Goal: Task Accomplishment & Management: Manage account settings

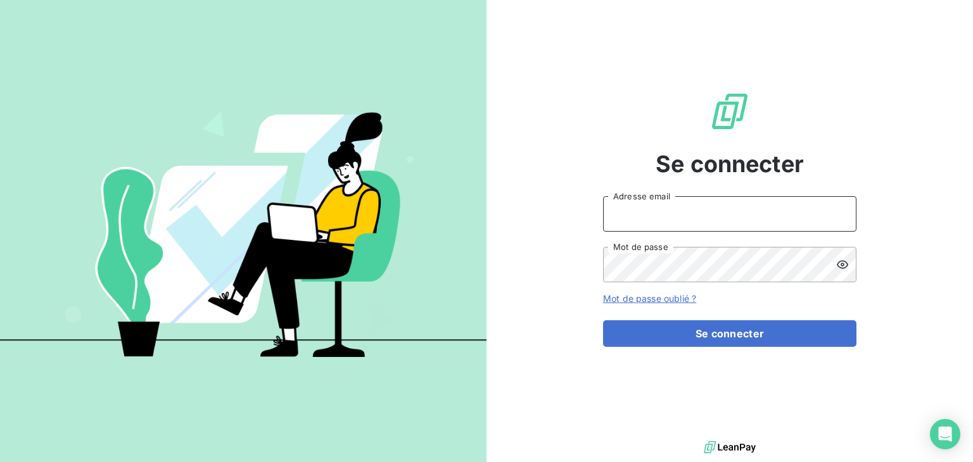
type input "[PERSON_NAME][EMAIL_ADDRESS][PERSON_NAME][DOMAIN_NAME]"
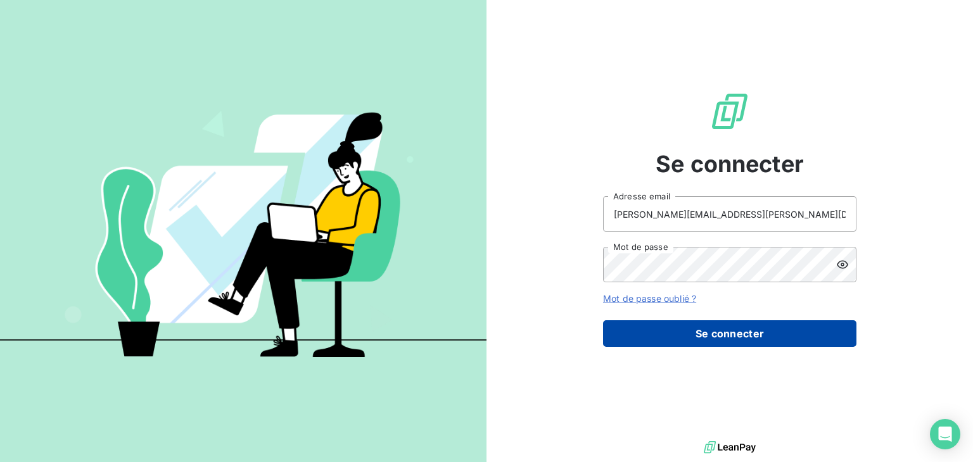
click at [755, 336] on button "Se connecter" at bounding box center [729, 333] width 253 height 27
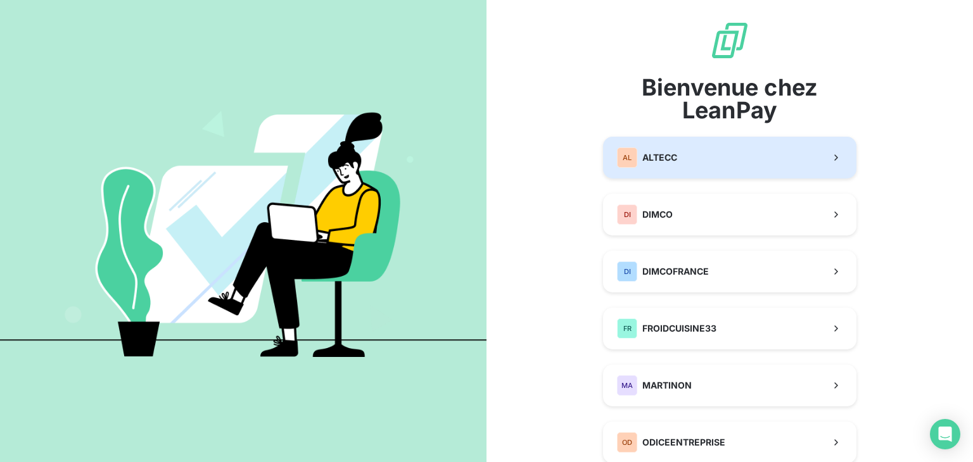
click at [704, 160] on button "AL ALTECC" at bounding box center [729, 158] width 253 height 42
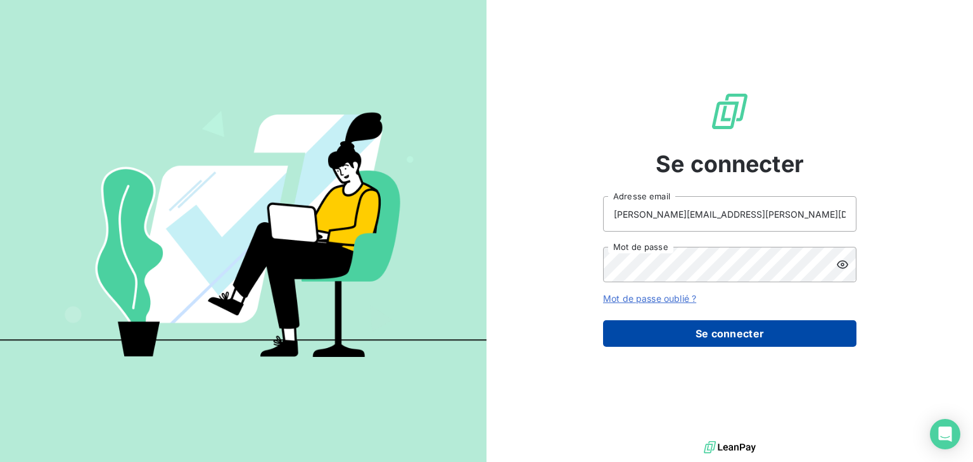
click at [709, 329] on button "Se connecter" at bounding box center [729, 333] width 253 height 27
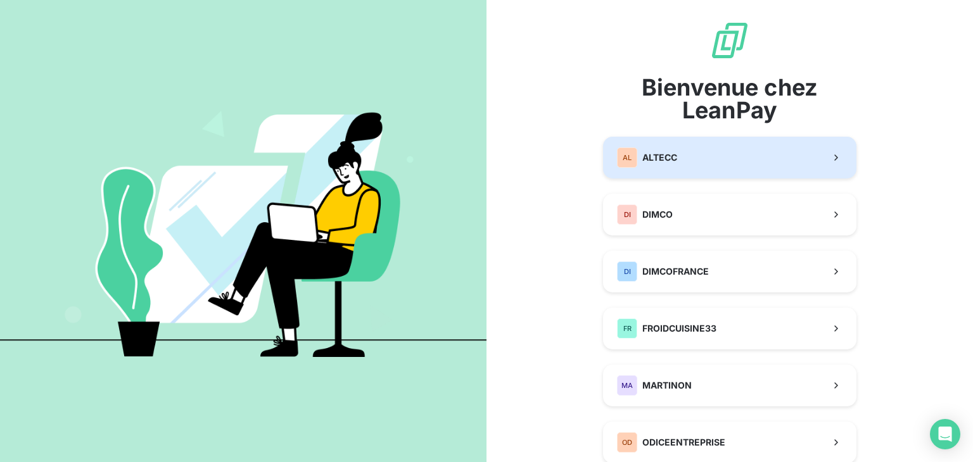
click at [702, 168] on button "AL ALTECC" at bounding box center [729, 158] width 253 height 42
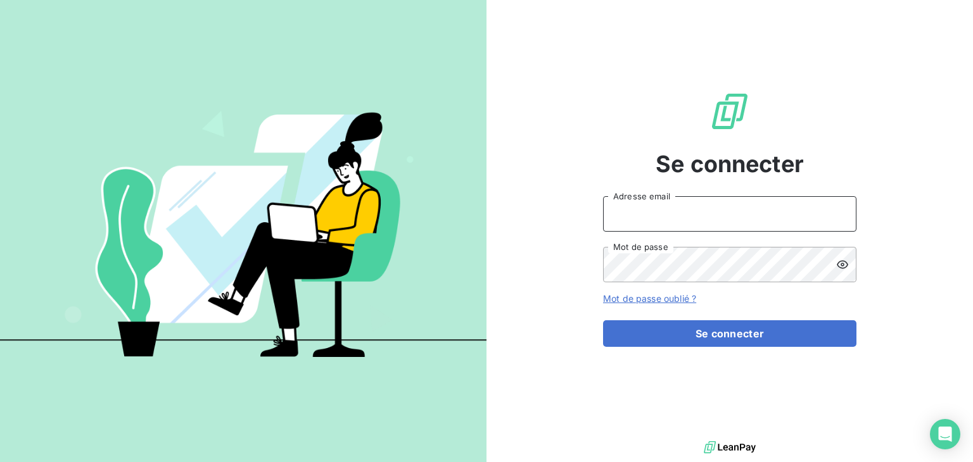
type input "l.sanchez@odice.cc"
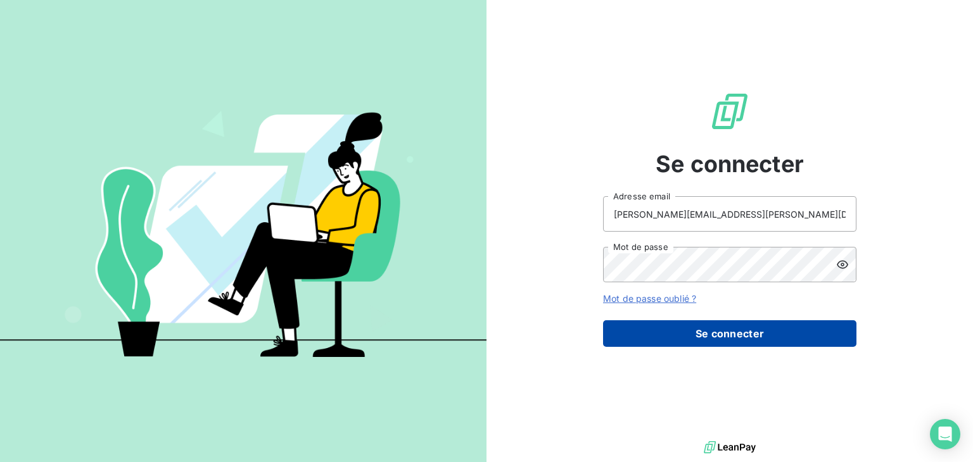
click at [740, 332] on button "Se connecter" at bounding box center [729, 333] width 253 height 27
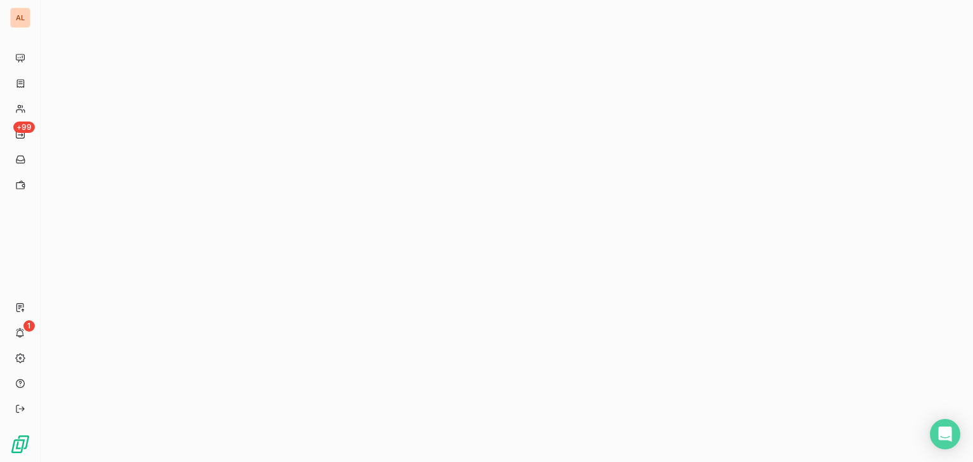
click at [825, 163] on div at bounding box center [507, 231] width 932 height 462
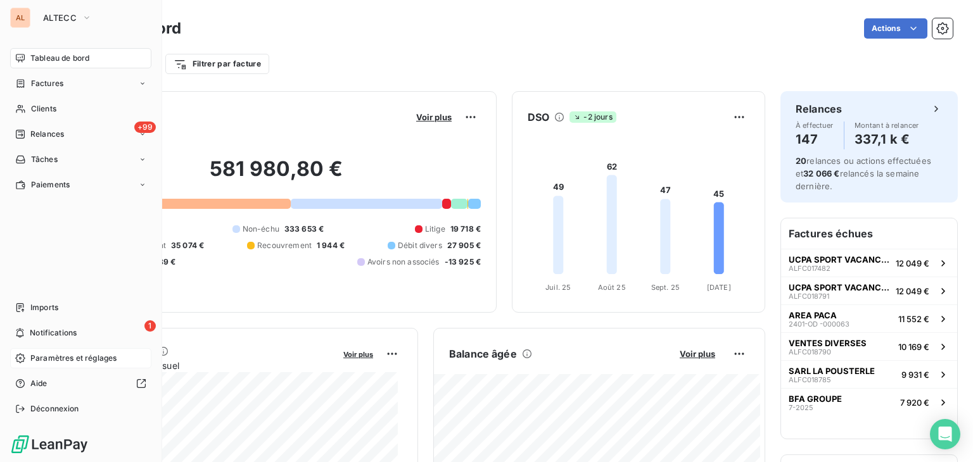
click at [61, 362] on span "Paramètres et réglages" at bounding box center [73, 358] width 86 height 11
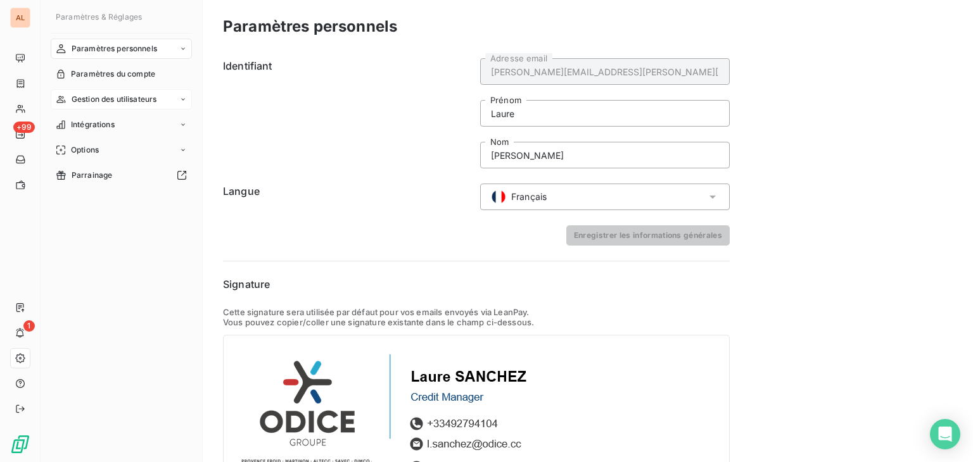
click at [111, 99] on span "Gestion des utilisateurs" at bounding box center [114, 99] width 85 height 11
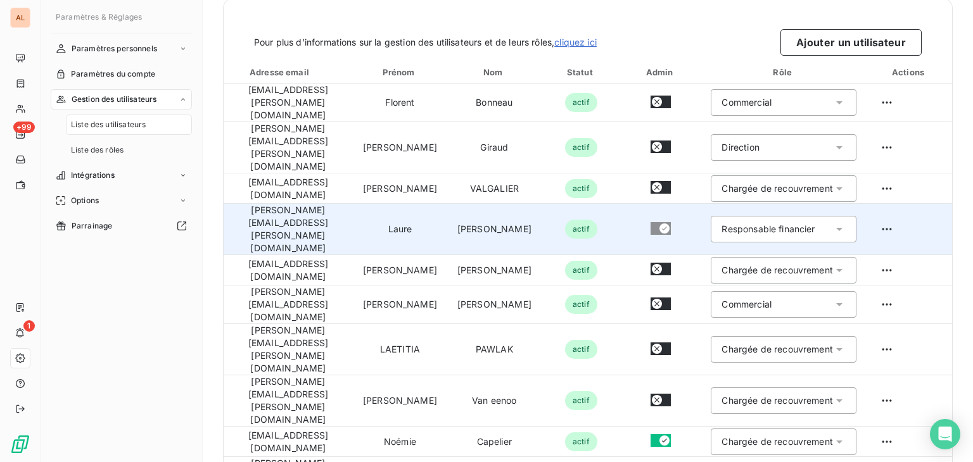
scroll to position [56, 0]
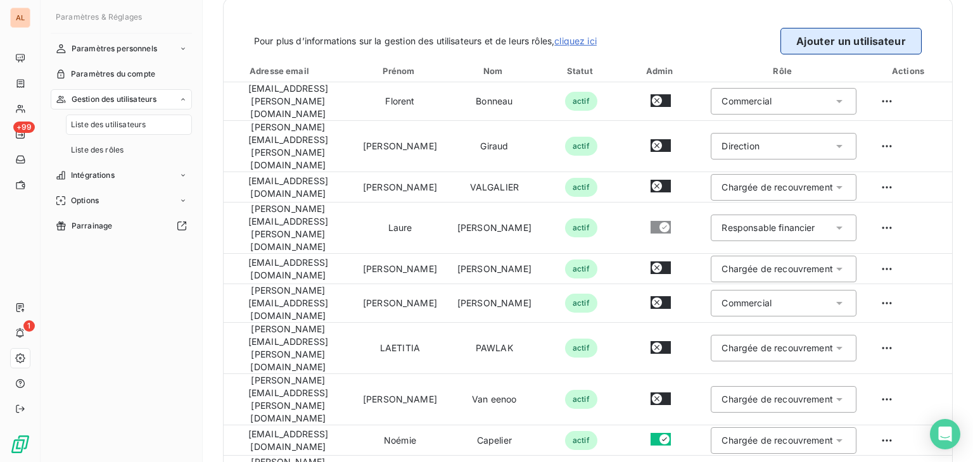
click at [812, 42] on button "Ajouter un utilisateur" at bounding box center [850, 41] width 141 height 27
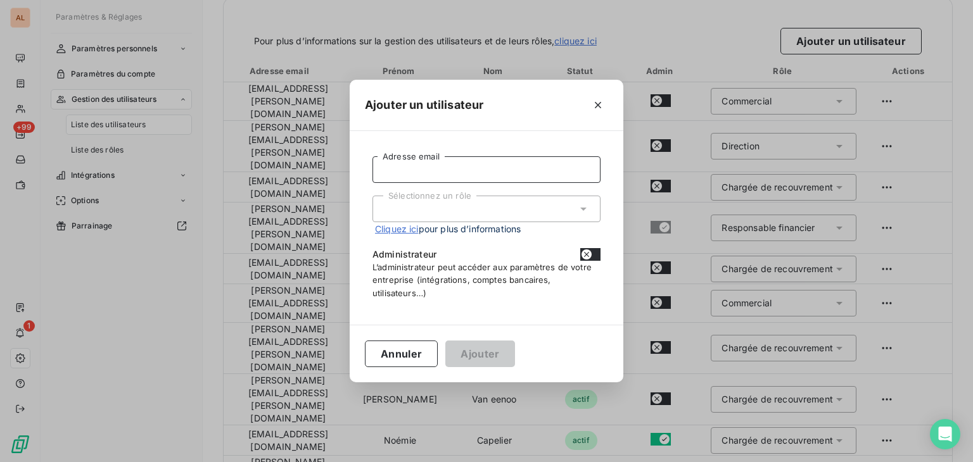
click at [428, 173] on input "Adresse email" at bounding box center [486, 169] width 228 height 27
type input "aude.michon@altecc.fr"
click at [471, 208] on div "Sélectionnez un rôle" at bounding box center [486, 209] width 228 height 27
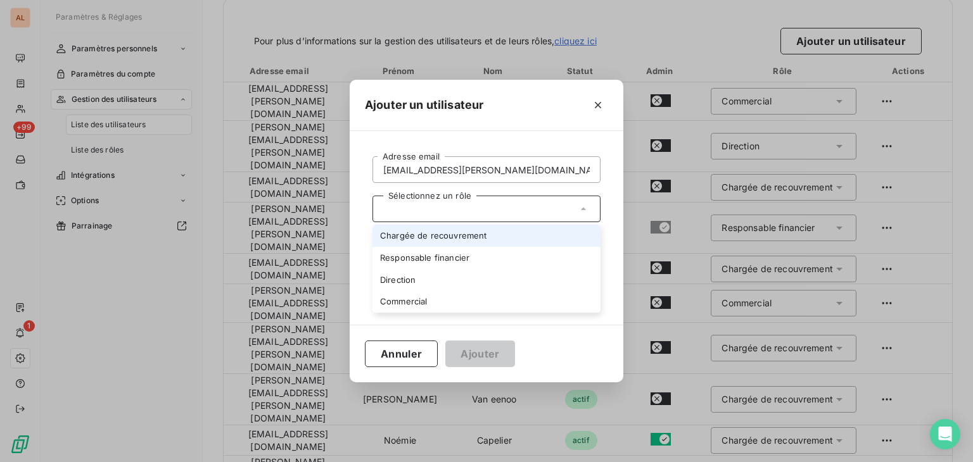
click at [464, 233] on li "Chargée de recouvrement" at bounding box center [486, 236] width 228 height 22
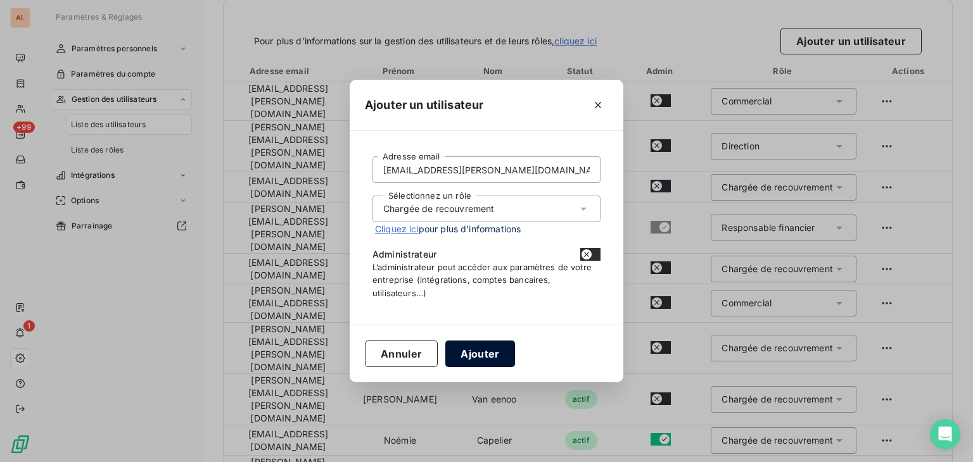
click at [472, 353] on button "Ajouter" at bounding box center [479, 354] width 69 height 27
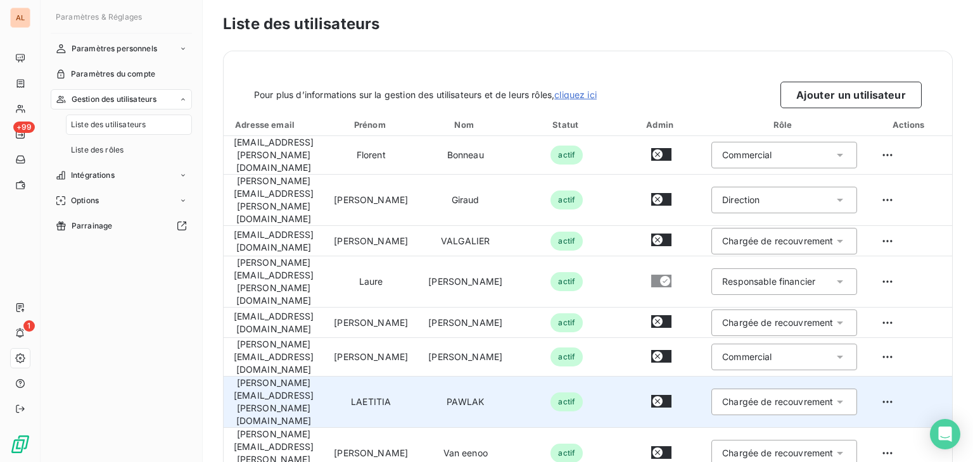
scroll to position [0, 0]
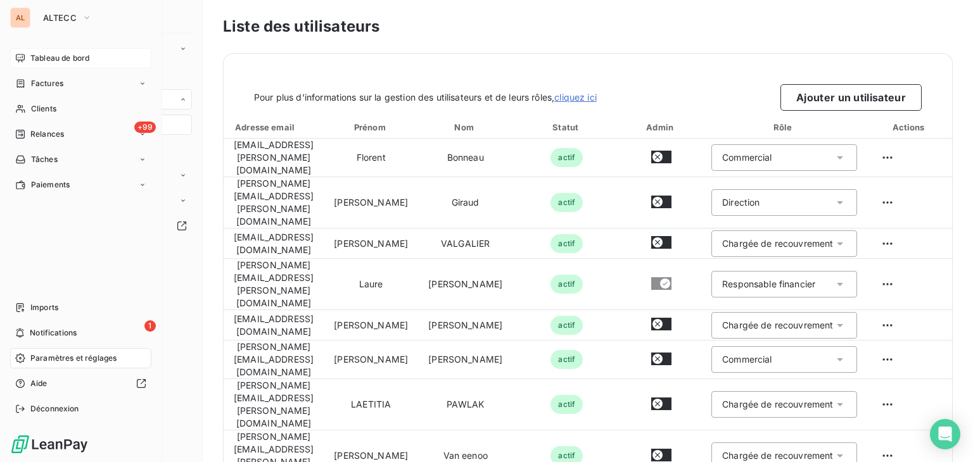
click at [61, 57] on span "Tableau de bord" at bounding box center [59, 58] width 59 height 11
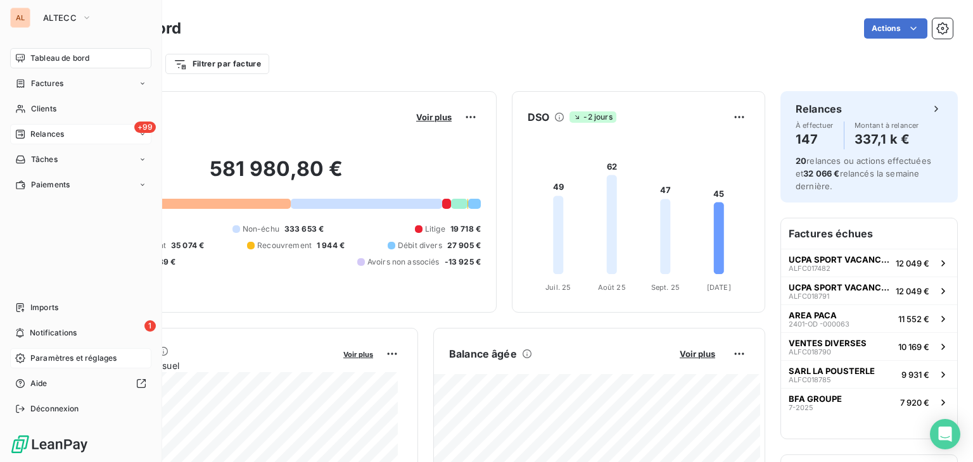
click at [53, 137] on span "Relances" at bounding box center [47, 134] width 34 height 11
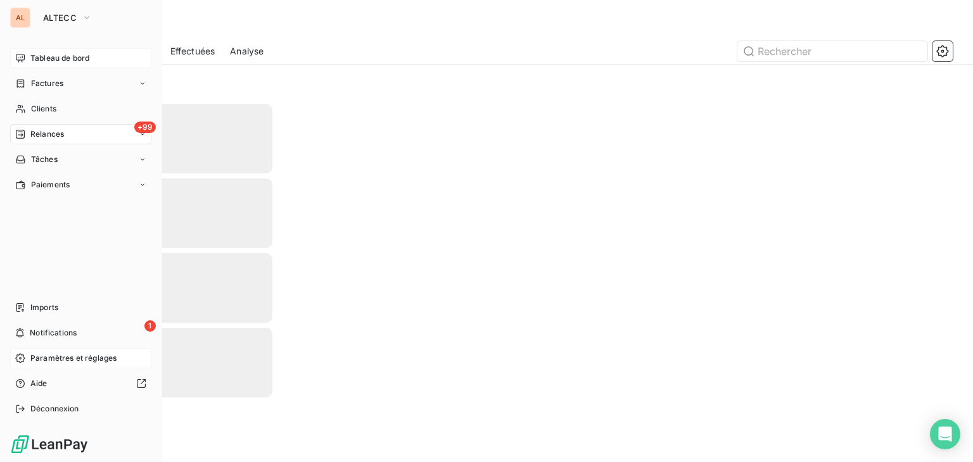
click at [26, 133] on div "Relances" at bounding box center [39, 134] width 49 height 11
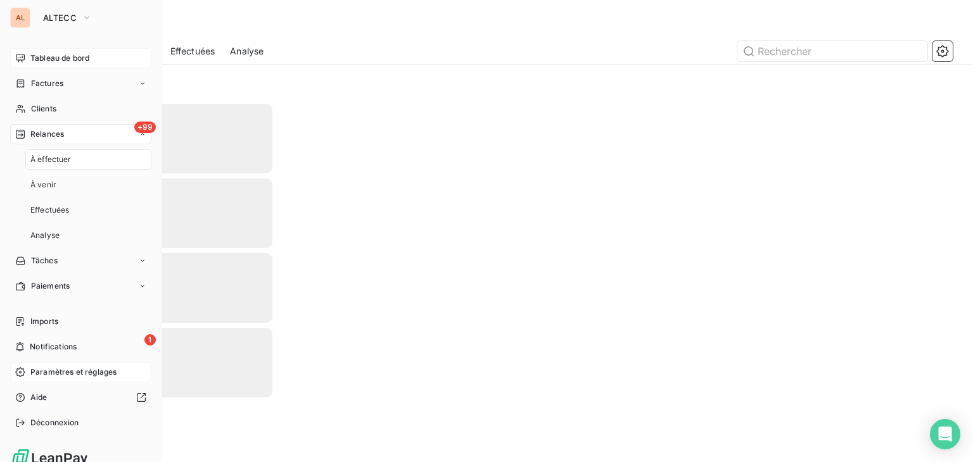
click at [37, 133] on span "Relances" at bounding box center [47, 134] width 34 height 11
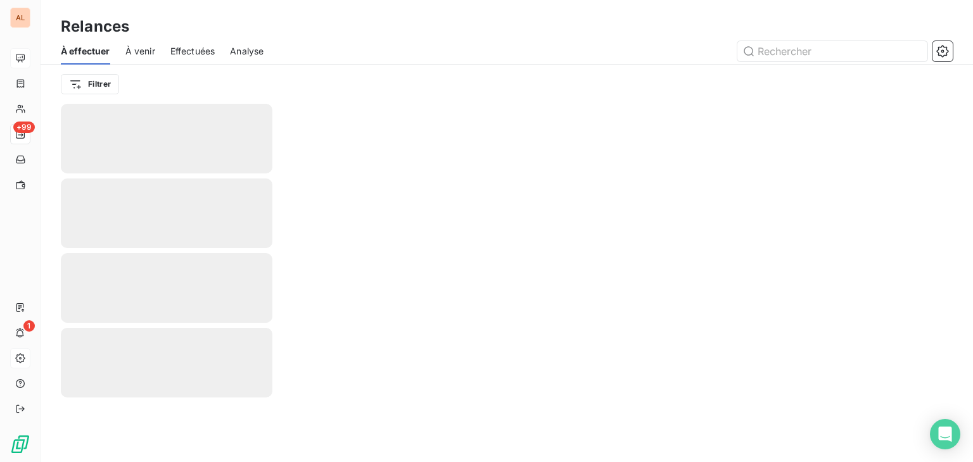
click at [193, 58] on div "Effectuées" at bounding box center [192, 51] width 45 height 27
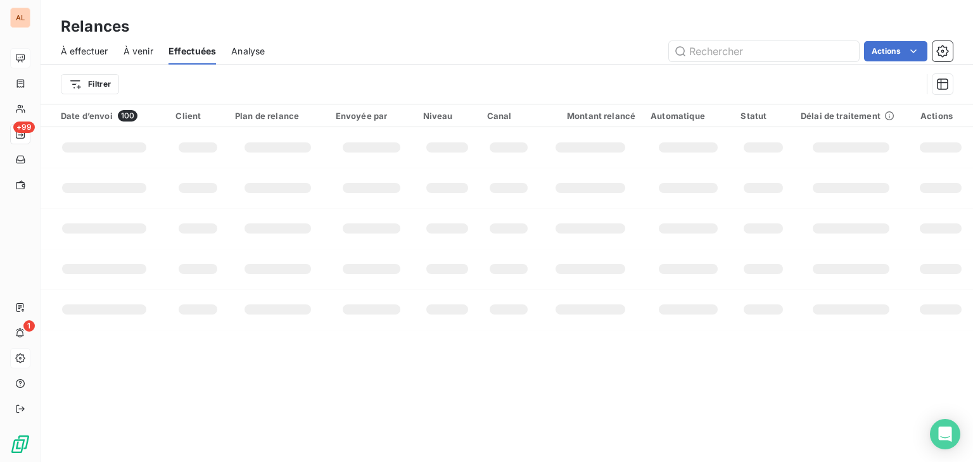
click at [99, 54] on span "À effectuer" at bounding box center [84, 51] width 47 height 13
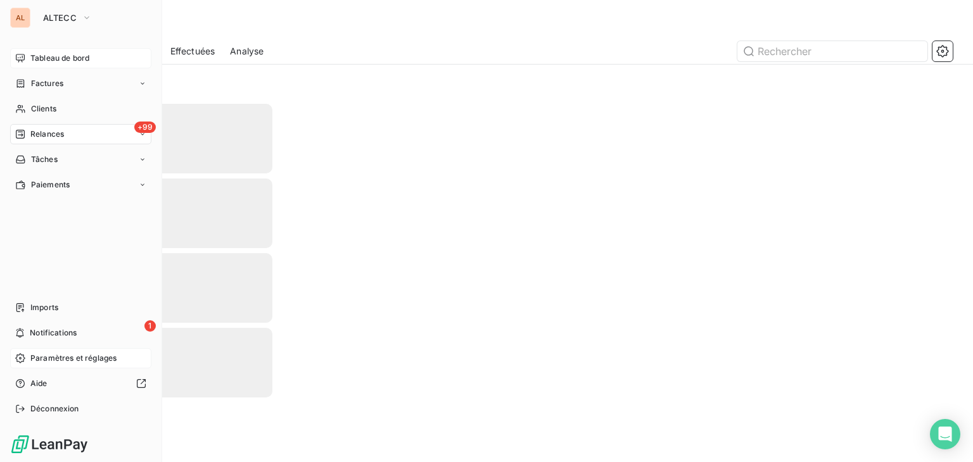
click at [41, 64] on div "Tableau de bord" at bounding box center [80, 58] width 141 height 20
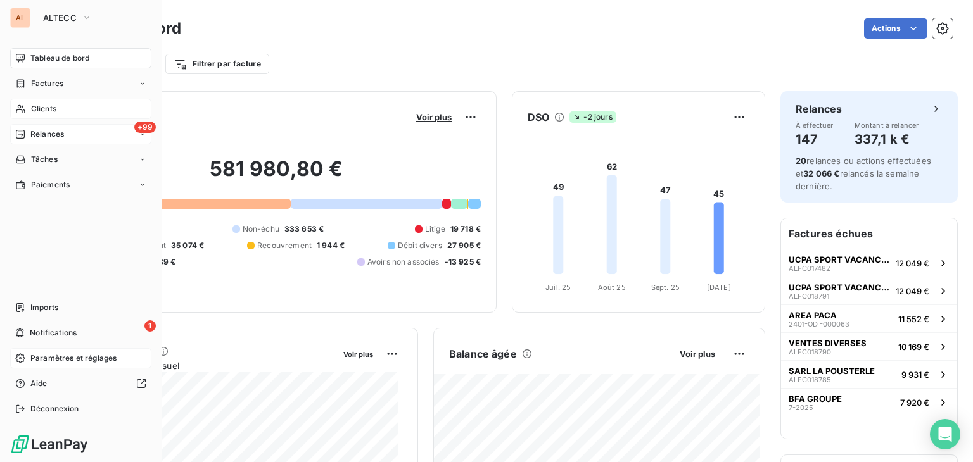
click at [59, 110] on div "Clients" at bounding box center [80, 109] width 141 height 20
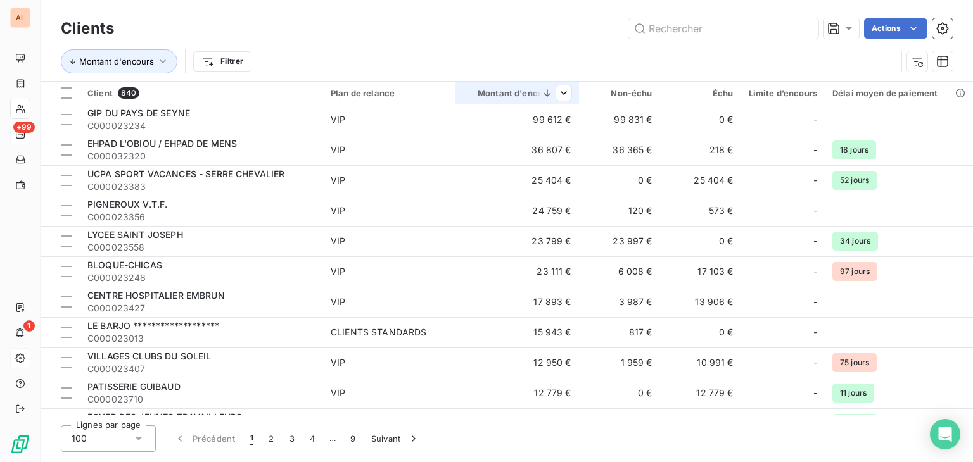
click at [535, 92] on div at bounding box center [551, 92] width 41 height 15
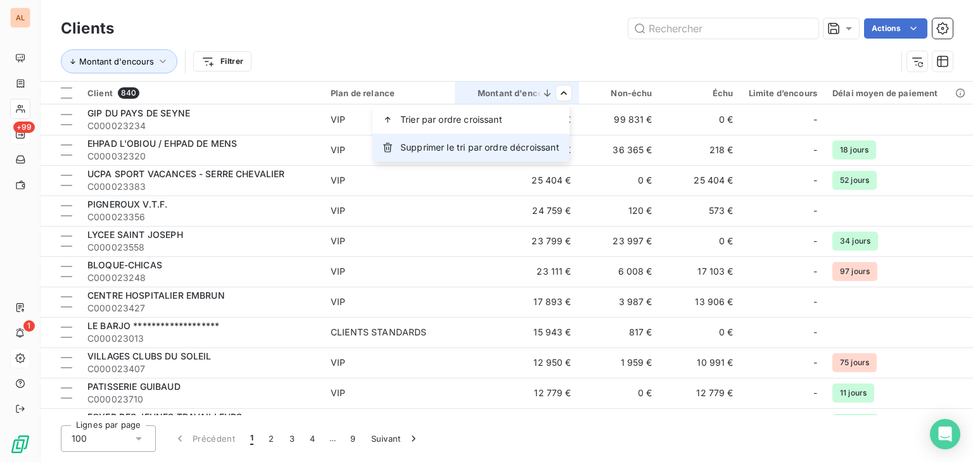
click at [450, 153] on span "Supprimer le tri par ordre décroissant" at bounding box center [479, 147] width 159 height 13
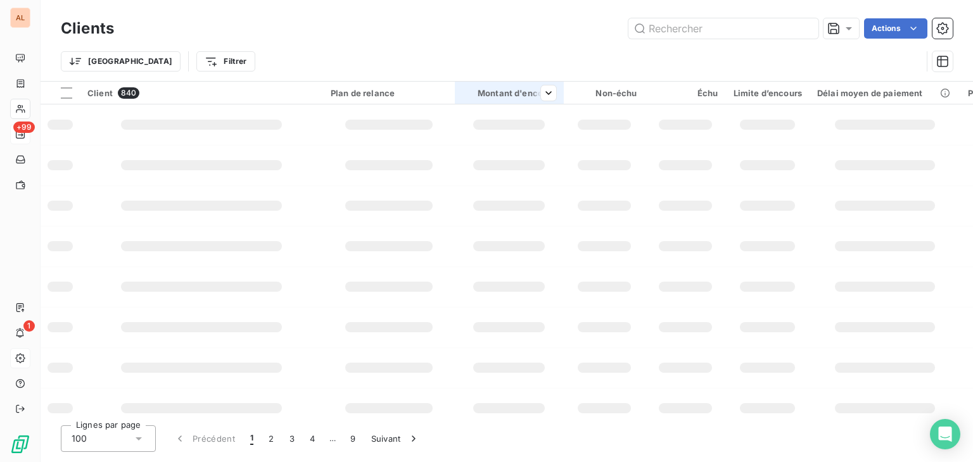
click at [488, 92] on div "Montant d'encours" at bounding box center [509, 93] width 94 height 10
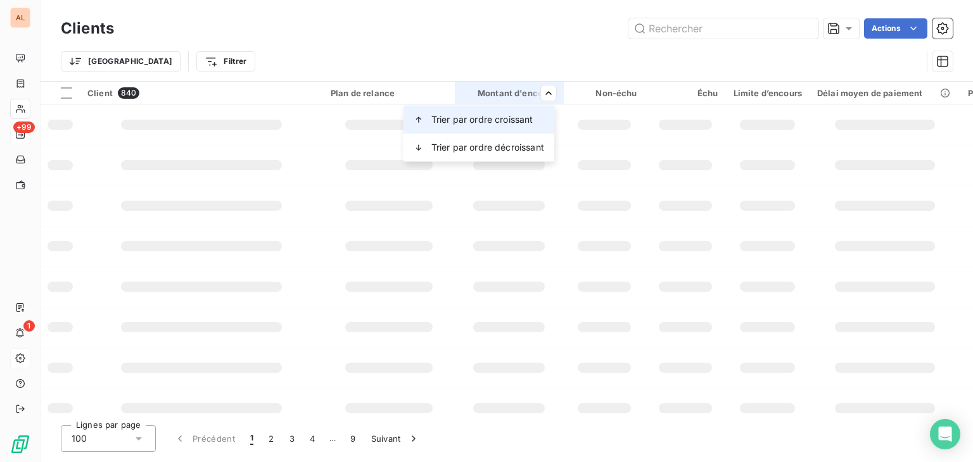
click at [490, 121] on span "Trier par ordre croissant" at bounding box center [482, 119] width 102 height 13
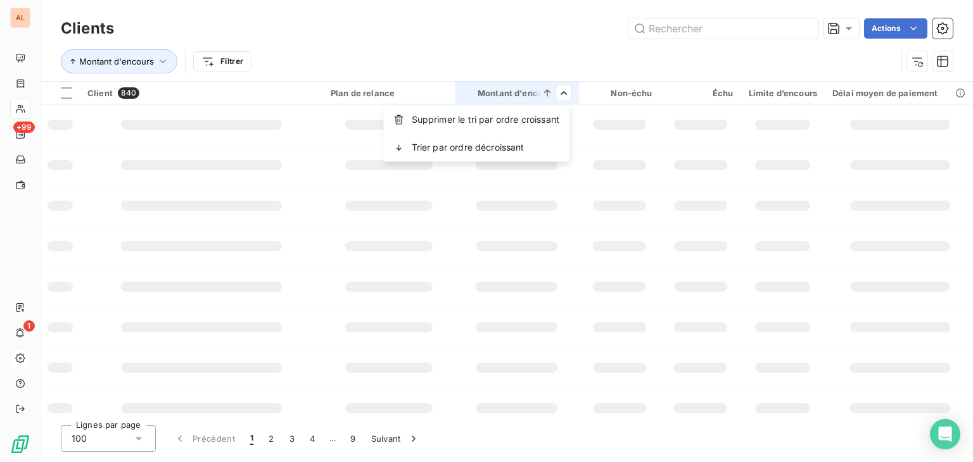
click at [493, 148] on span "Trier par ordre décroissant" at bounding box center [468, 147] width 113 height 13
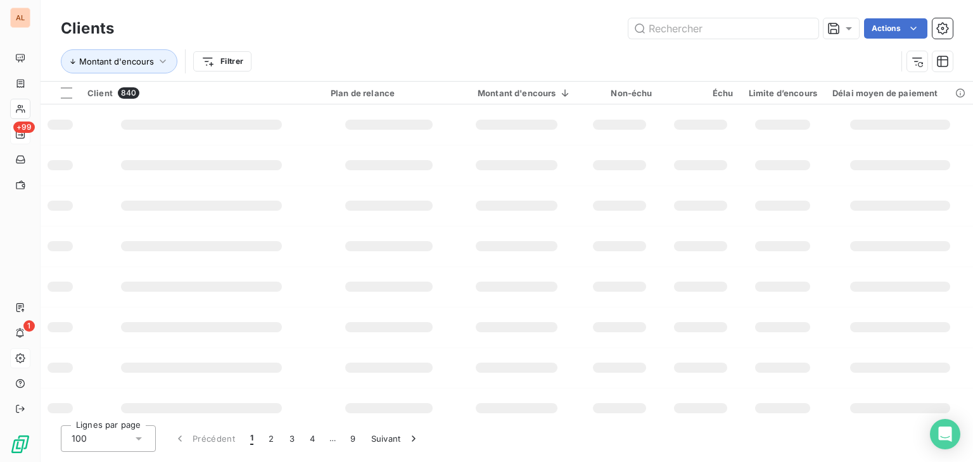
click at [681, 43] on div "Montant d'encours Filtrer" at bounding box center [507, 61] width 892 height 39
click at [678, 37] on input "text" at bounding box center [723, 28] width 190 height 20
click at [656, 26] on input "4734" at bounding box center [723, 28] width 190 height 20
type input "49734"
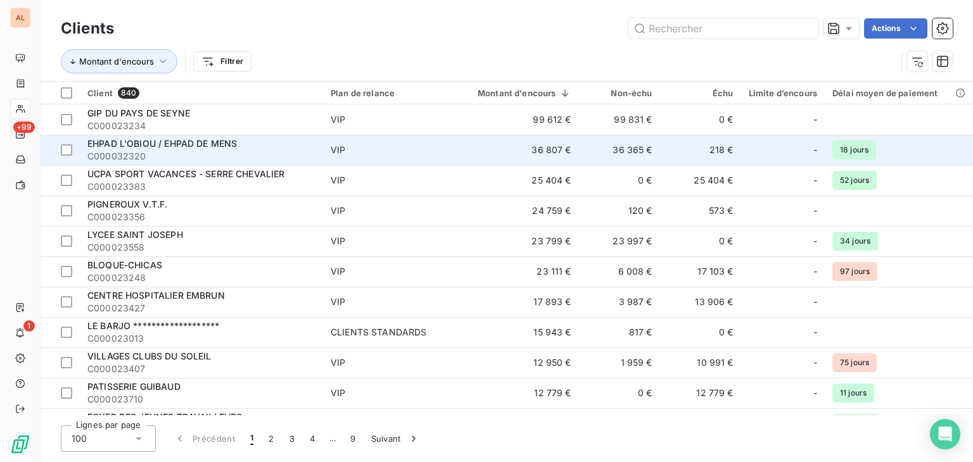
click at [179, 145] on span "EHPAD L'OBIOU / EHPAD DE MENS" at bounding box center [161, 143] width 149 height 11
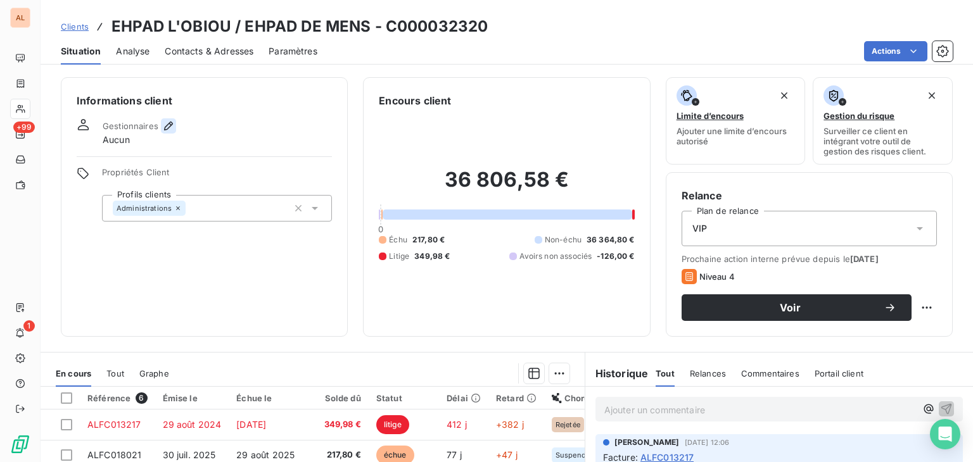
click at [165, 120] on icon "button" at bounding box center [168, 126] width 13 height 13
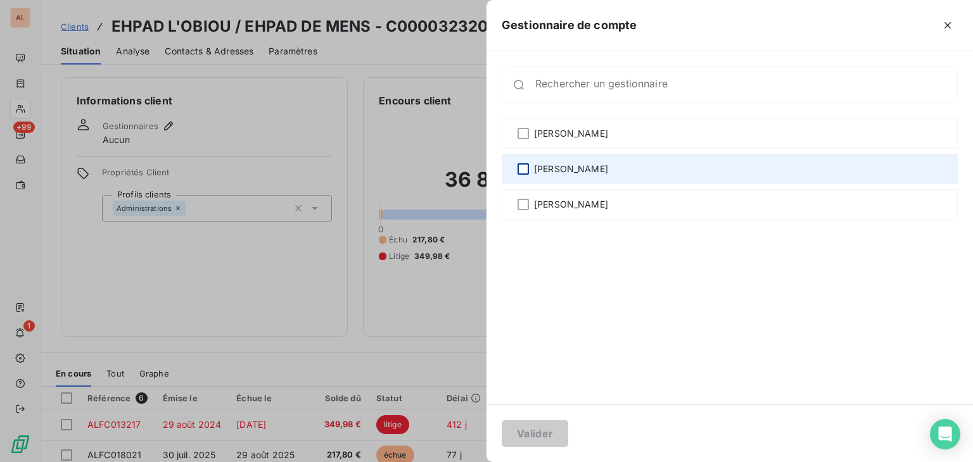
click at [522, 170] on div at bounding box center [522, 168] width 11 height 11
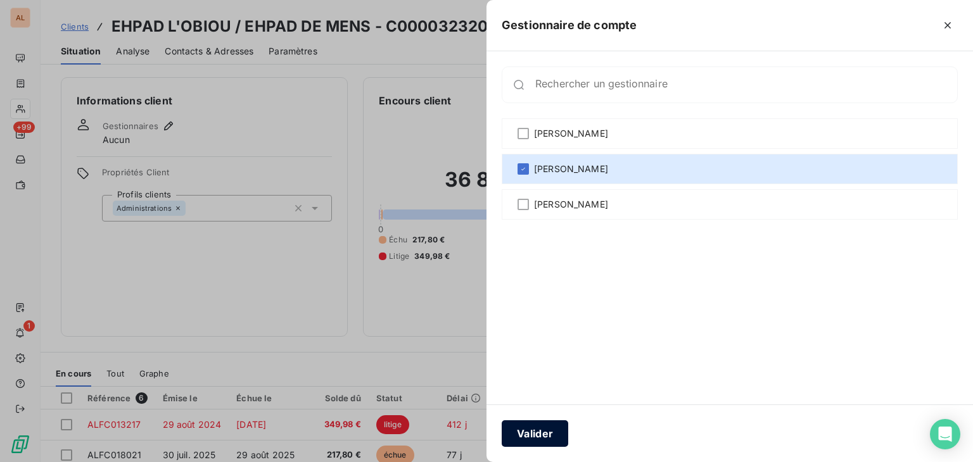
click at [555, 436] on button "Valider" at bounding box center [535, 434] width 66 height 27
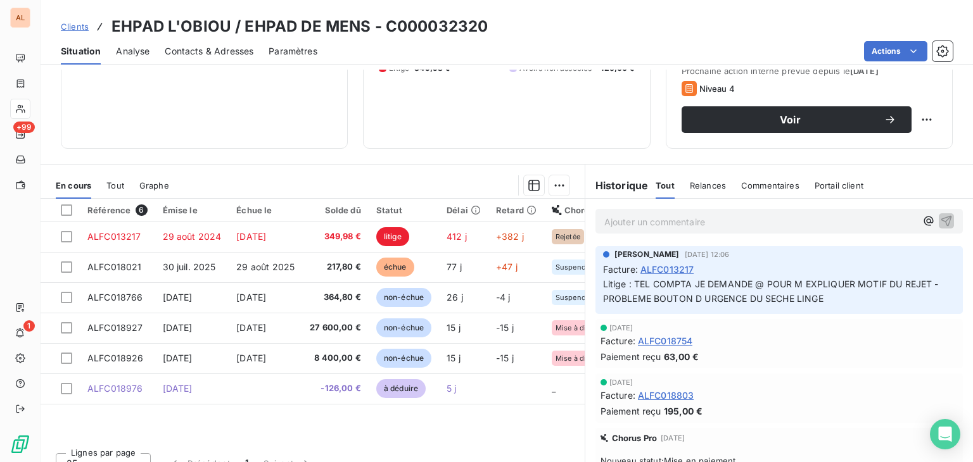
scroll to position [190, 0]
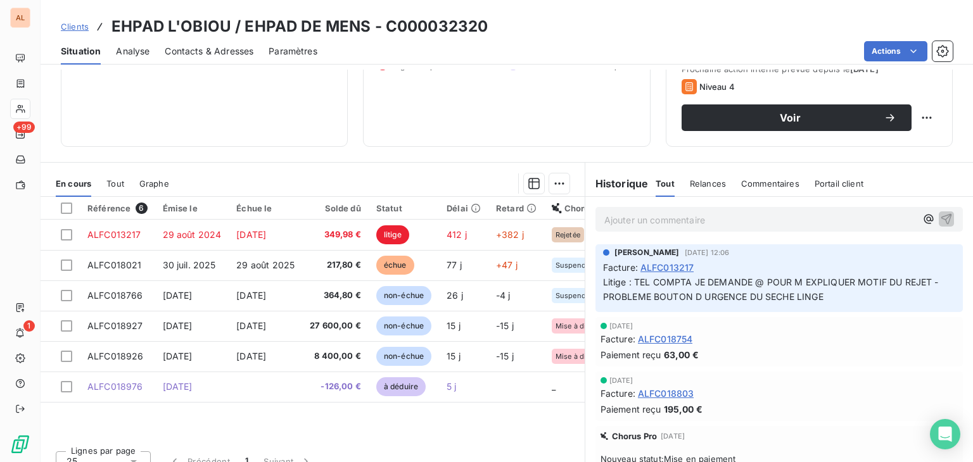
click at [878, 181] on div "Historique Tout Relances Commentaires Portail client Tout Relances Commentaires…" at bounding box center [779, 183] width 388 height 27
click at [598, 186] on h6 "Historique" at bounding box center [616, 183] width 63 height 15
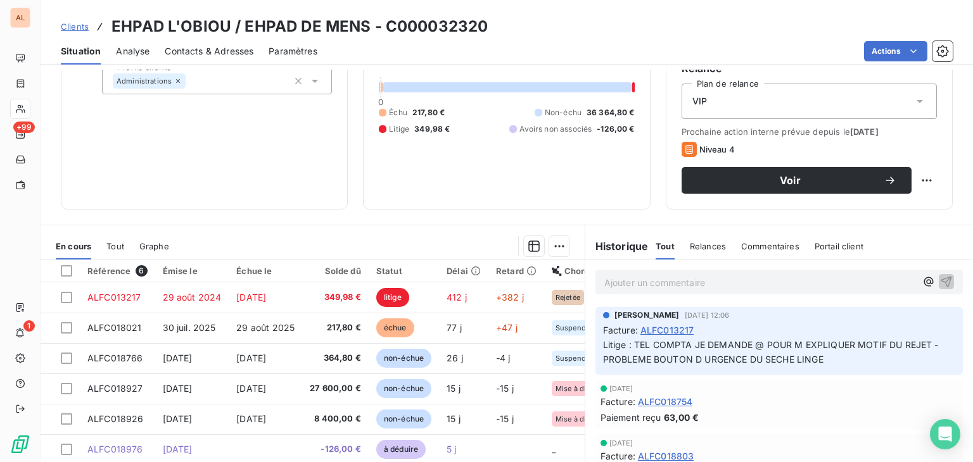
scroll to position [127, 0]
click at [666, 283] on p "Ajouter un commentaire ﻿" at bounding box center [760, 283] width 312 height 16
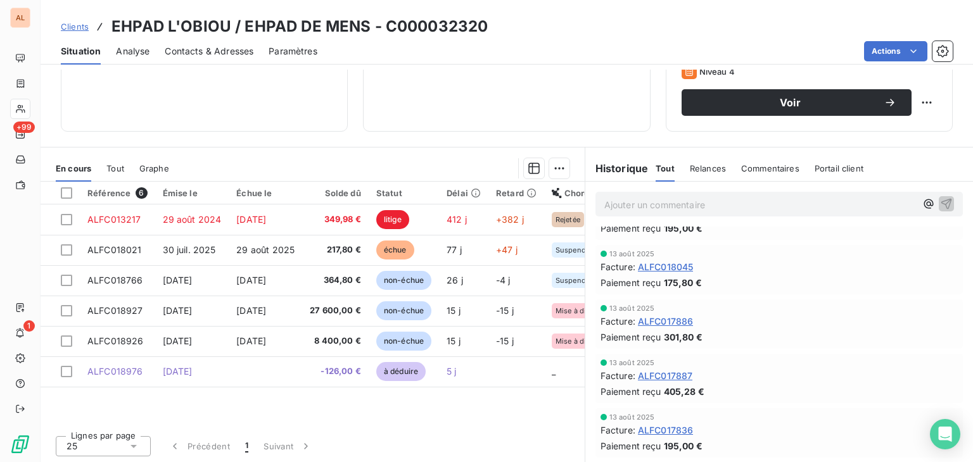
scroll to position [206, 0]
click at [741, 205] on p "Ajouter un commentaire ﻿" at bounding box center [760, 204] width 312 height 16
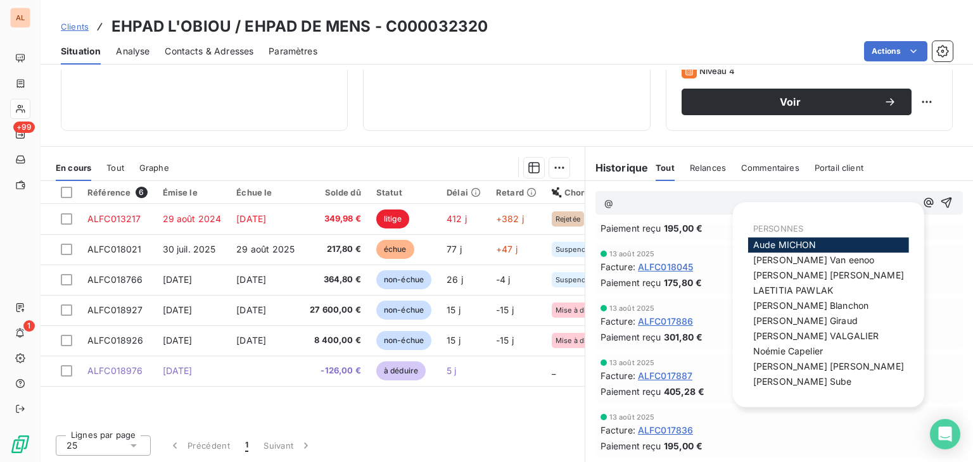
click at [774, 243] on span "Aude MICHON" at bounding box center [784, 244] width 63 height 11
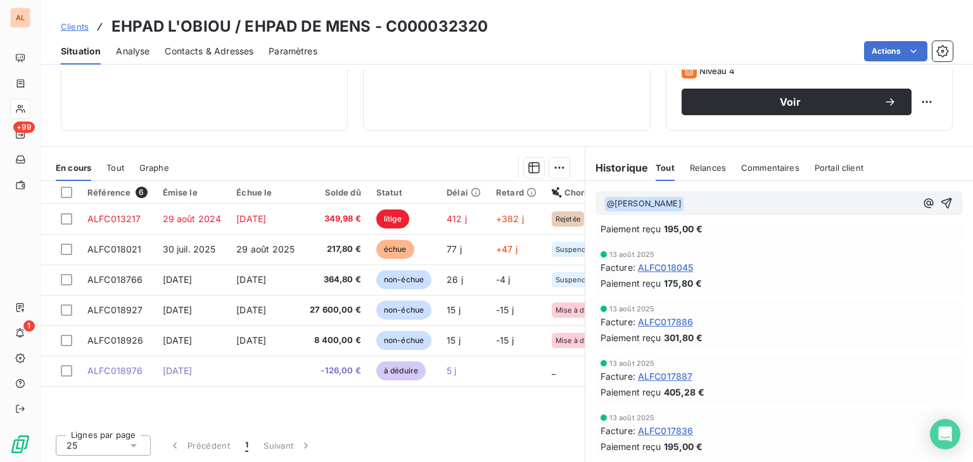
scroll to position [315, 0]
click at [941, 201] on icon "button" at bounding box center [946, 203] width 11 height 11
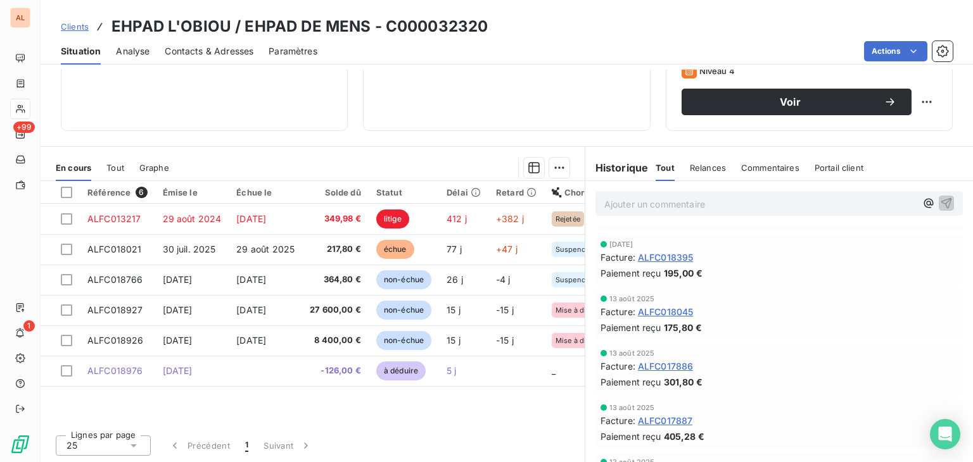
scroll to position [362, 0]
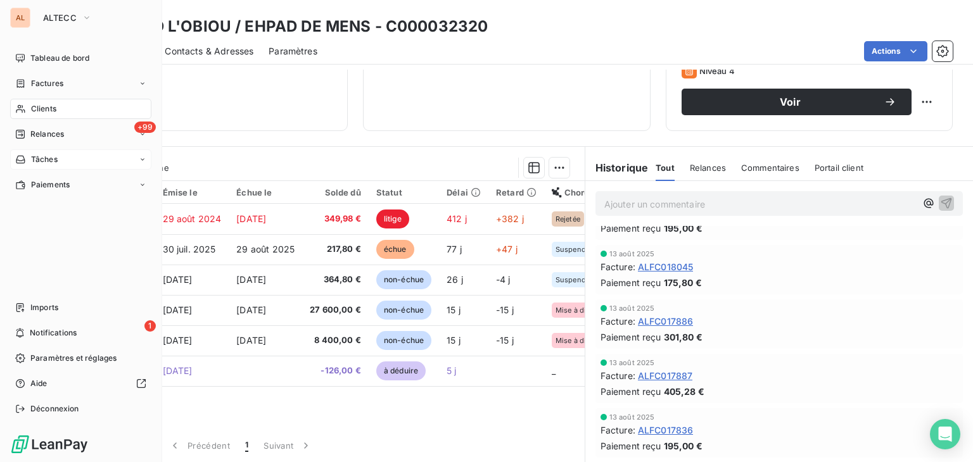
click at [46, 160] on span "Tâches" at bounding box center [44, 159] width 27 height 11
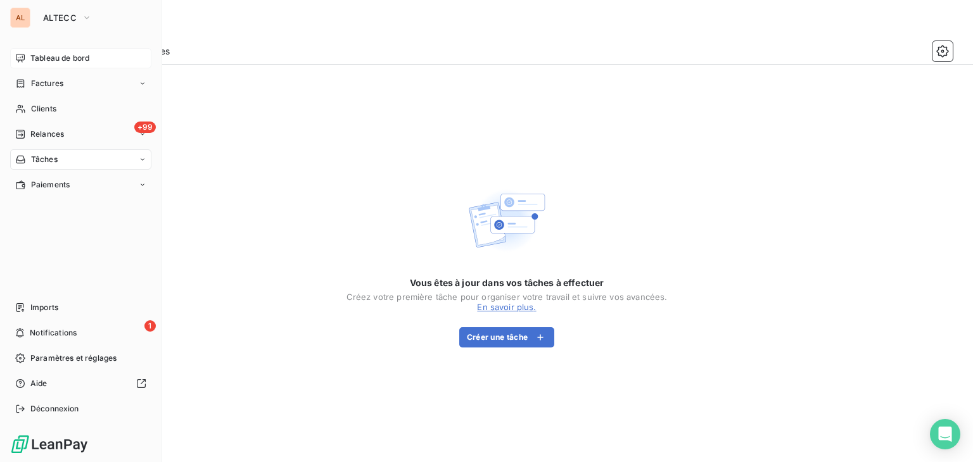
click at [70, 57] on span "Tableau de bord" at bounding box center [59, 58] width 59 height 11
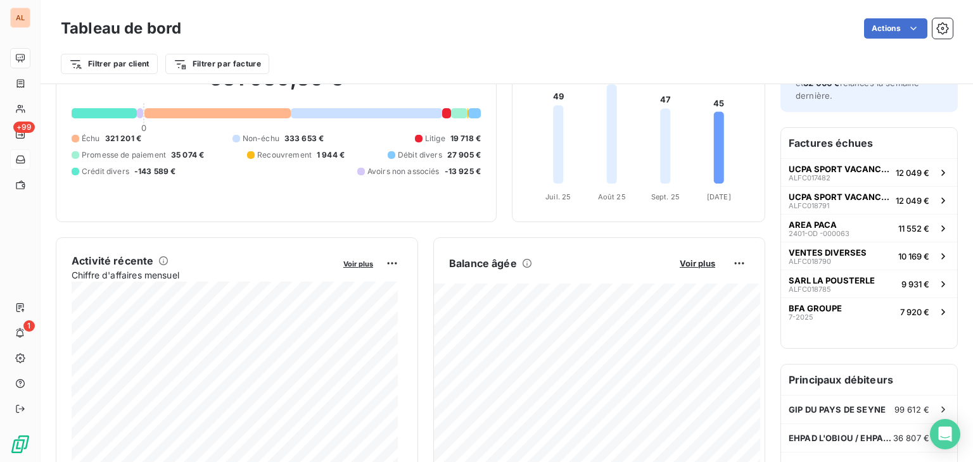
scroll to position [127, 0]
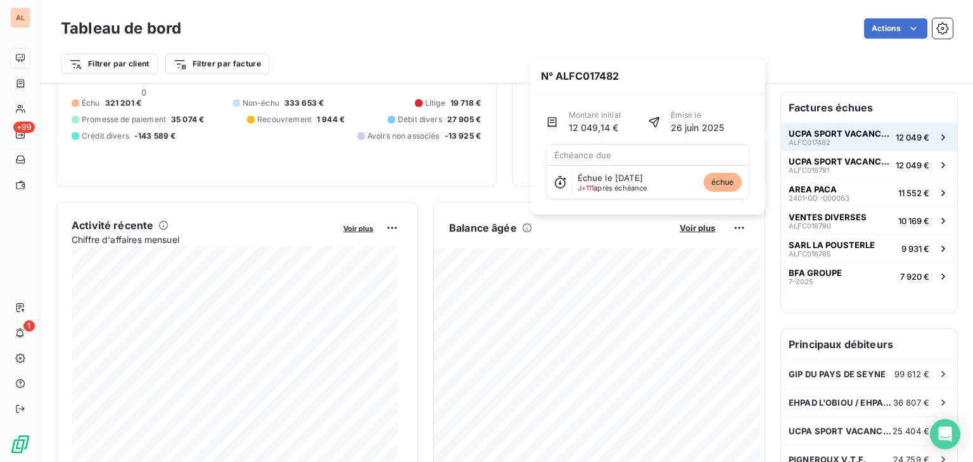
click at [793, 130] on span "UCPA SPORT VACANCES - SERRE CHEVALIER" at bounding box center [839, 134] width 102 height 10
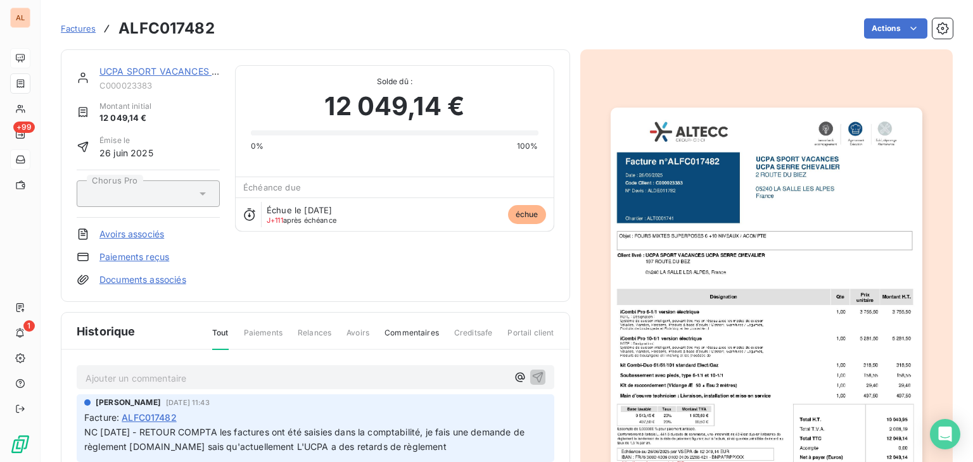
click at [160, 72] on link "UCPA SPORT VACANCES - SERRE CHEVALIER" at bounding box center [198, 71] width 198 height 11
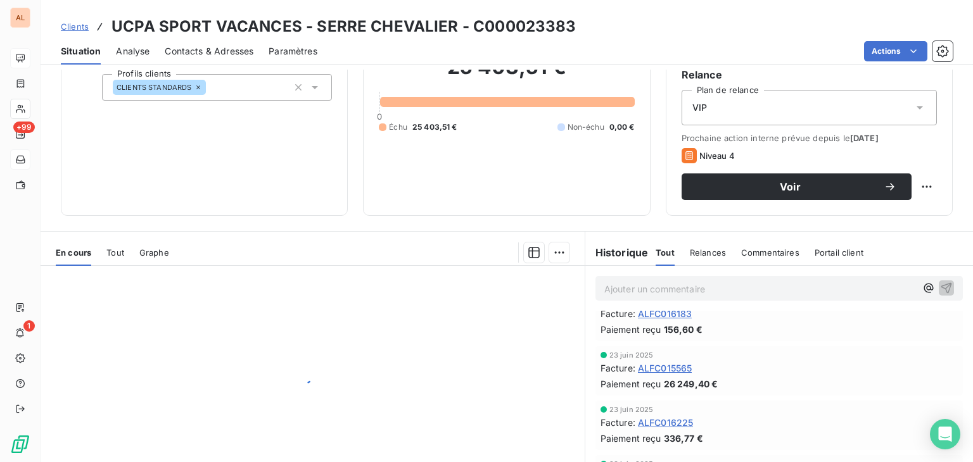
scroll to position [507, 0]
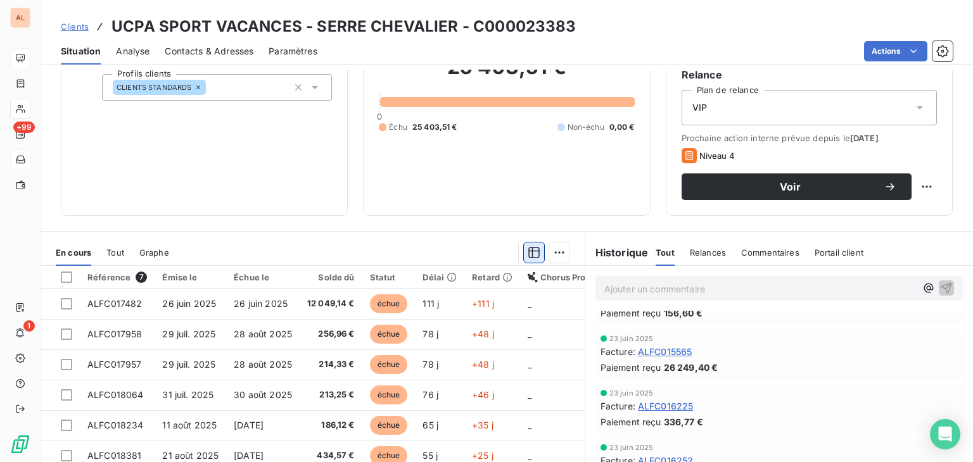
click at [524, 249] on button "button" at bounding box center [534, 253] width 20 height 20
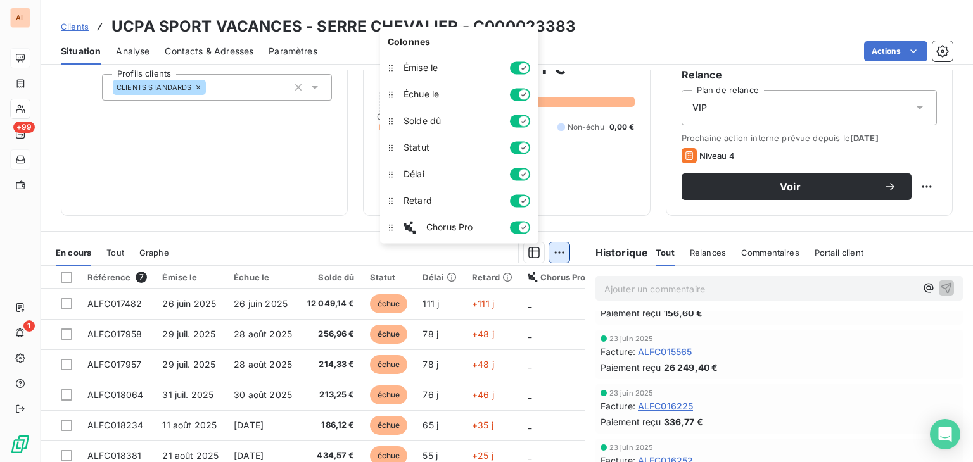
click at [550, 251] on html "AL +99 1 Clients UCPA SPORT VACANCES - SERRE CHEVALIER - C000023383 Situation A…" at bounding box center [486, 231] width 973 height 462
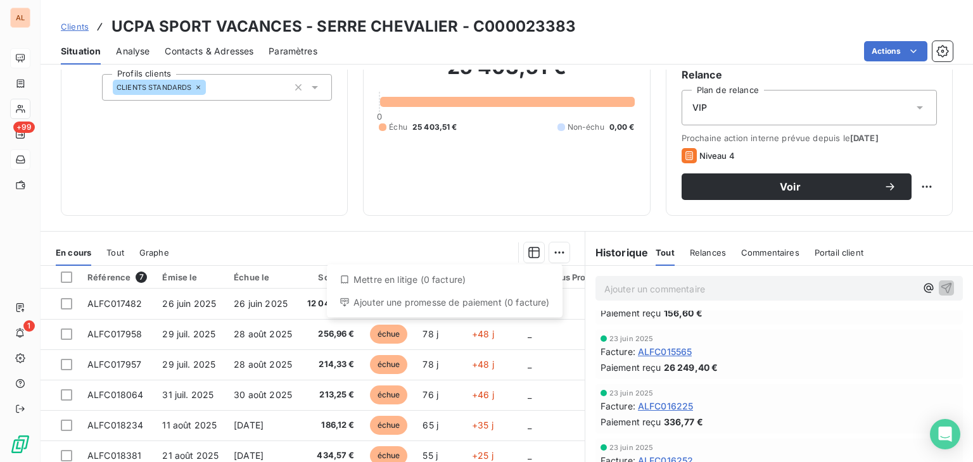
click at [954, 272] on html "AL +99 1 Clients UCPA SPORT VACANCES - SERRE CHEVALIER - C000023383 Situation A…" at bounding box center [486, 231] width 973 height 462
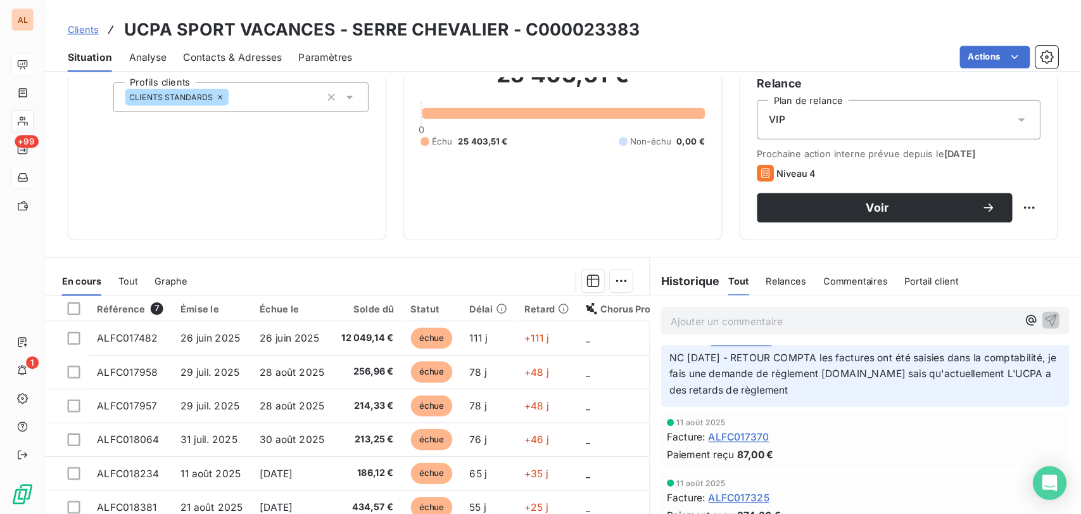
scroll to position [0, 0]
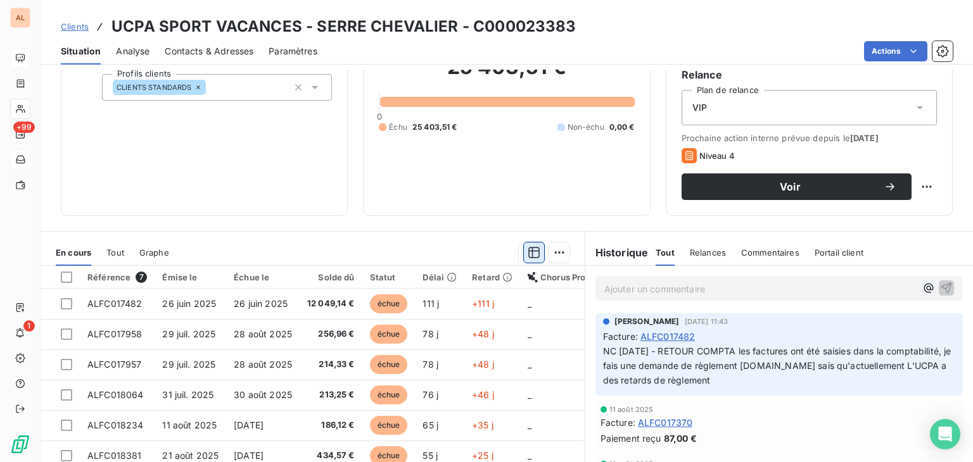
click at [529, 256] on icon "button" at bounding box center [533, 252] width 11 height 11
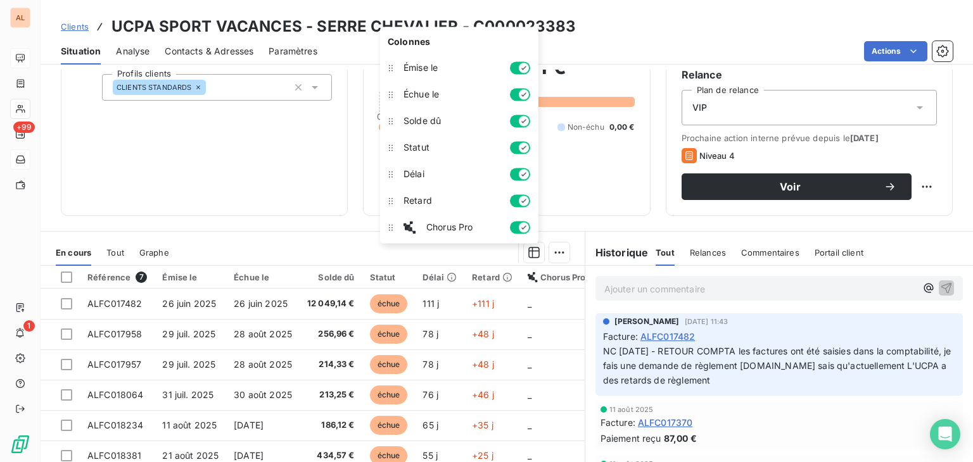
click at [517, 176] on button "button" at bounding box center [520, 174] width 20 height 13
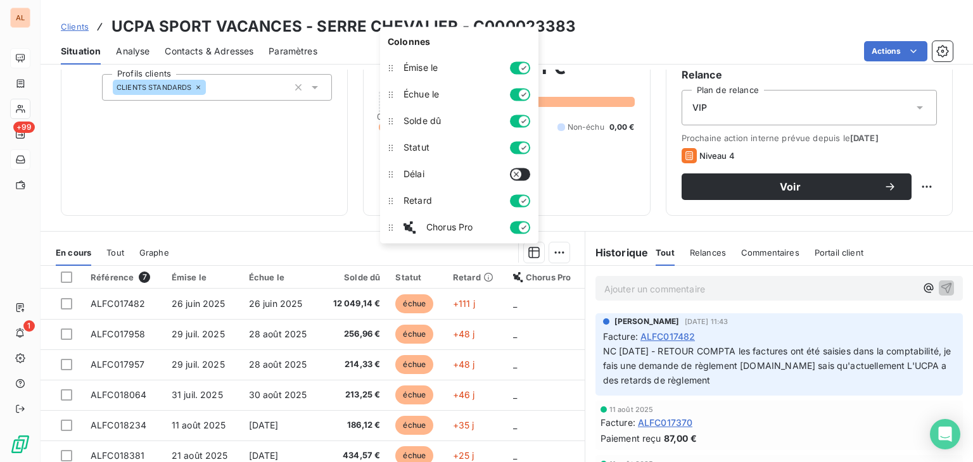
type button "on"
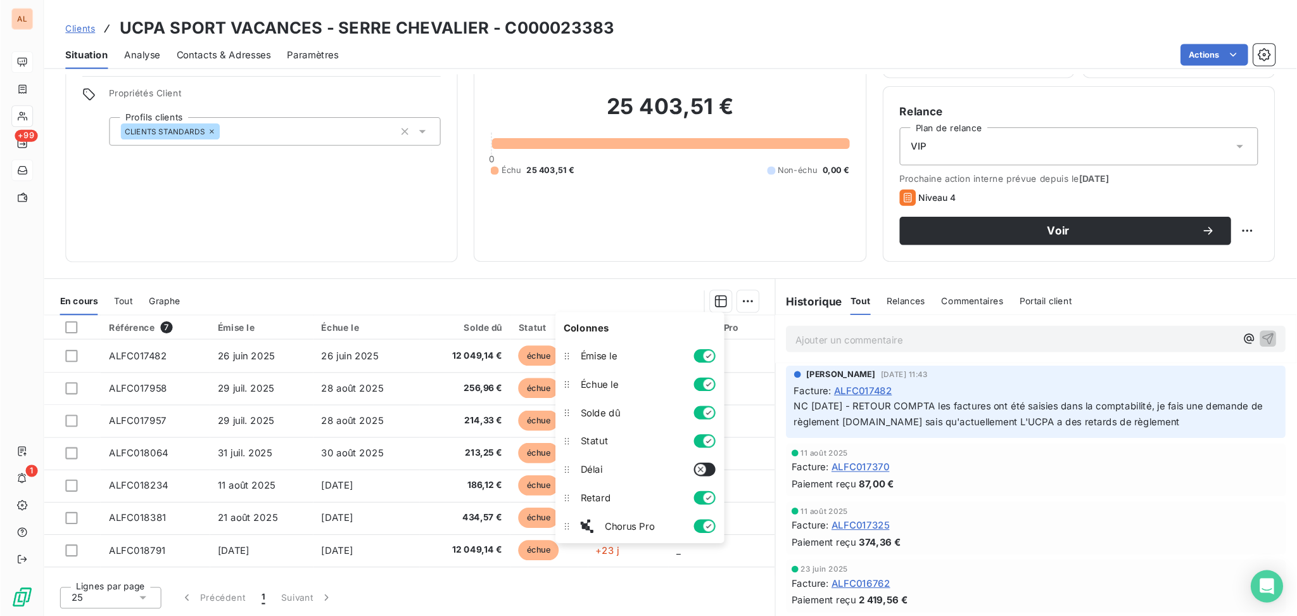
scroll to position [46, 0]
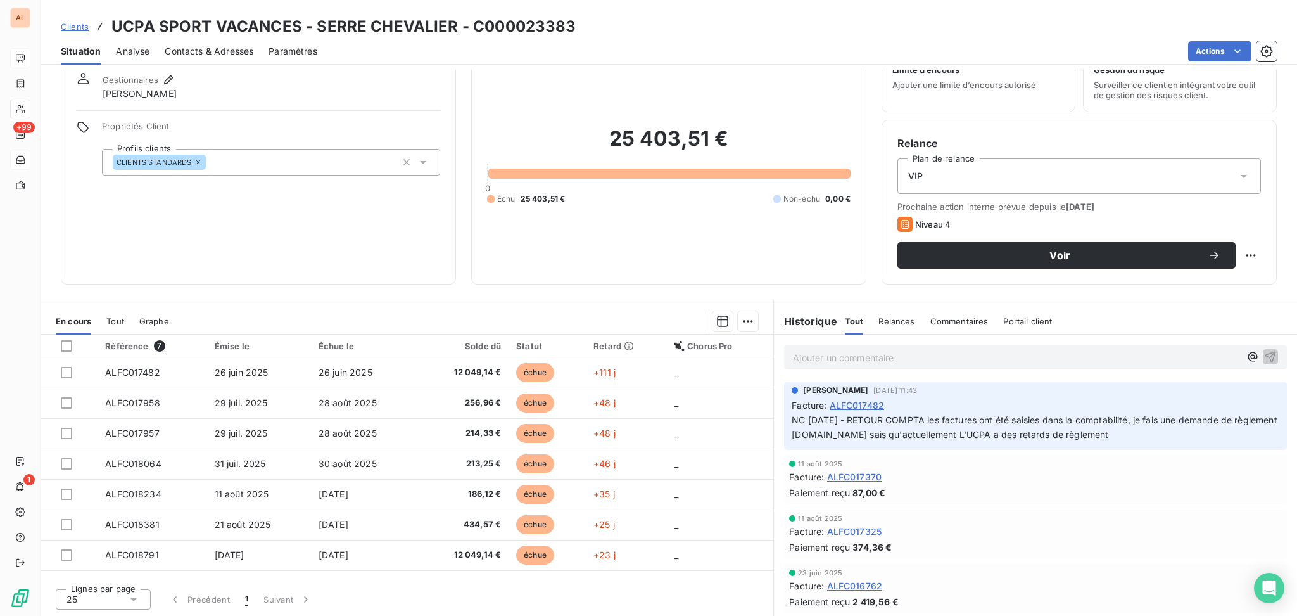
drag, startPoint x: 692, startPoint y: 260, endPoint x: 691, endPoint y: 248, distance: 12.1
click at [691, 248] on div "25 403,51 € 0 Échu 25 403,51 € Non-échu 0,00 €" at bounding box center [669, 165] width 364 height 206
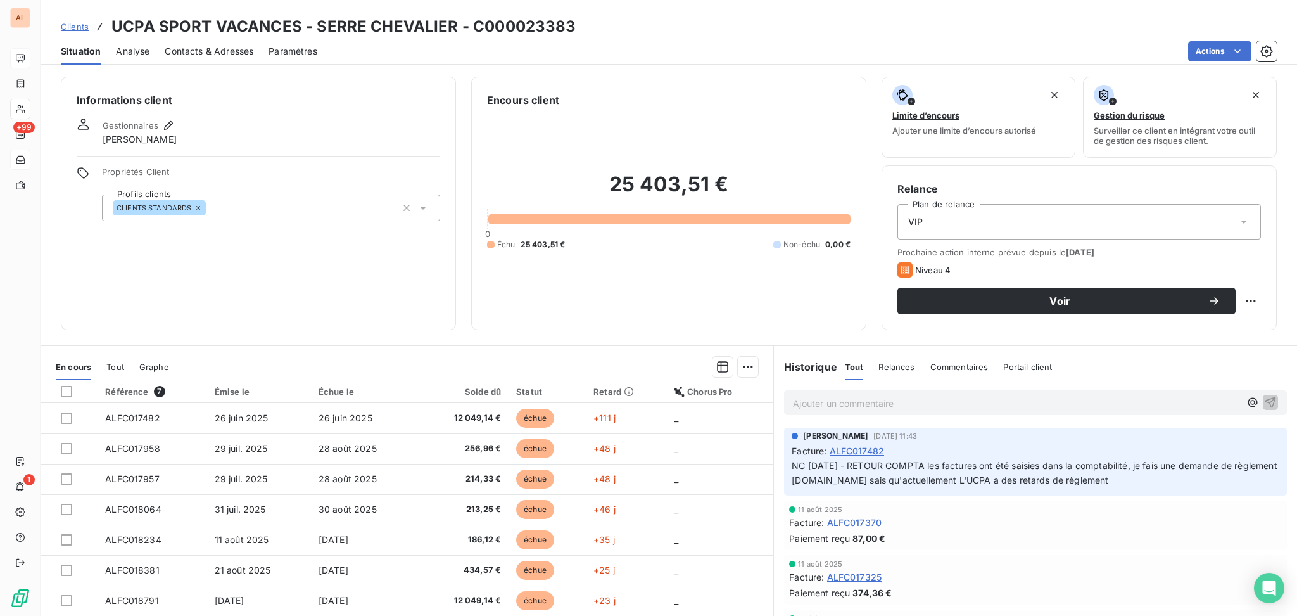
scroll to position [0, 0]
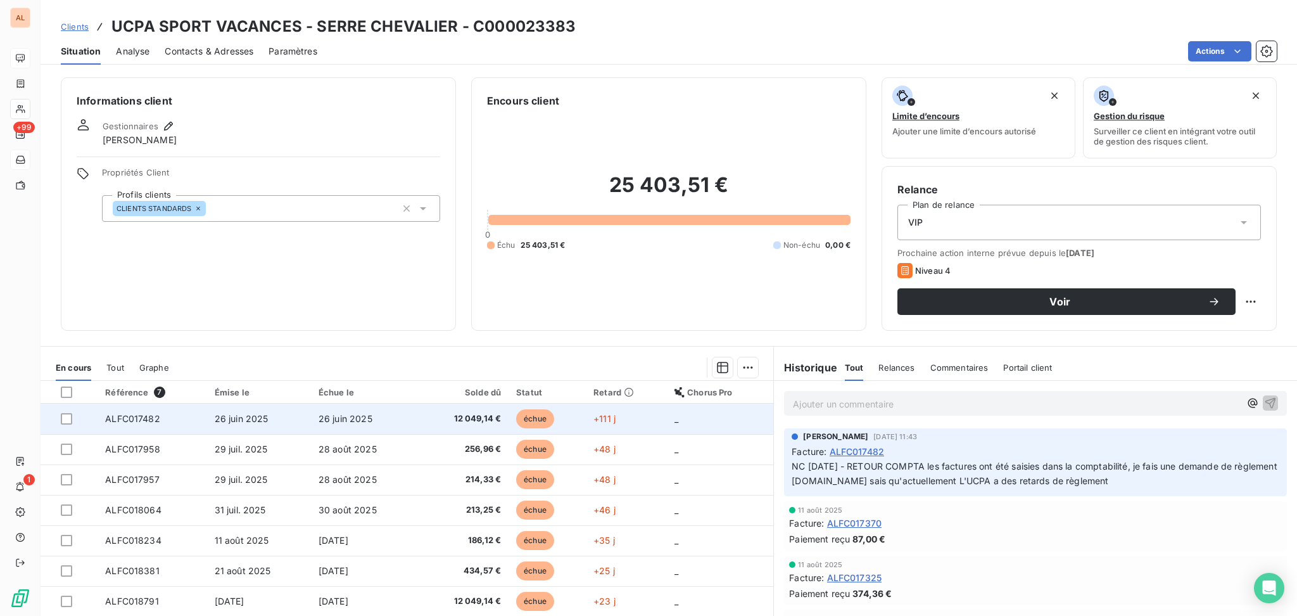
click at [145, 420] on span "ALFC017482" at bounding box center [132, 418] width 55 height 11
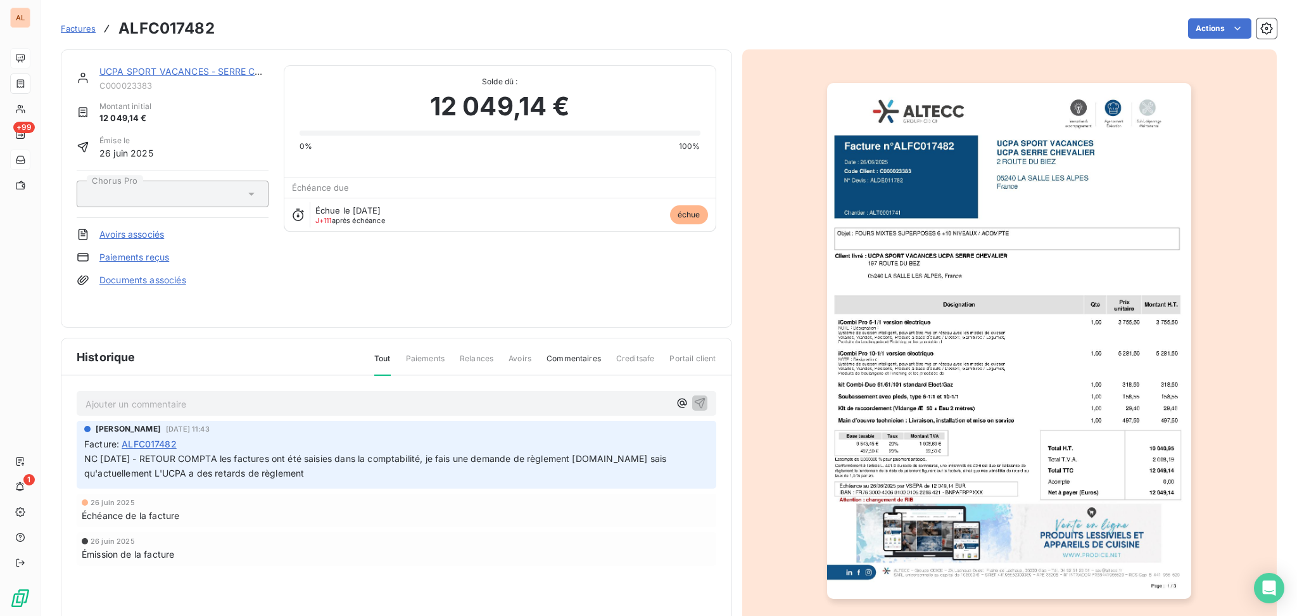
click at [77, 25] on span "Factures" at bounding box center [78, 28] width 35 height 10
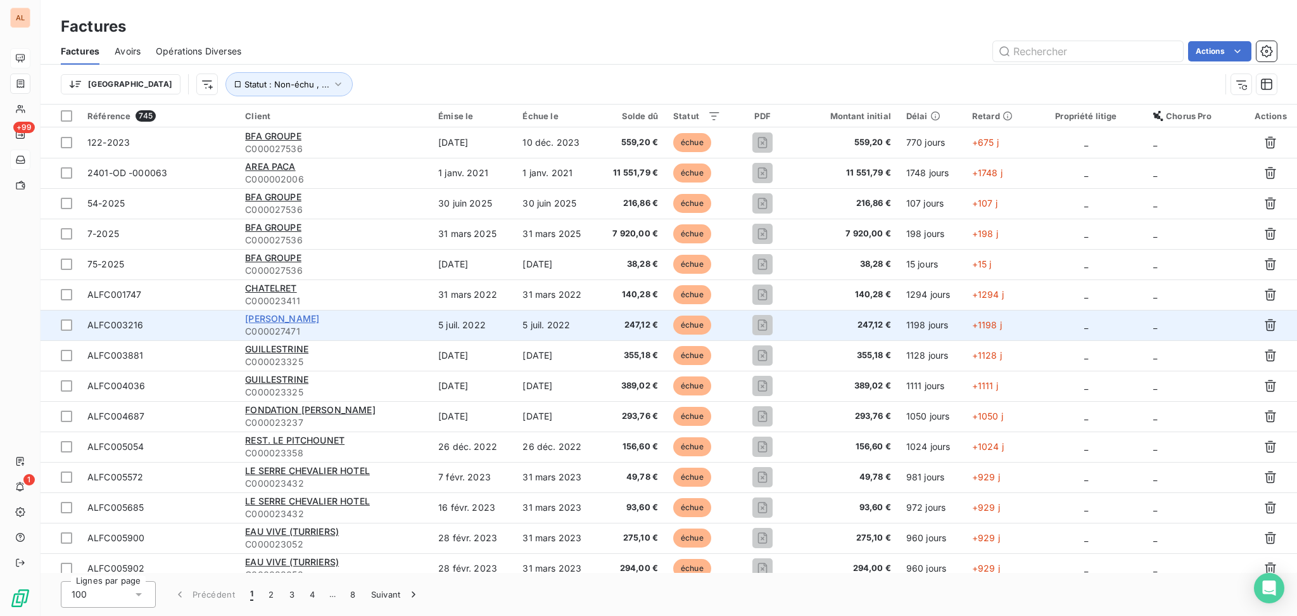
click at [319, 317] on span "CIARLONE CLEMENT" at bounding box center [282, 318] width 74 height 11
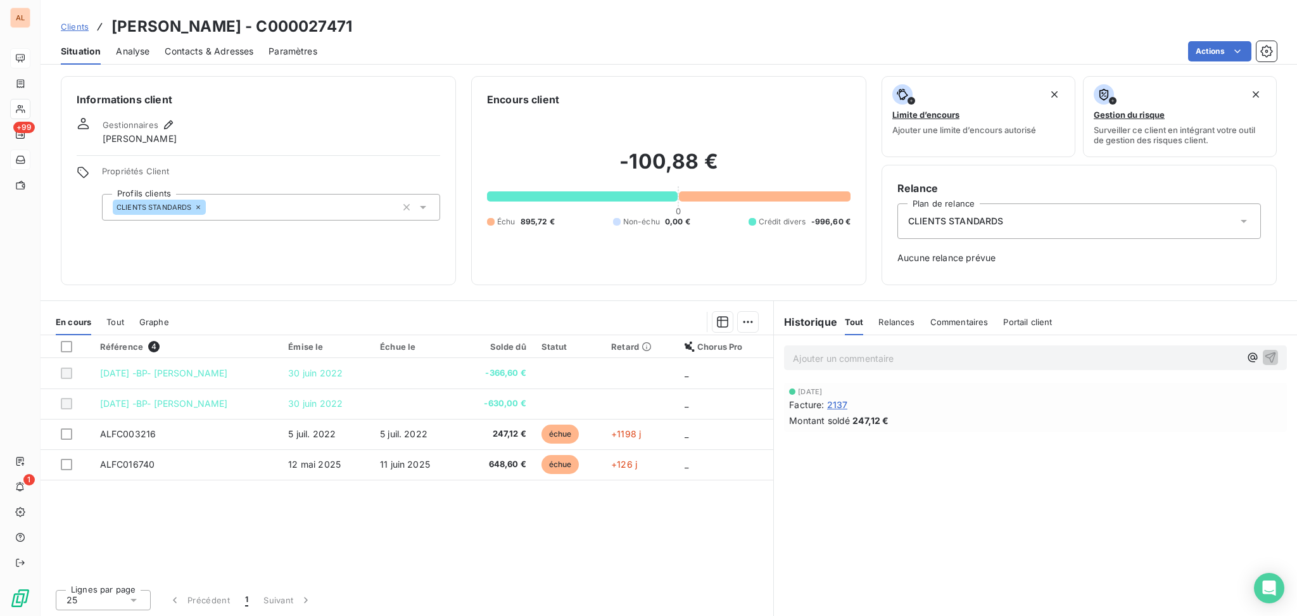
scroll to position [2, 0]
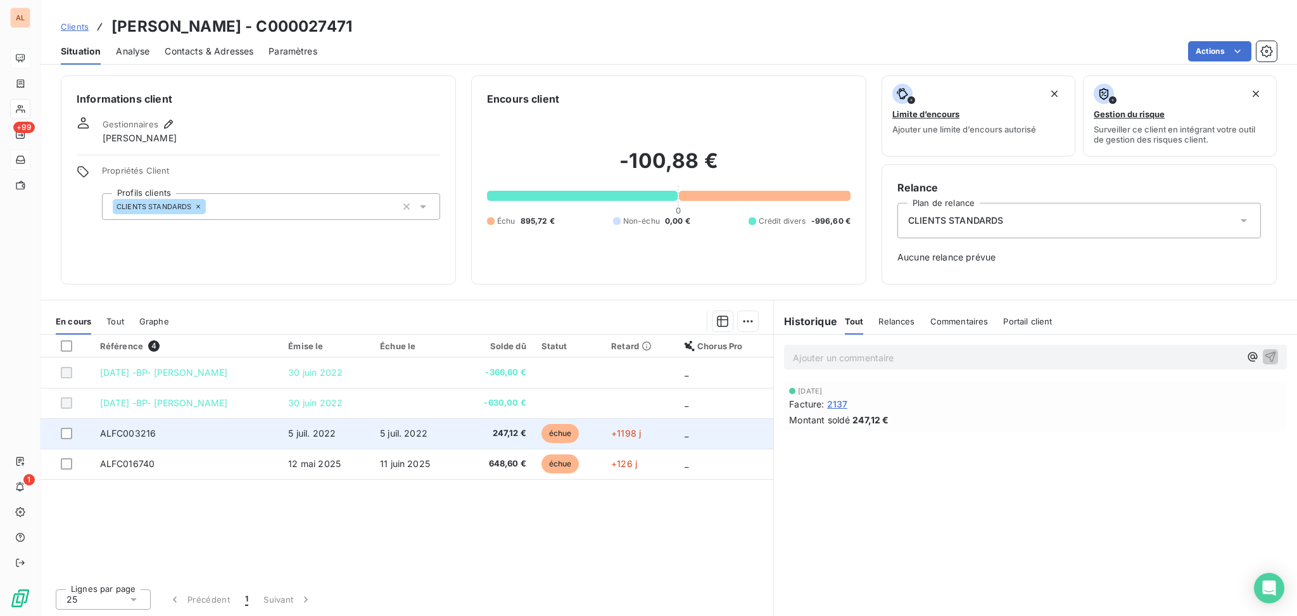
click at [188, 433] on td "ALFC003216" at bounding box center [186, 433] width 189 height 30
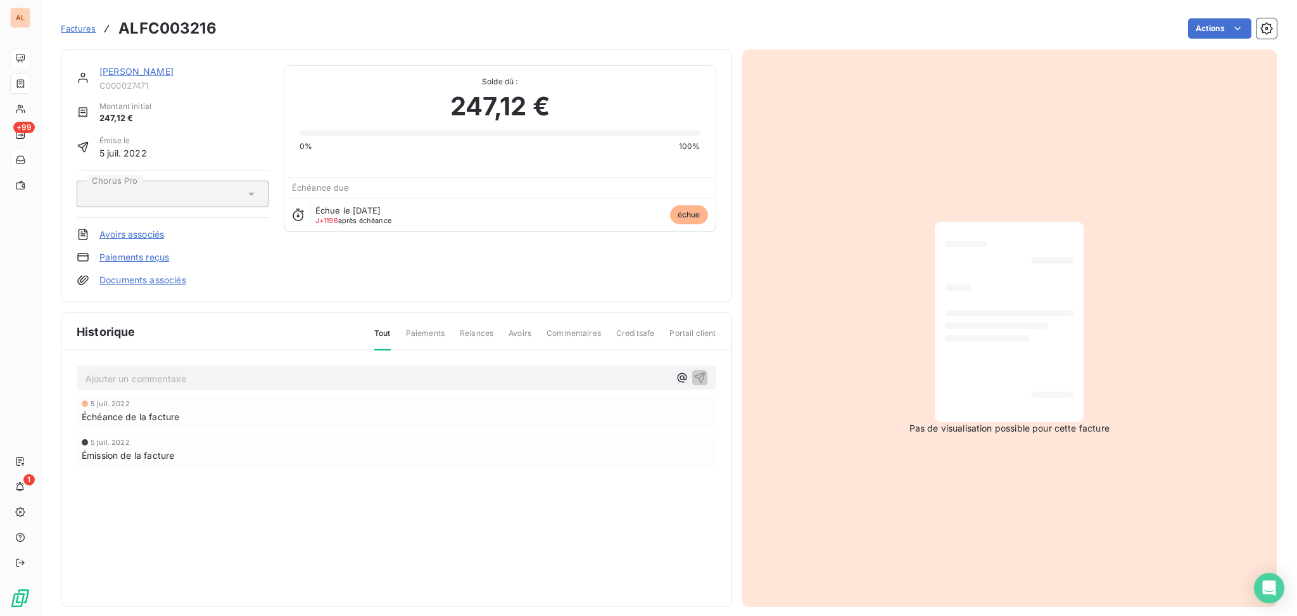
click at [66, 32] on span "Factures" at bounding box center [78, 28] width 35 height 10
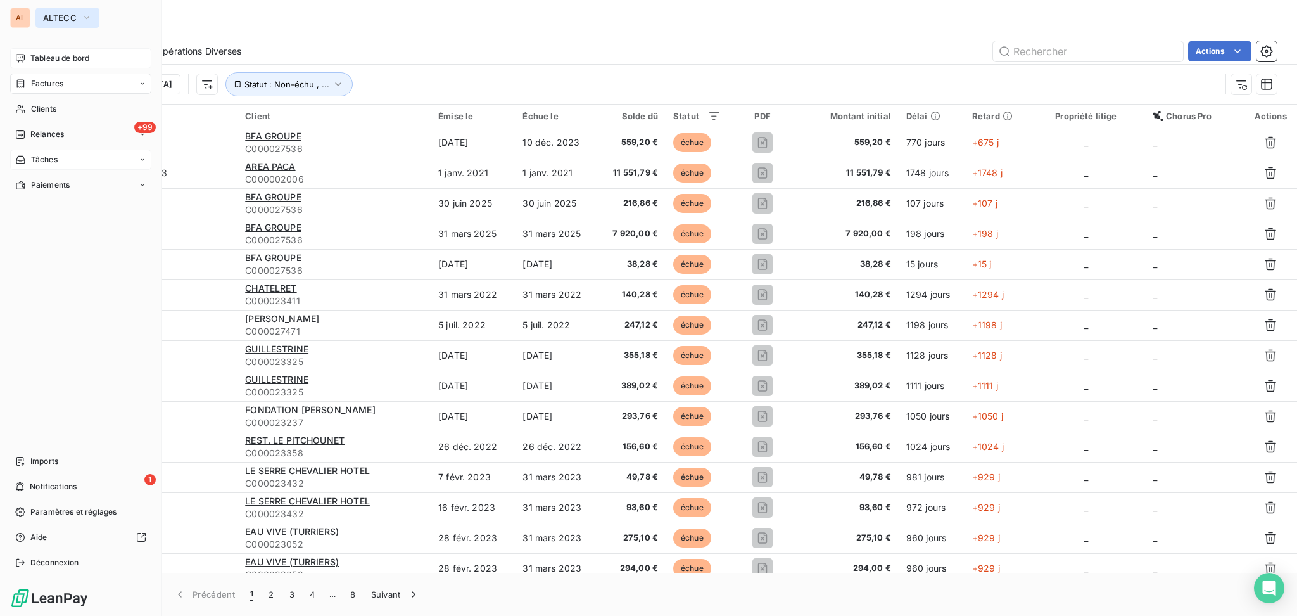
click at [58, 23] on button "ALTECC" at bounding box center [67, 18] width 64 height 20
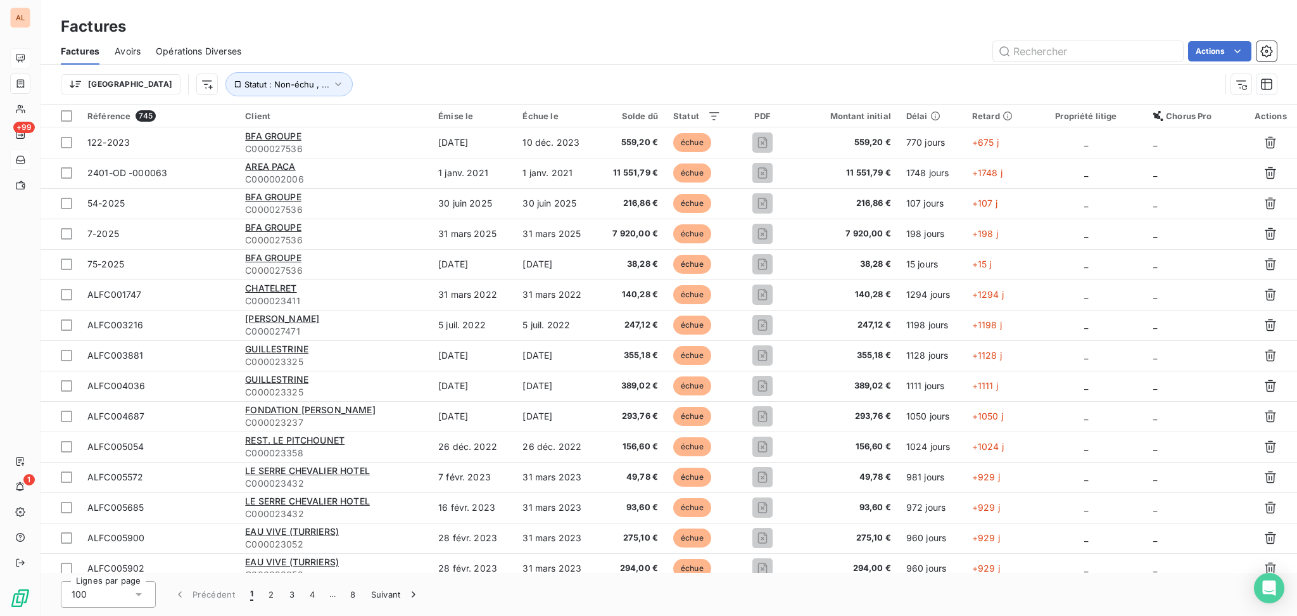
click at [566, 42] on div "Actions" at bounding box center [766, 51] width 1020 height 20
click at [972, 51] on input "text" at bounding box center [1088, 51] width 190 height 20
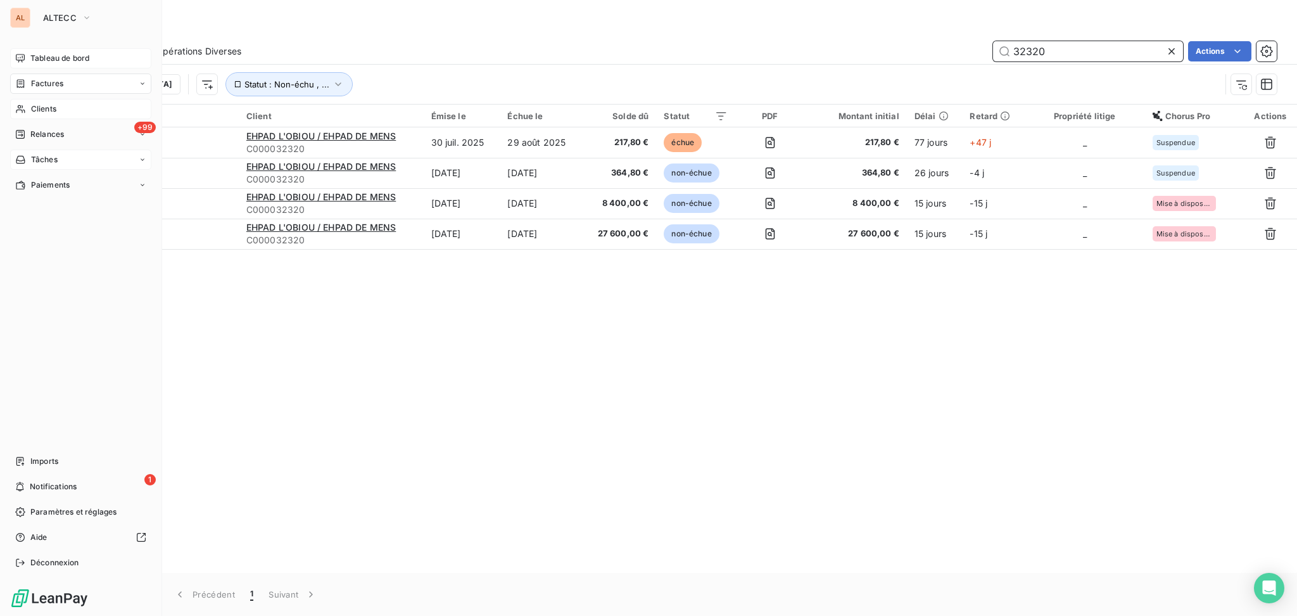
type input "32320"
click at [53, 110] on span "Clients" at bounding box center [43, 108] width 25 height 11
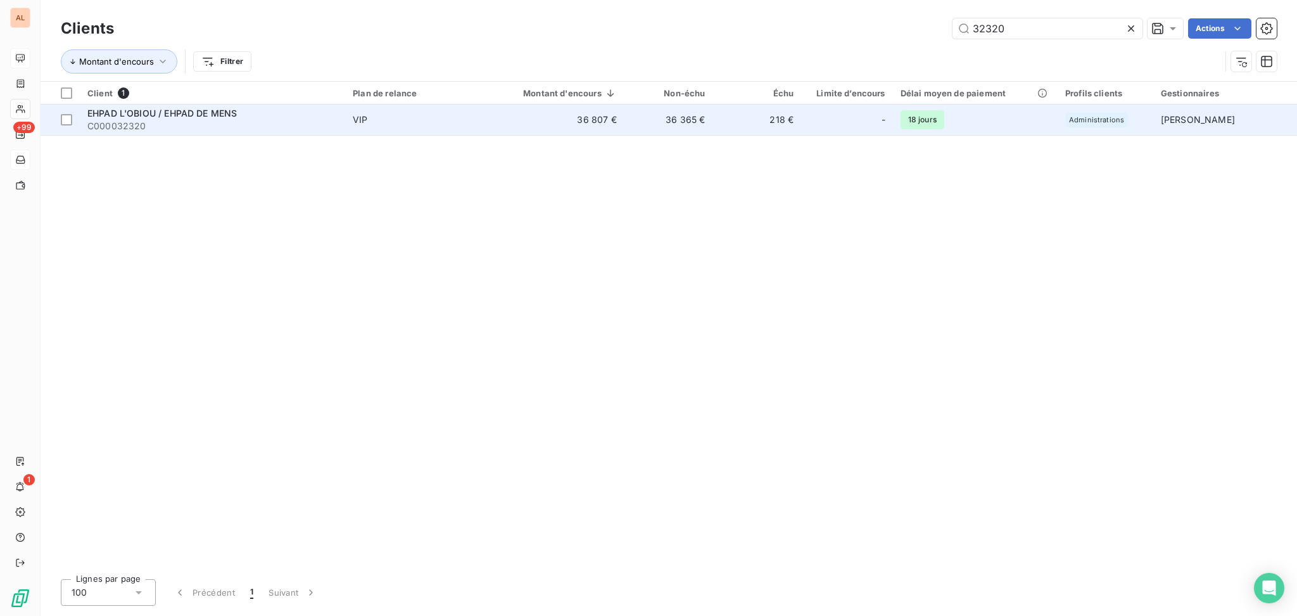
type input "32320"
click at [258, 115] on div "EHPAD L'OBIOU / EHPAD DE MENS" at bounding box center [212, 113] width 250 height 13
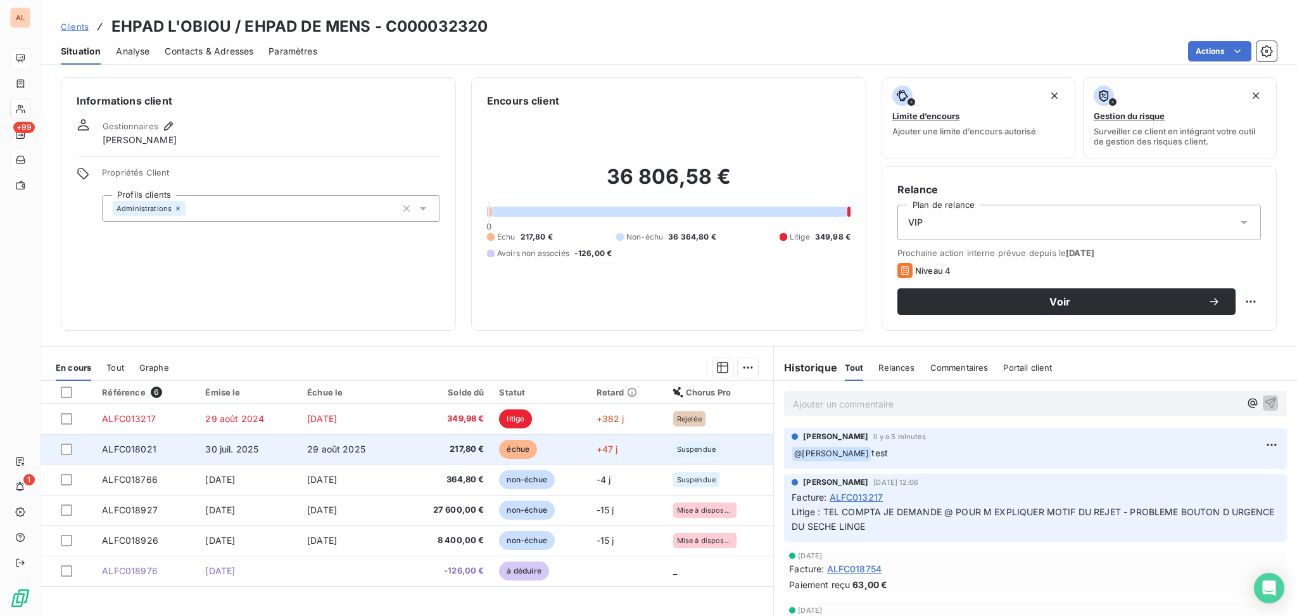
click at [248, 440] on td "30 juil. 2025" at bounding box center [249, 449] width 102 height 30
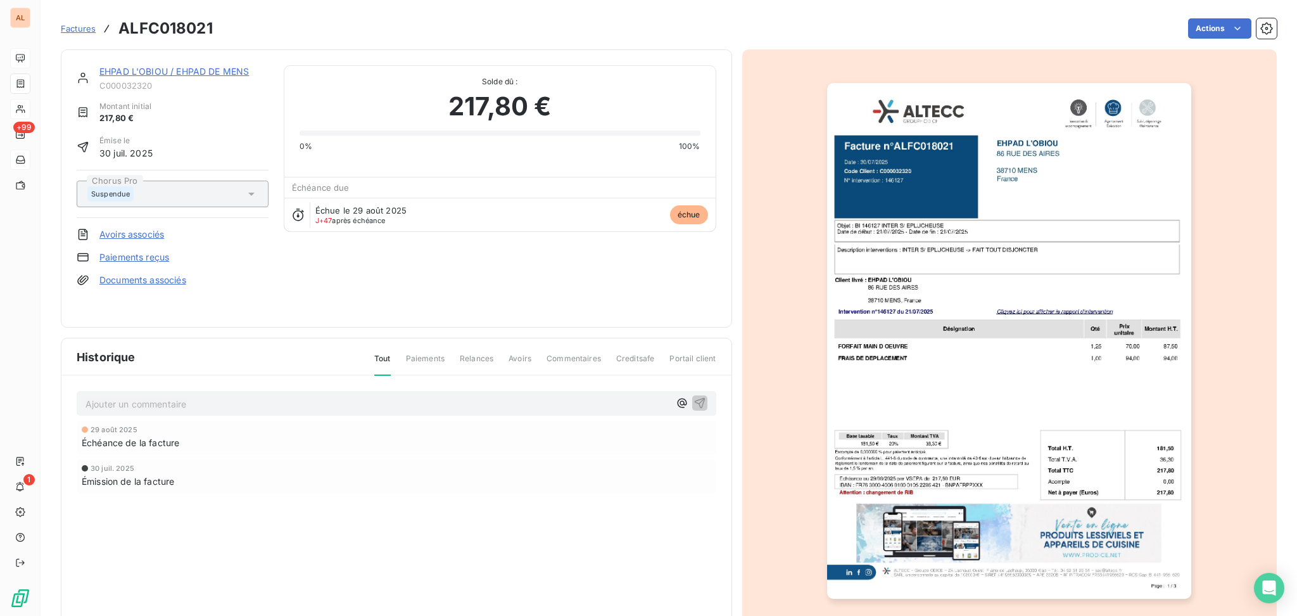
drag, startPoint x: 1187, startPoint y: 141, endPoint x: 1191, endPoint y: 84, distance: 57.8
click at [972, 116] on div at bounding box center [1009, 340] width 535 height 583
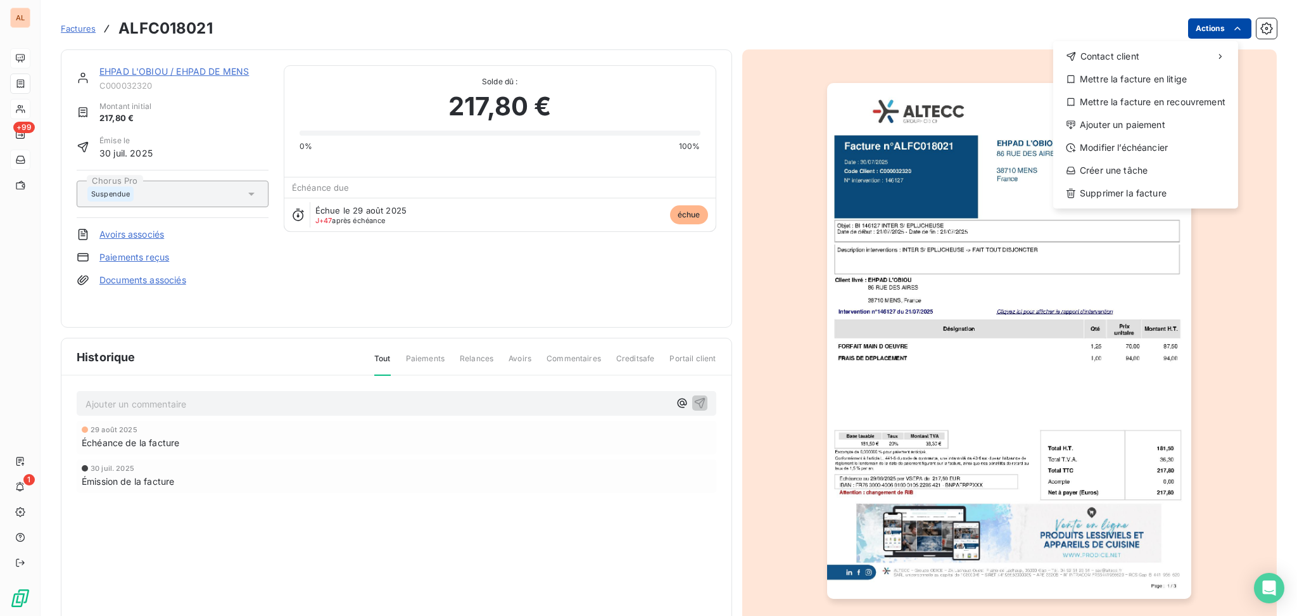
click at [972, 26] on html "AL +99 1 Factures ALFC018021 Actions Contact client Mettre la facture en litige…" at bounding box center [648, 308] width 1297 height 616
click at [367, 298] on html "AL +99 1 Factures ALFC018021 Actions Contact client Mettre la facture en litige…" at bounding box center [648, 308] width 1297 height 616
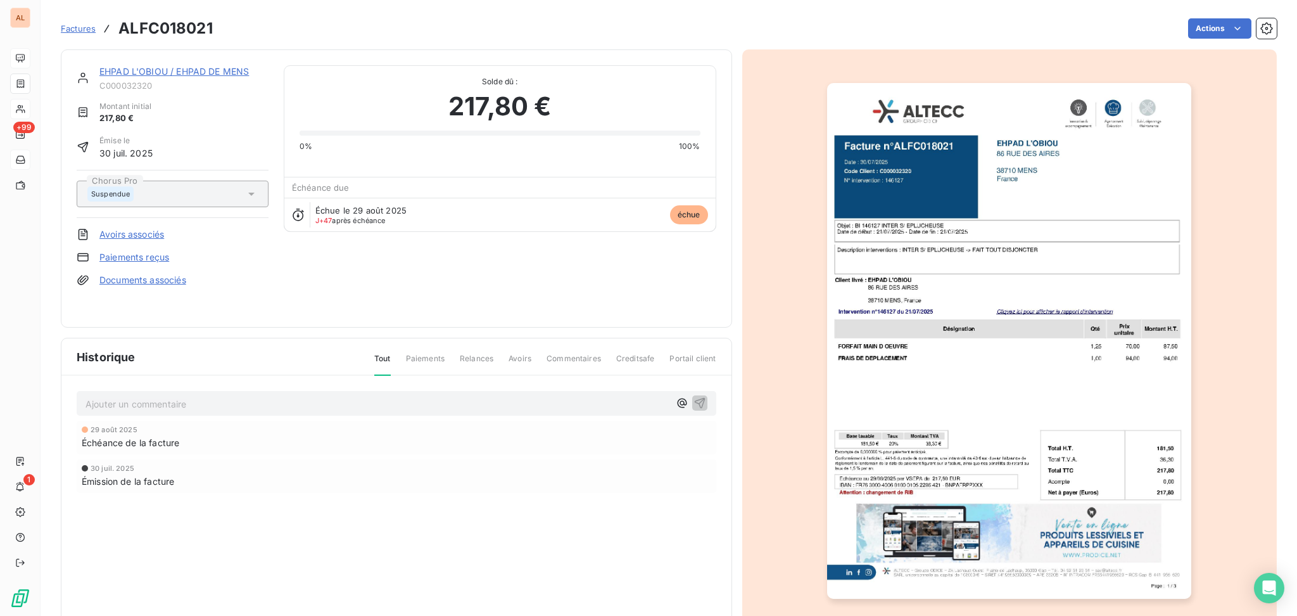
click at [926, 462] on button "button" at bounding box center [1009, 341] width 379 height 552
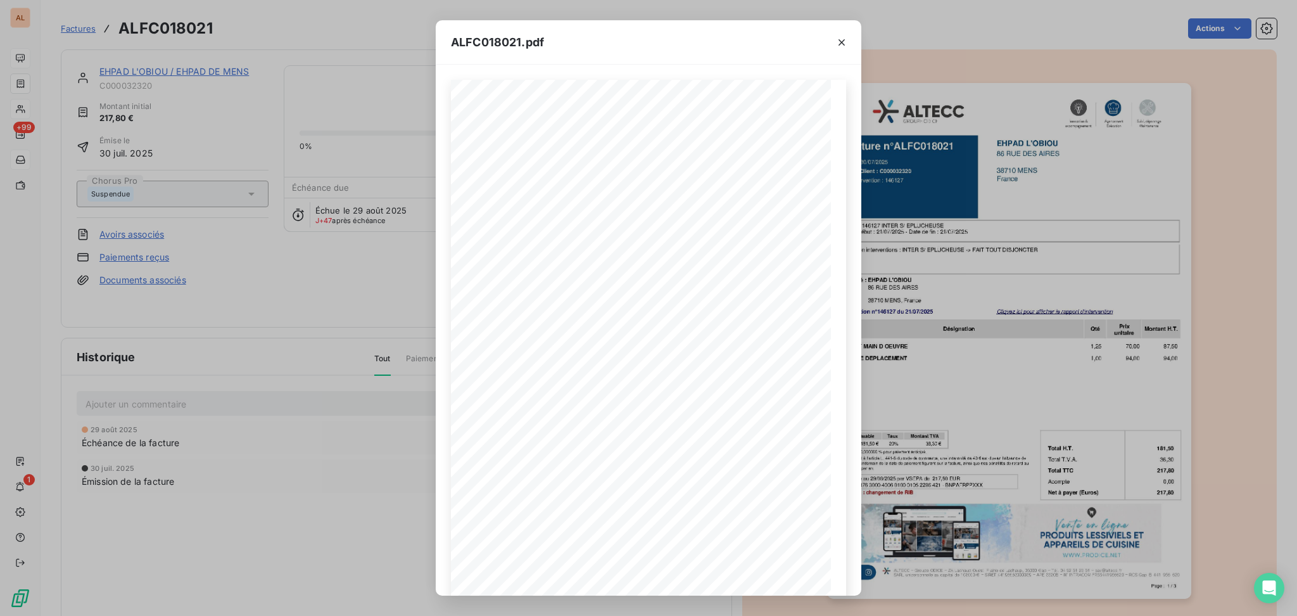
click at [972, 241] on div "ALFC018021.pdf Facture n°ALFC018021 EHPAD L'OBIOU 86 RUE DES AIRES 38710 MENS F…" at bounding box center [648, 308] width 1297 height 616
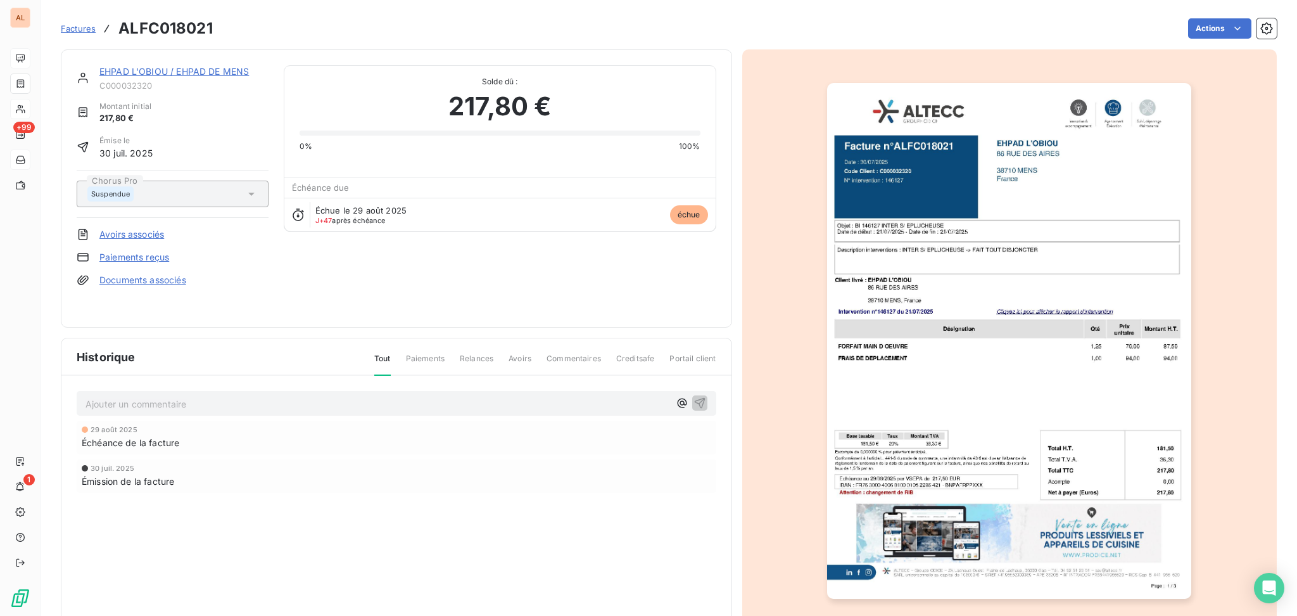
click at [961, 249] on img "button" at bounding box center [1009, 341] width 364 height 516
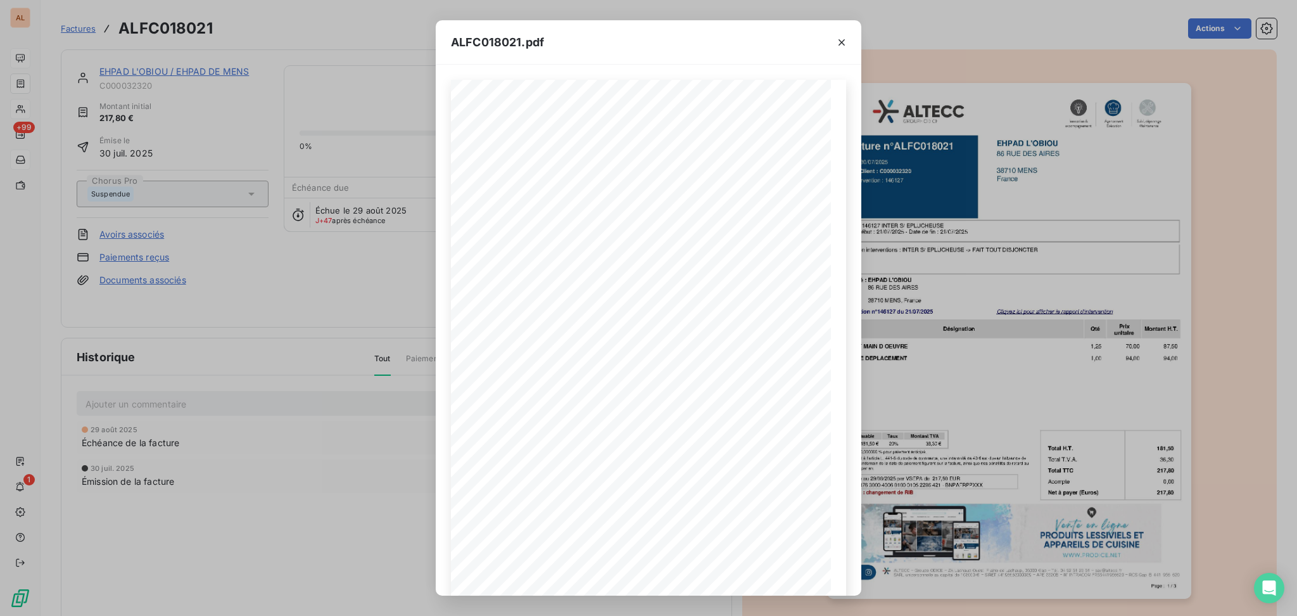
click at [971, 62] on div "ALFC018021.pdf Facture n°ALFC018021 EHPAD L'OBIOU 86 RUE DES AIRES 38710 MENS F…" at bounding box center [648, 308] width 1297 height 616
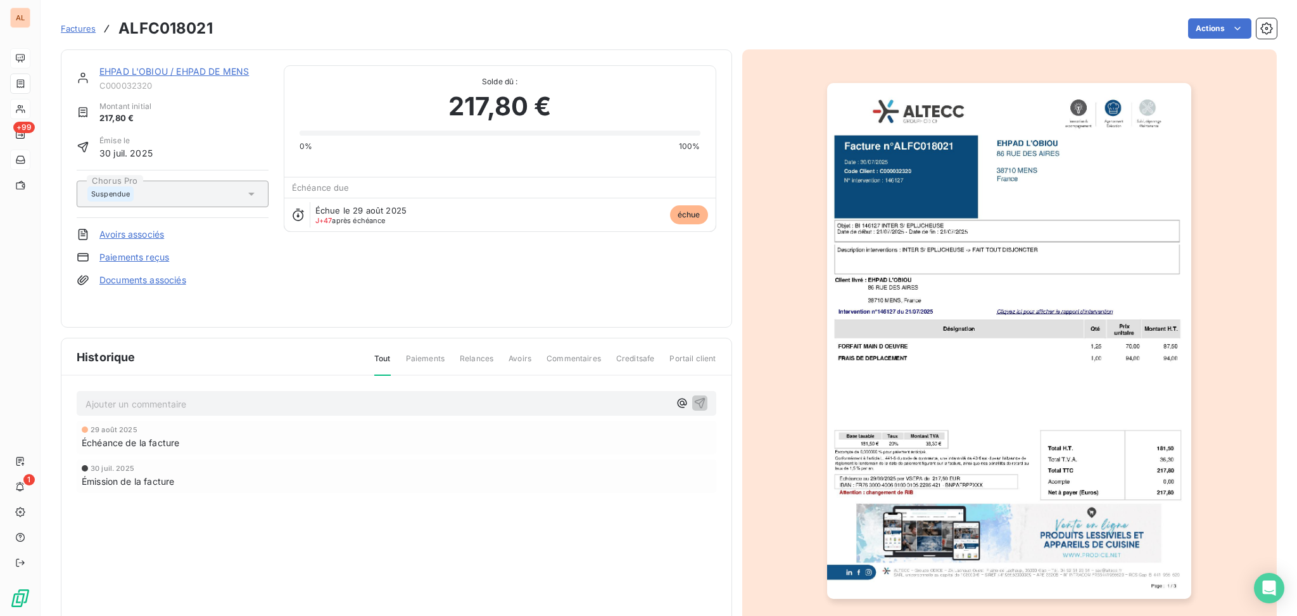
click at [166, 279] on link "Documents associés" at bounding box center [142, 280] width 87 height 13
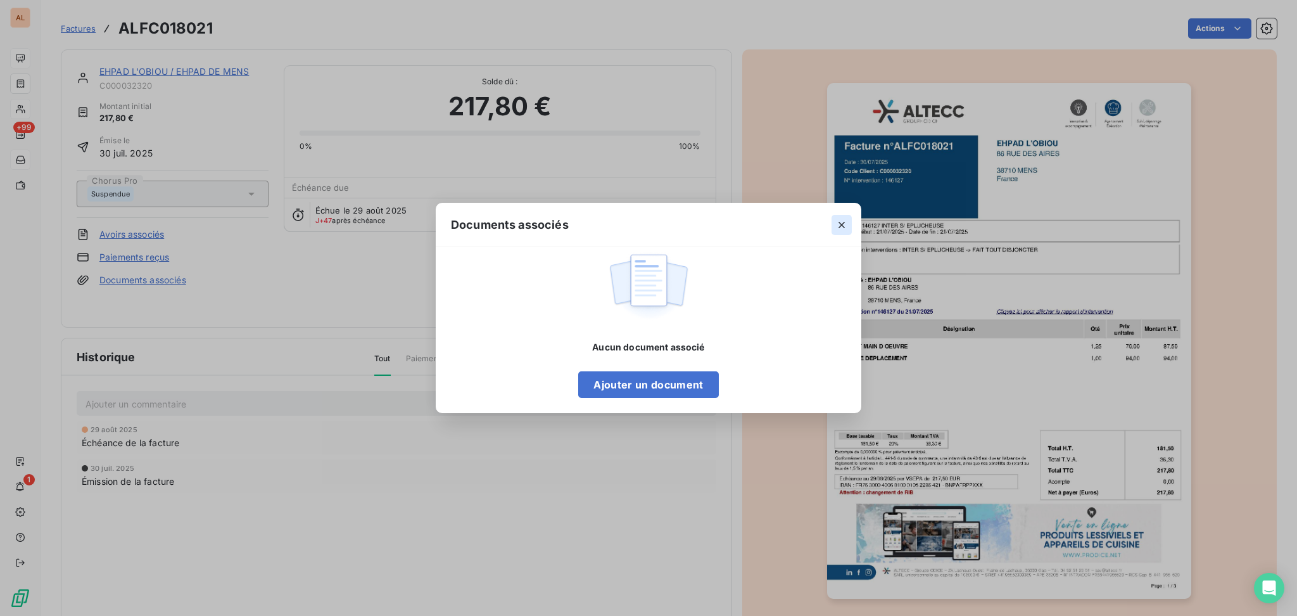
click at [841, 222] on icon "button" at bounding box center [841, 224] width 13 height 13
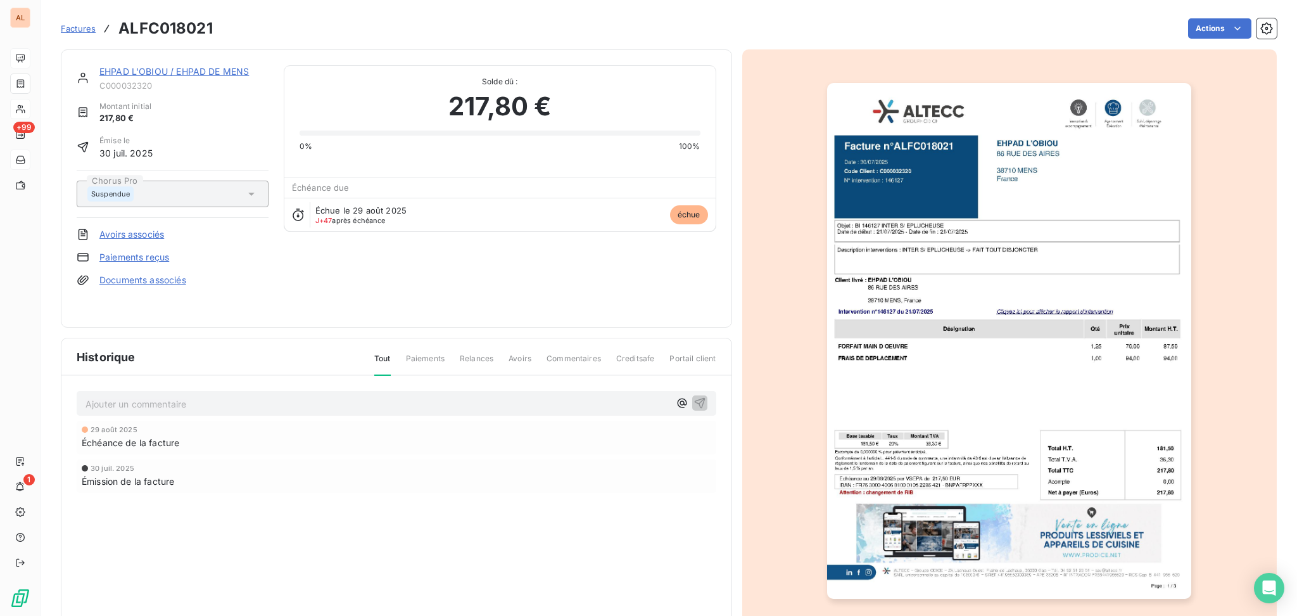
click at [84, 27] on span "Factures" at bounding box center [78, 28] width 35 height 10
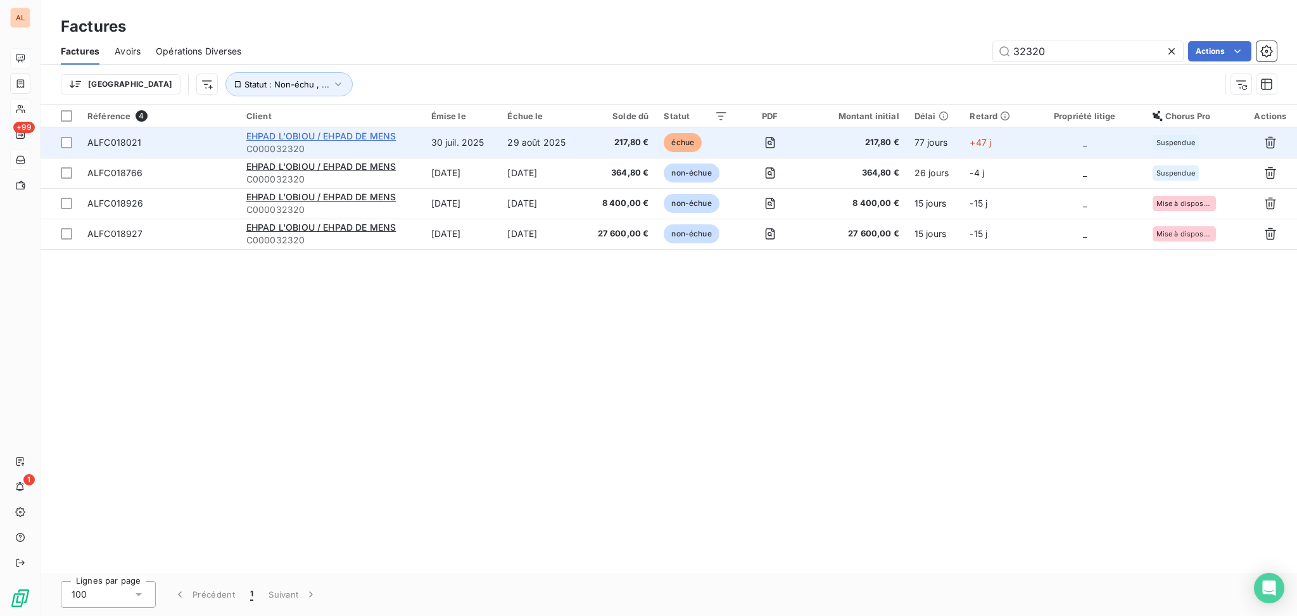
click at [355, 136] on span "EHPAD L'OBIOU / EHPAD DE MENS" at bounding box center [320, 135] width 149 height 11
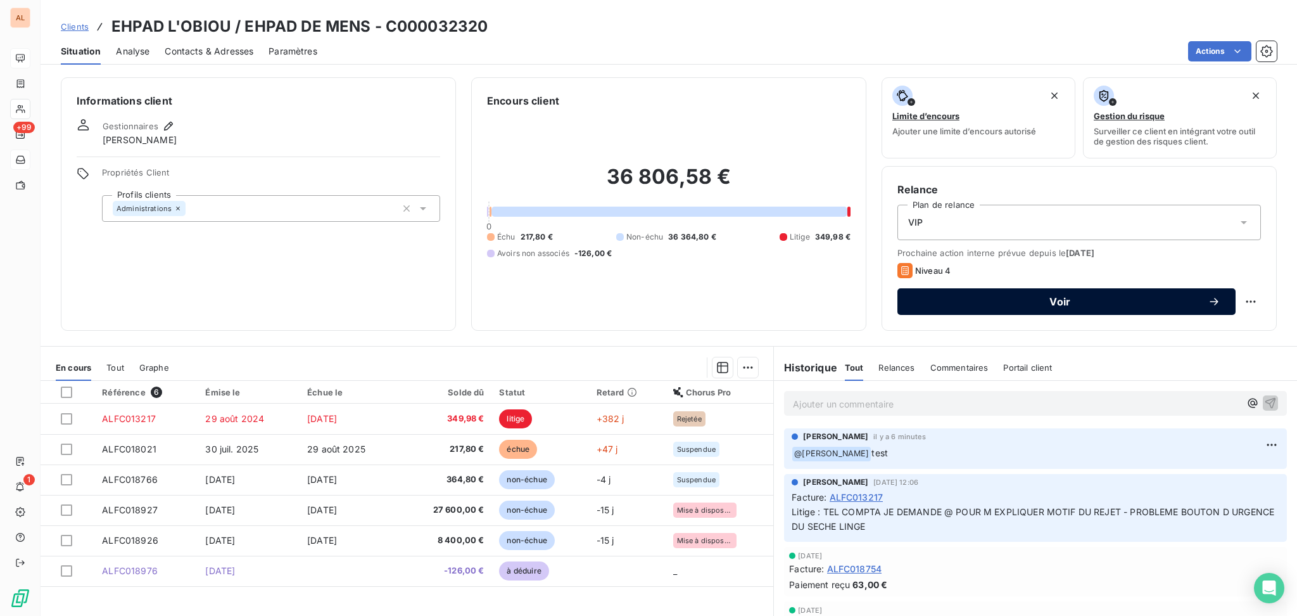
click at [972, 298] on span "Voir" at bounding box center [1060, 301] width 295 height 10
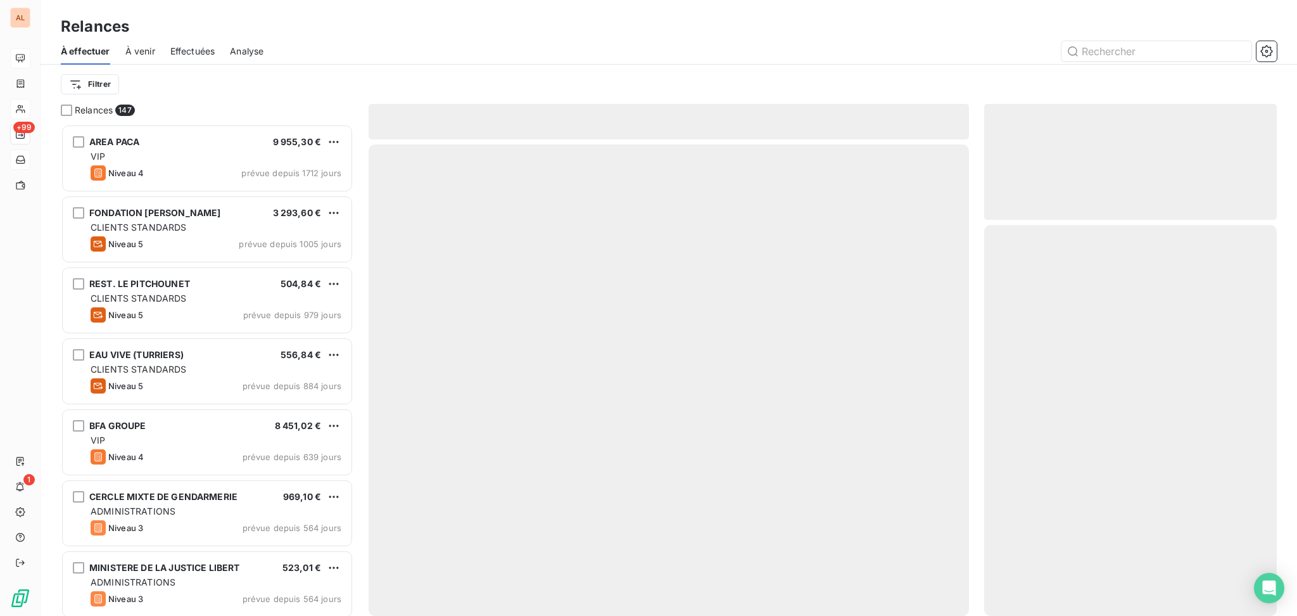
scroll to position [479, 279]
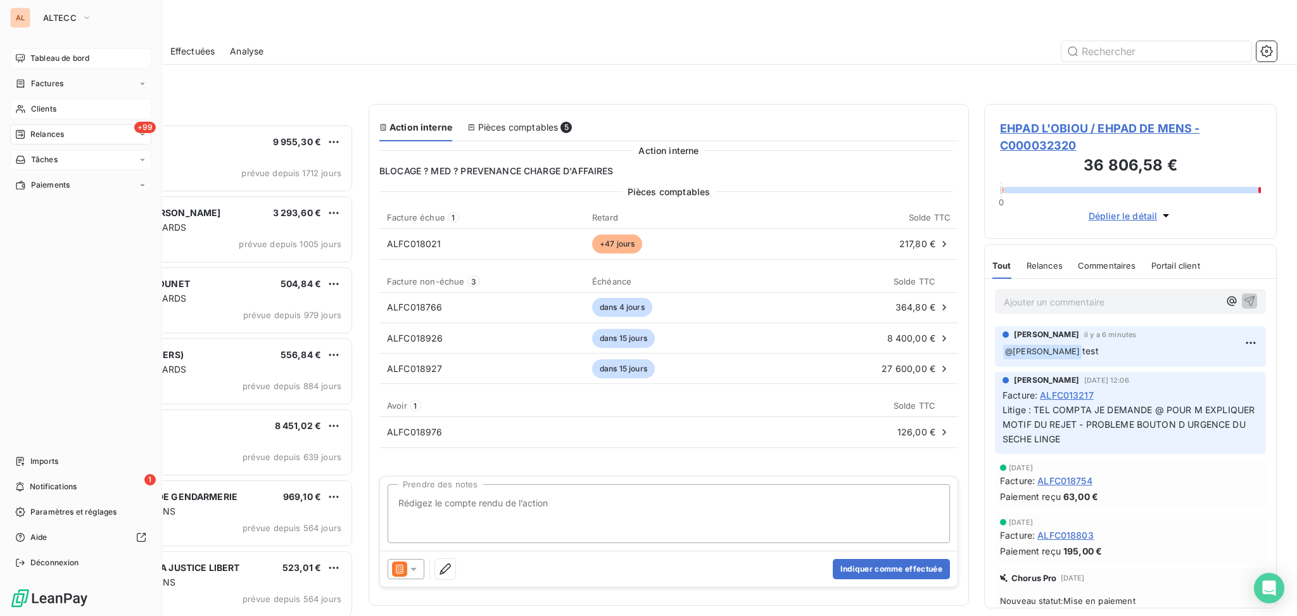
click at [56, 110] on span "Clients" at bounding box center [43, 108] width 25 height 11
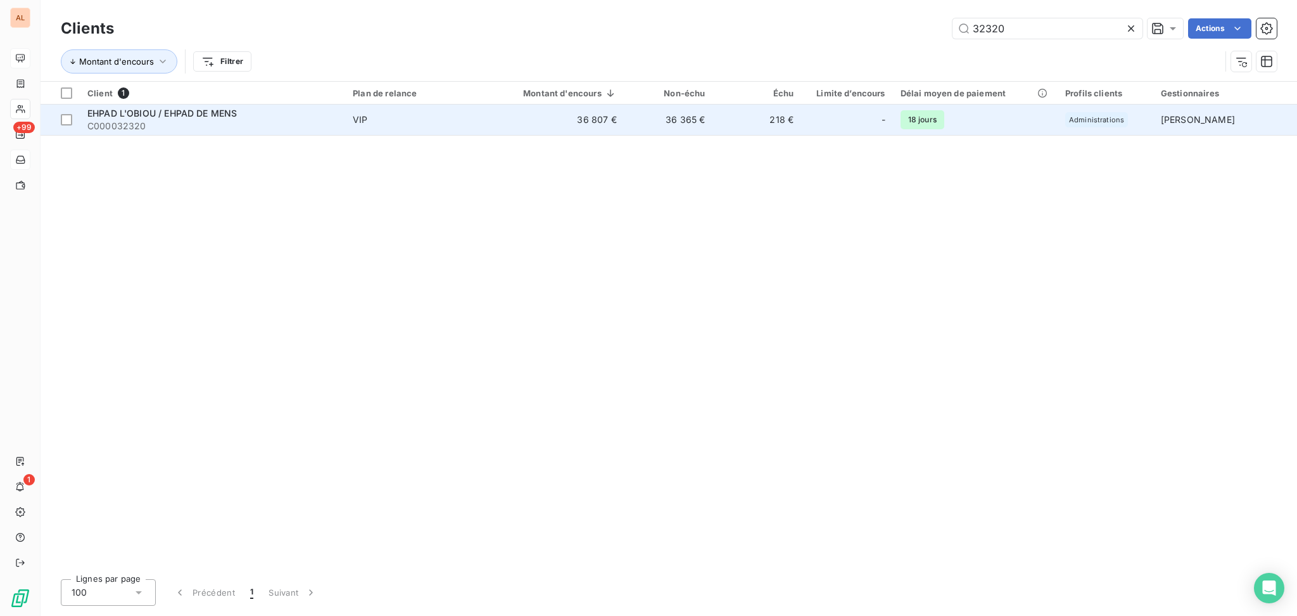
click at [213, 115] on span "EHPAD L'OBIOU / EHPAD DE MENS" at bounding box center [161, 113] width 149 height 11
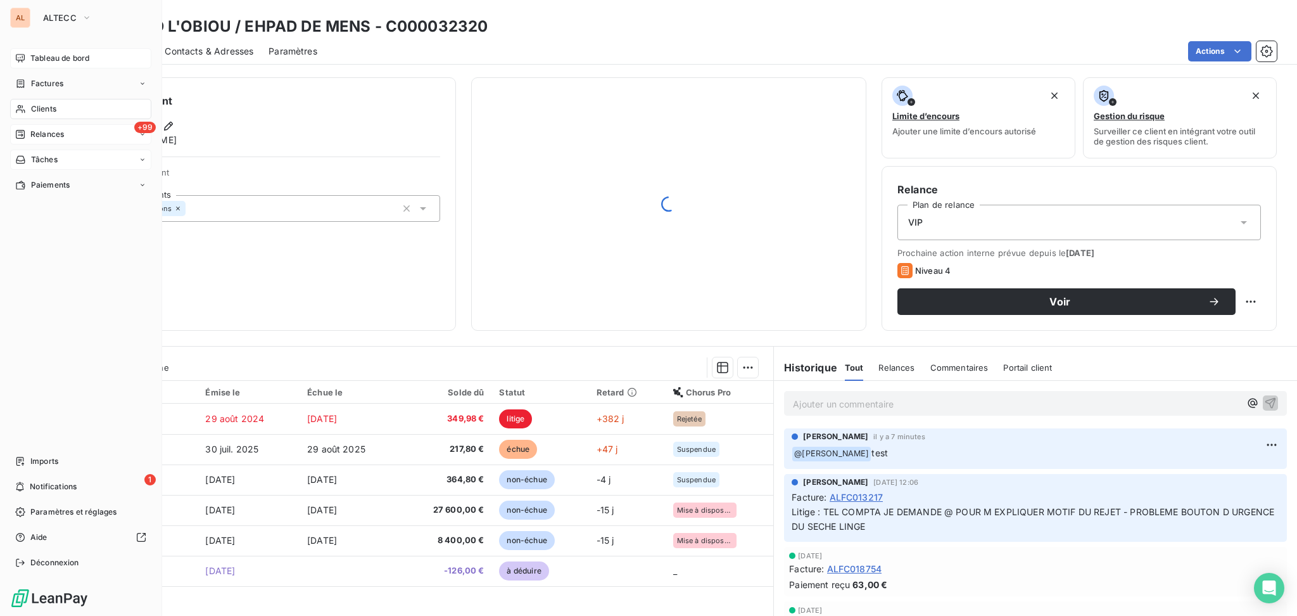
click at [42, 132] on span "Relances" at bounding box center [47, 134] width 34 height 11
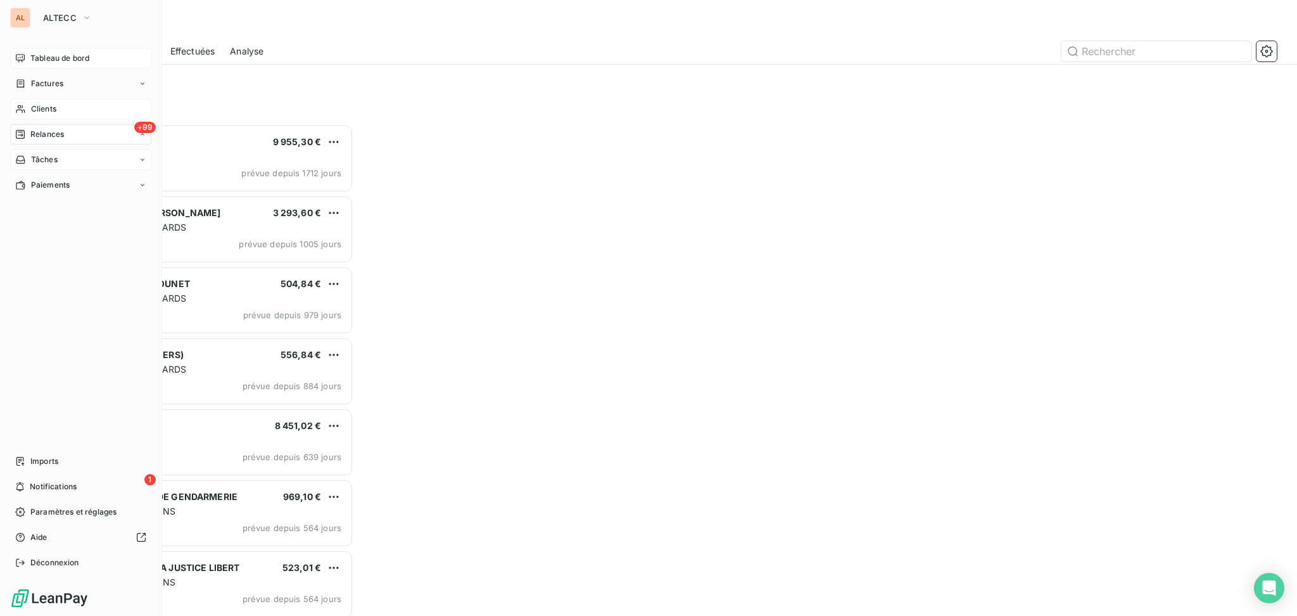
scroll to position [479, 279]
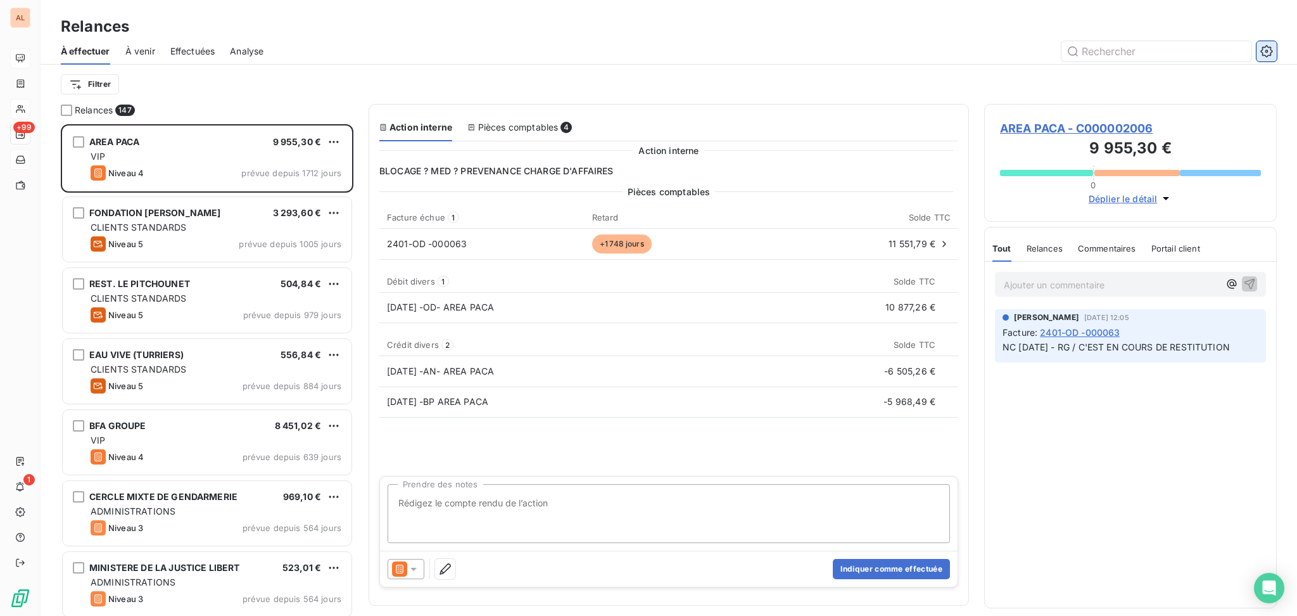
click at [972, 46] on icon "button" at bounding box center [1266, 51] width 12 height 12
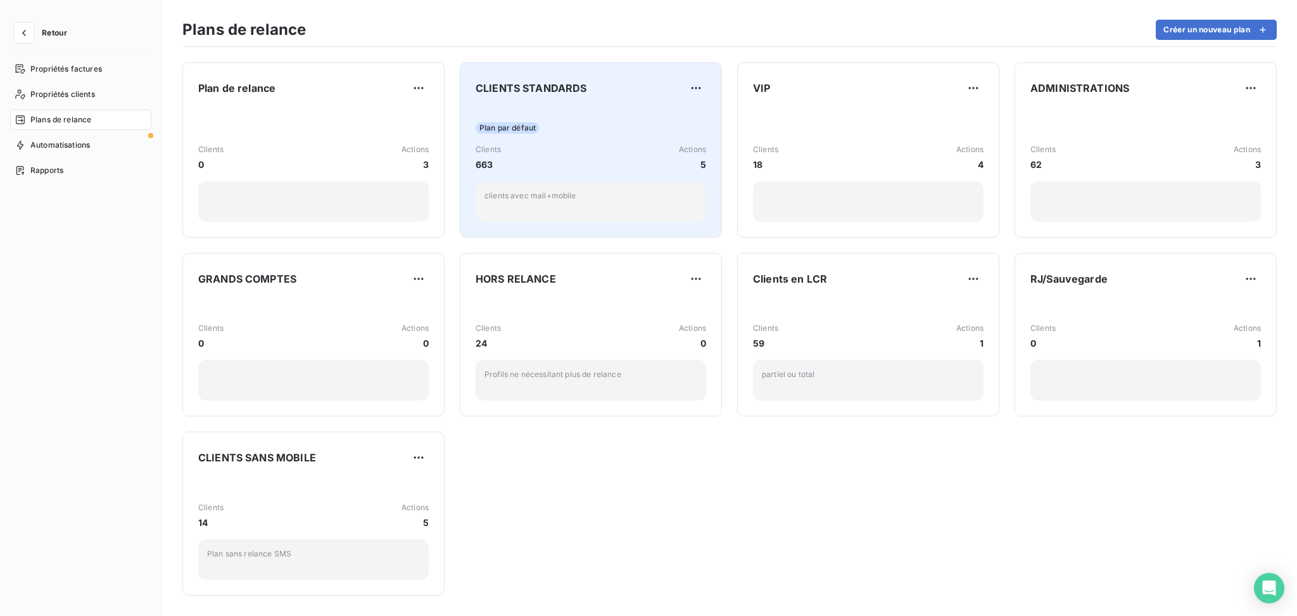
click at [621, 120] on div "Plan par défaut Clients 663 Actions 5 clients avec mail+mobile" at bounding box center [591, 164] width 231 height 113
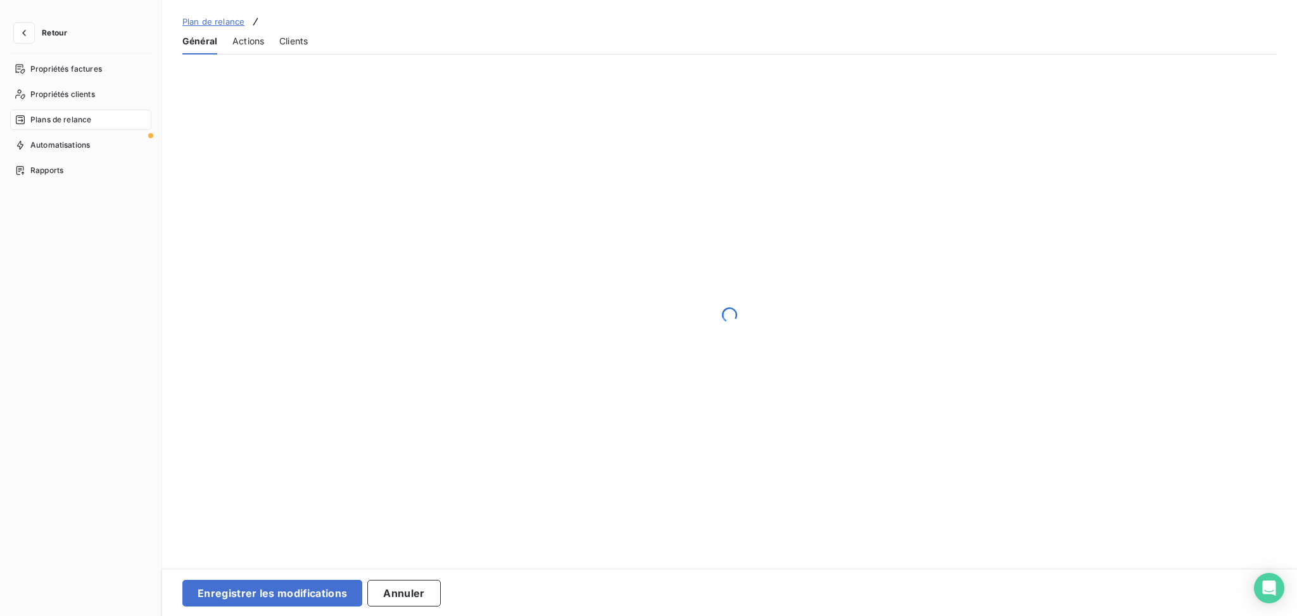
click at [246, 41] on span "Actions" at bounding box center [248, 41] width 32 height 13
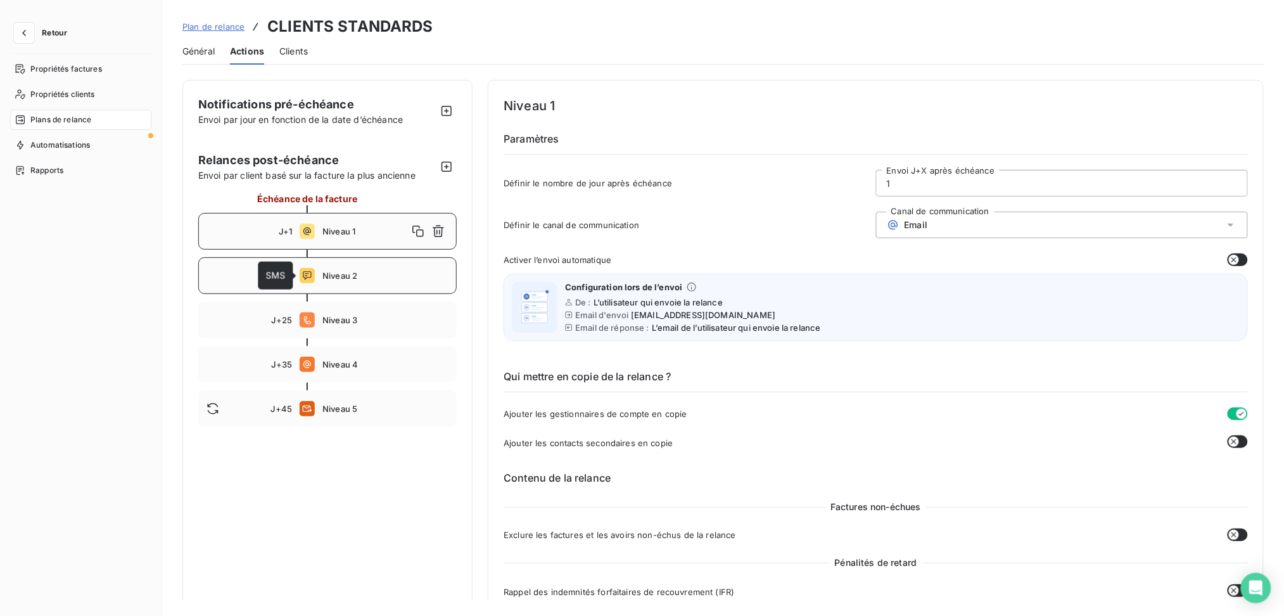
click at [305, 279] on icon at bounding box center [307, 275] width 15 height 15
type input "8"
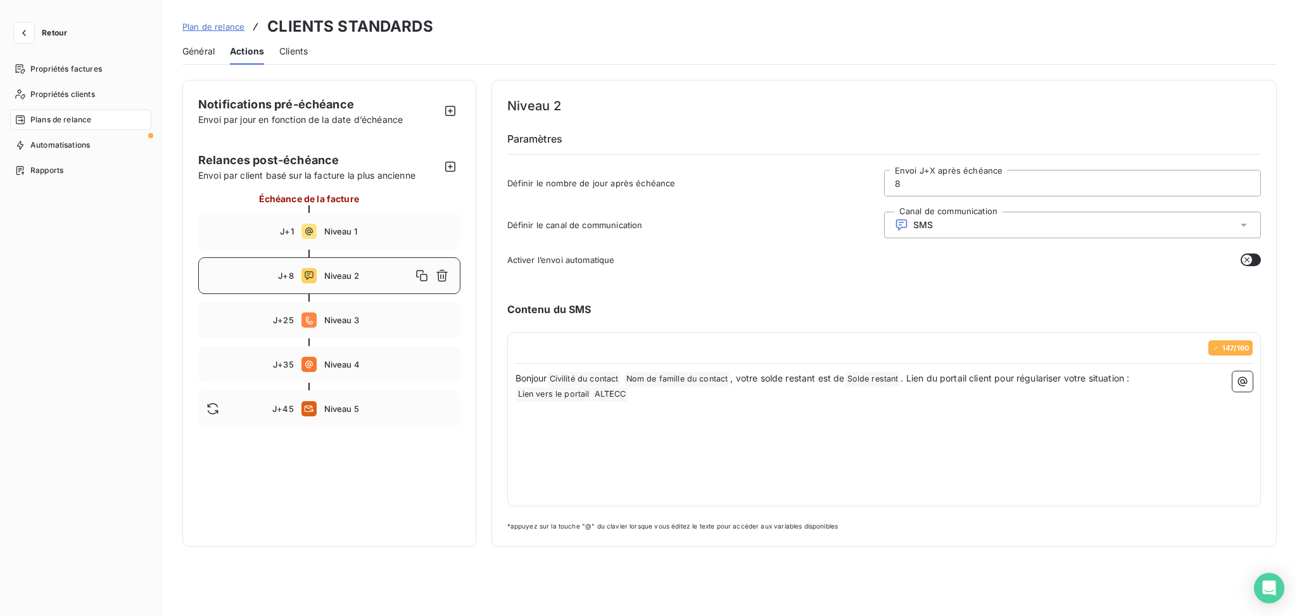
click at [225, 26] on span "Plan de relance" at bounding box center [213, 27] width 62 height 10
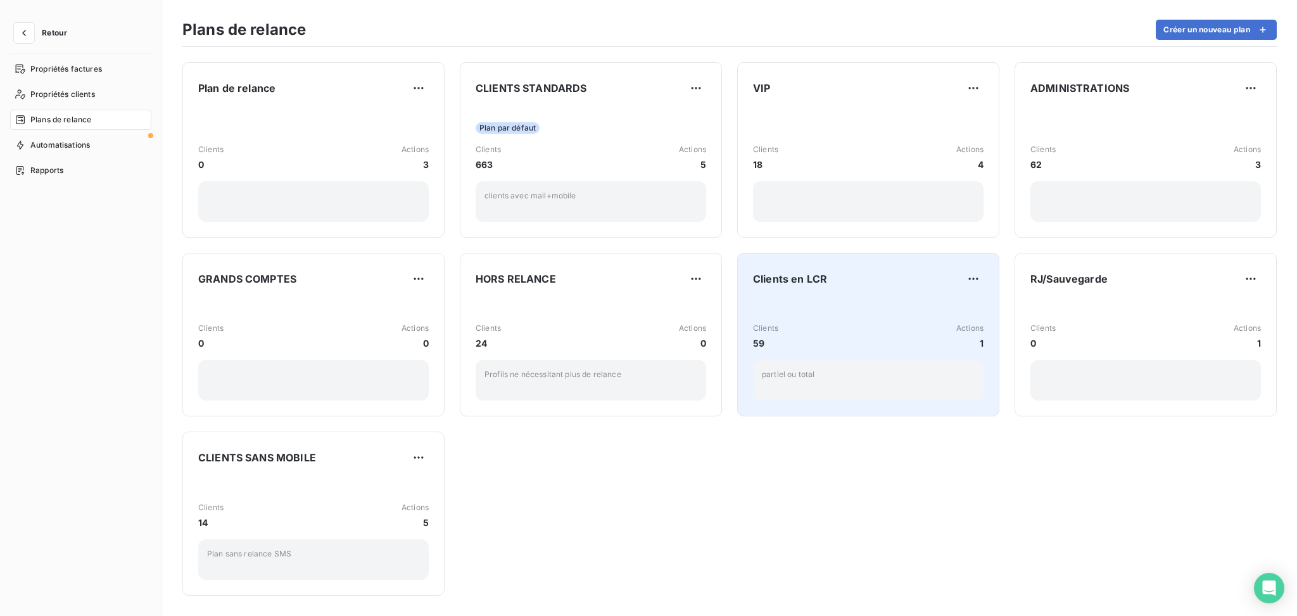
click at [842, 324] on div "Clients 59 Actions 1" at bounding box center [868, 335] width 231 height 27
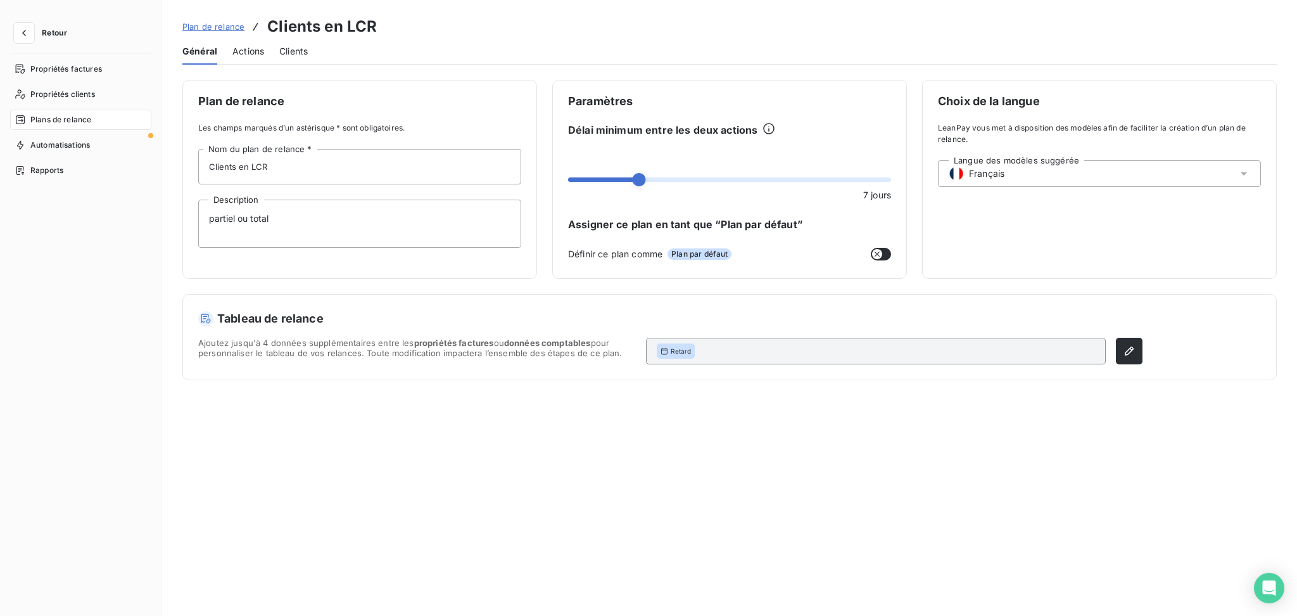
click at [291, 52] on span "Clients" at bounding box center [293, 51] width 28 height 13
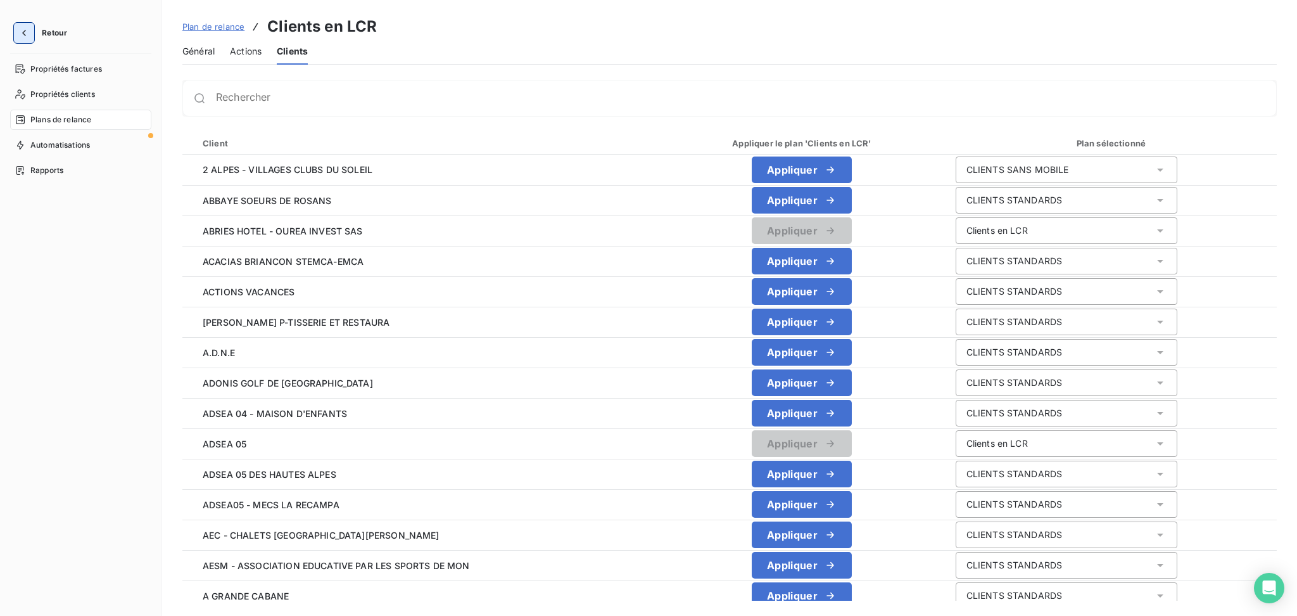
click at [26, 29] on icon "button" at bounding box center [24, 33] width 13 height 13
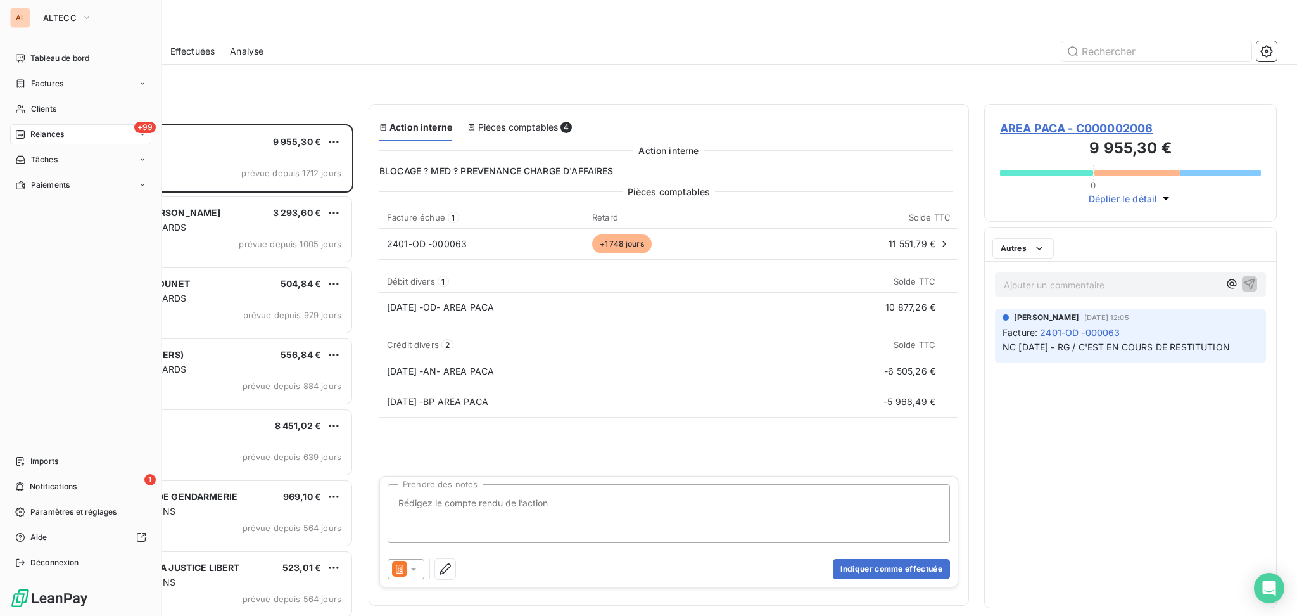
scroll to position [479, 279]
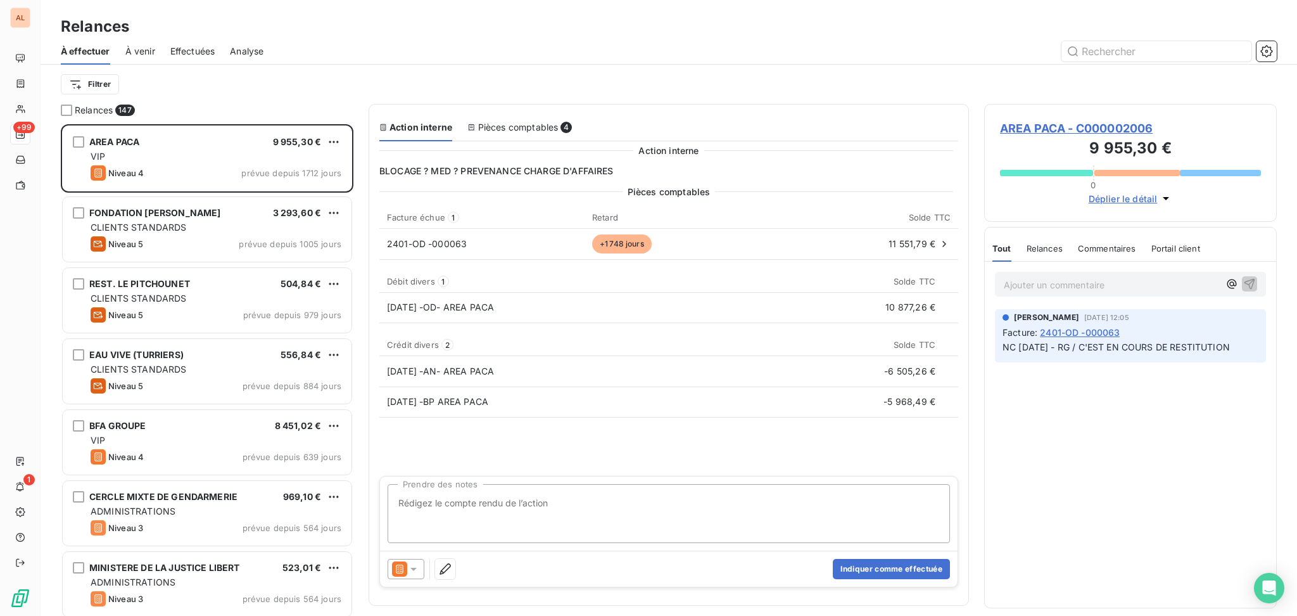
click at [972, 288] on p "Ajouter un commentaire ﻿" at bounding box center [1111, 285] width 215 height 16
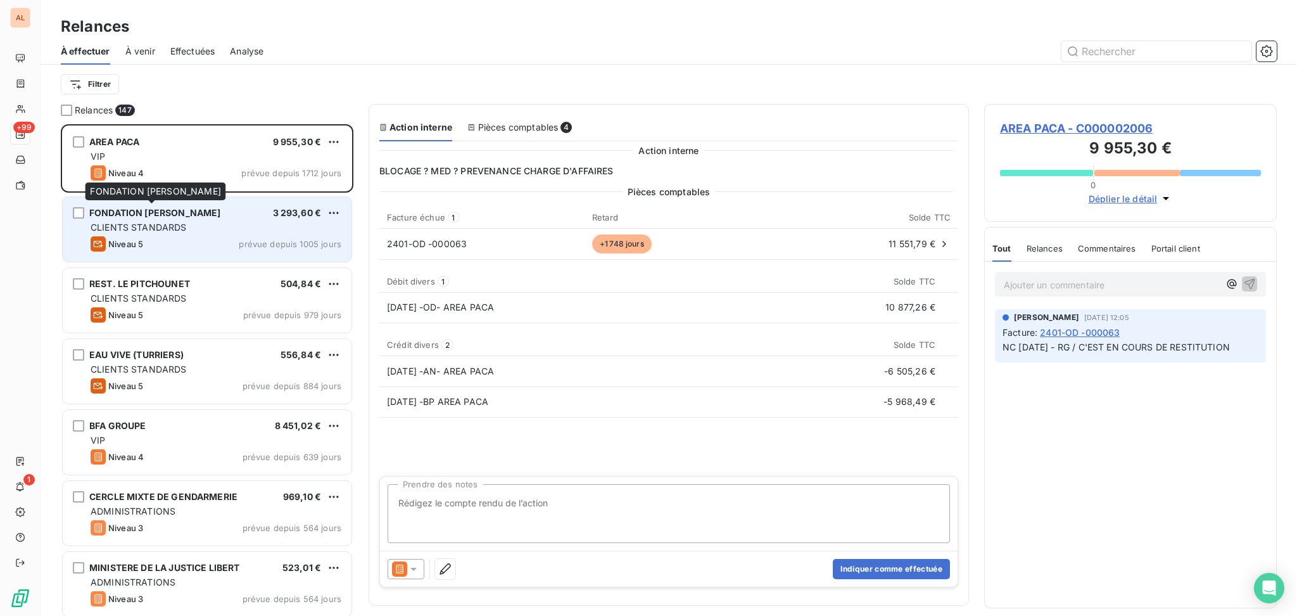
click at [187, 212] on span "FONDATION EDITH SELTZER" at bounding box center [154, 212] width 131 height 11
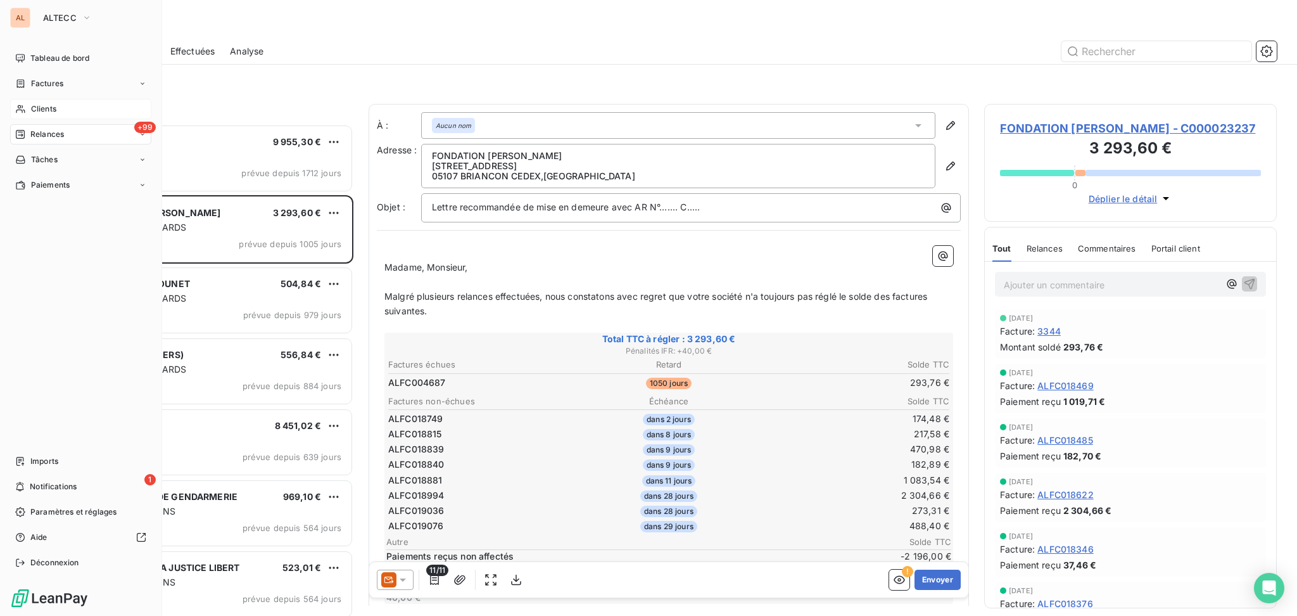
click at [52, 107] on span "Clients" at bounding box center [43, 108] width 25 height 11
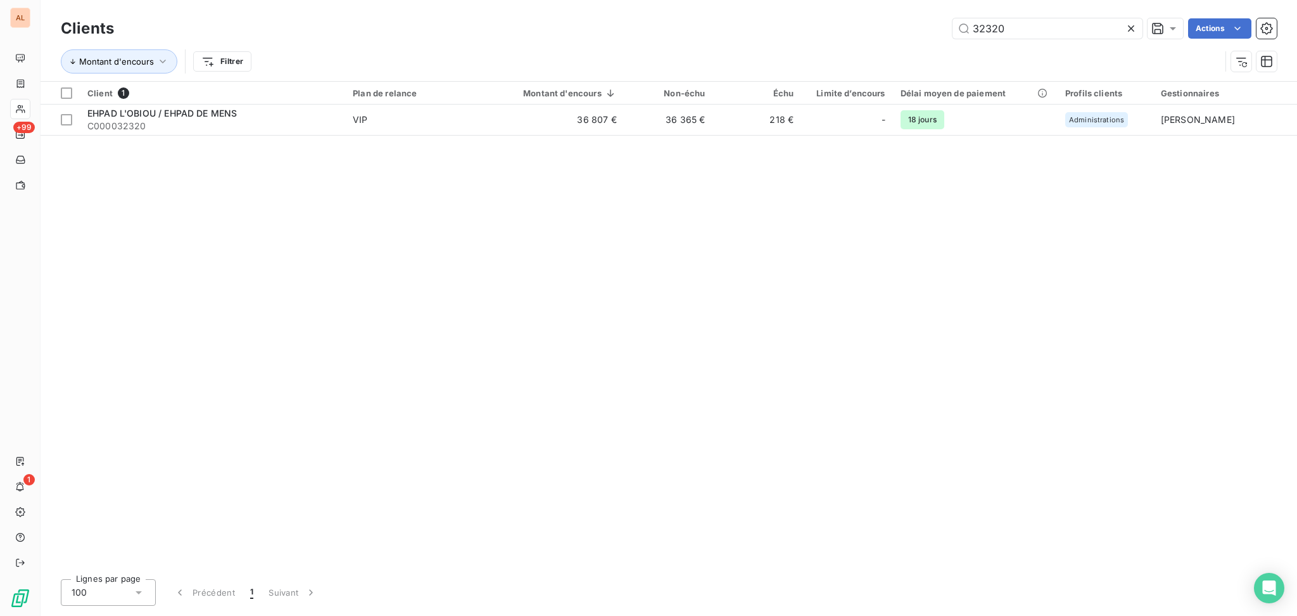
drag, startPoint x: 1011, startPoint y: 29, endPoint x: 949, endPoint y: 22, distance: 61.9
click at [950, 22] on div "32320 Actions" at bounding box center [703, 28] width 1148 height 20
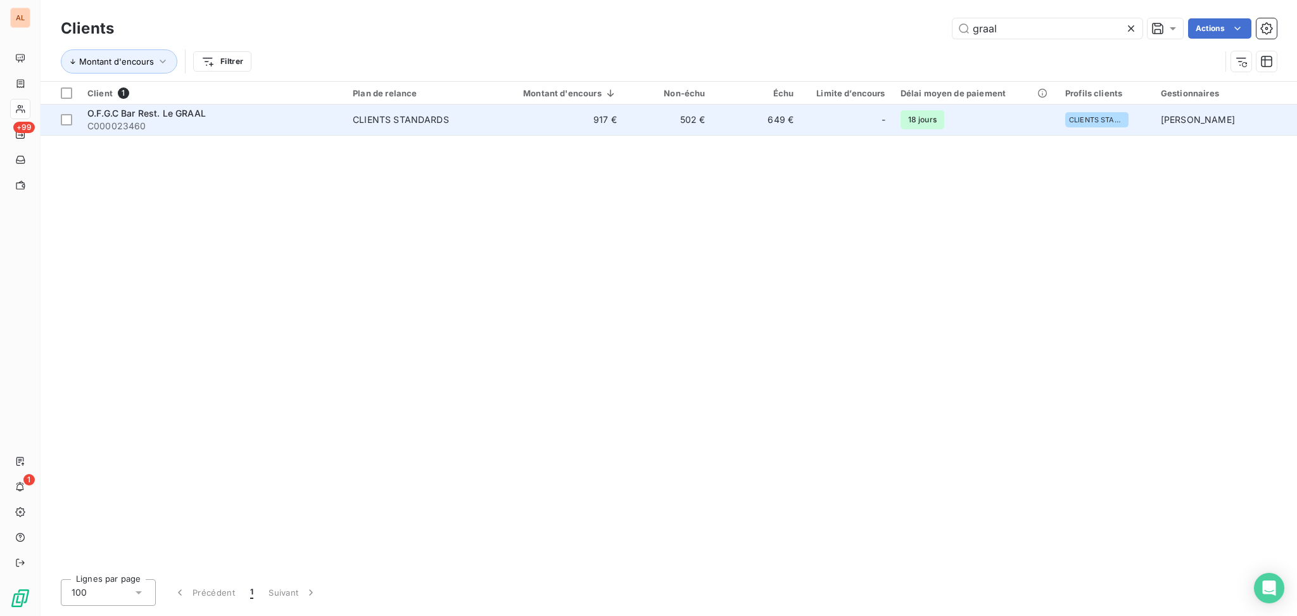
type input "graal"
click at [180, 111] on span "O.F.G.C Bar Rest. Le GRAAL" at bounding box center [146, 113] width 118 height 11
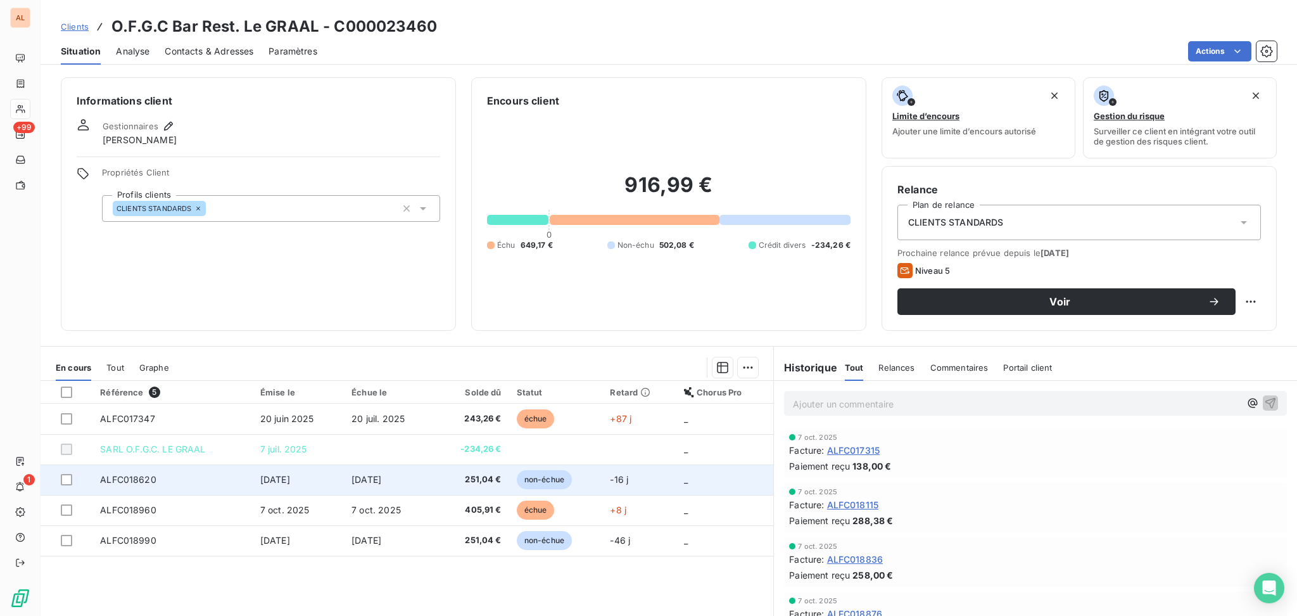
click at [288, 462] on span "[DATE]" at bounding box center [275, 479] width 30 height 11
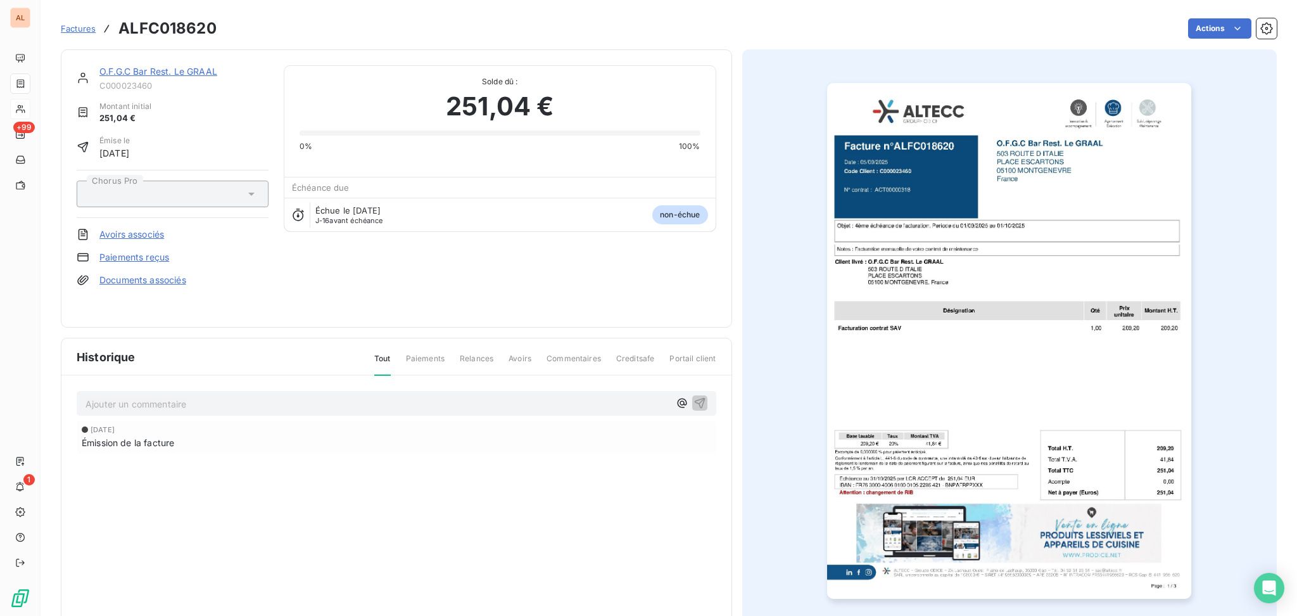
click at [429, 359] on span "Paiements" at bounding box center [425, 364] width 39 height 22
click at [424, 359] on span "Paiements" at bounding box center [425, 364] width 39 height 22
click at [972, 27] on html "AL +99 1 Factures ALFC018620 Actions O.F.G.C Bar Rest. Le GRAAL C000023460 Mont…" at bounding box center [648, 308] width 1297 height 616
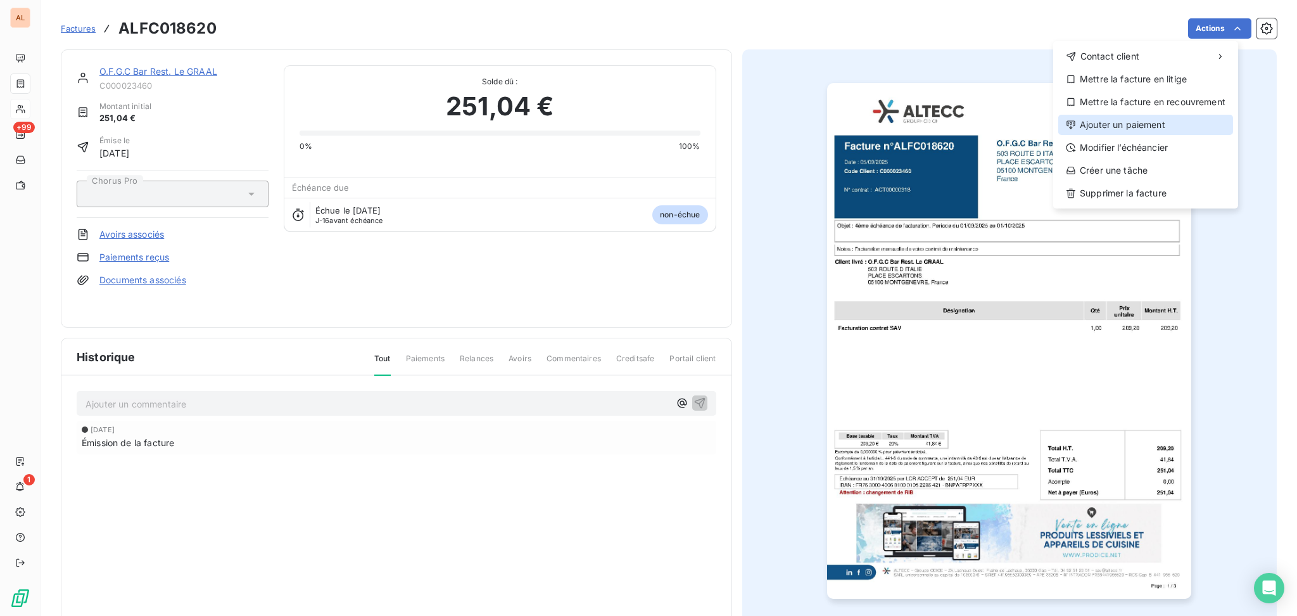
click at [972, 125] on div "Ajouter un paiement" at bounding box center [1145, 125] width 175 height 20
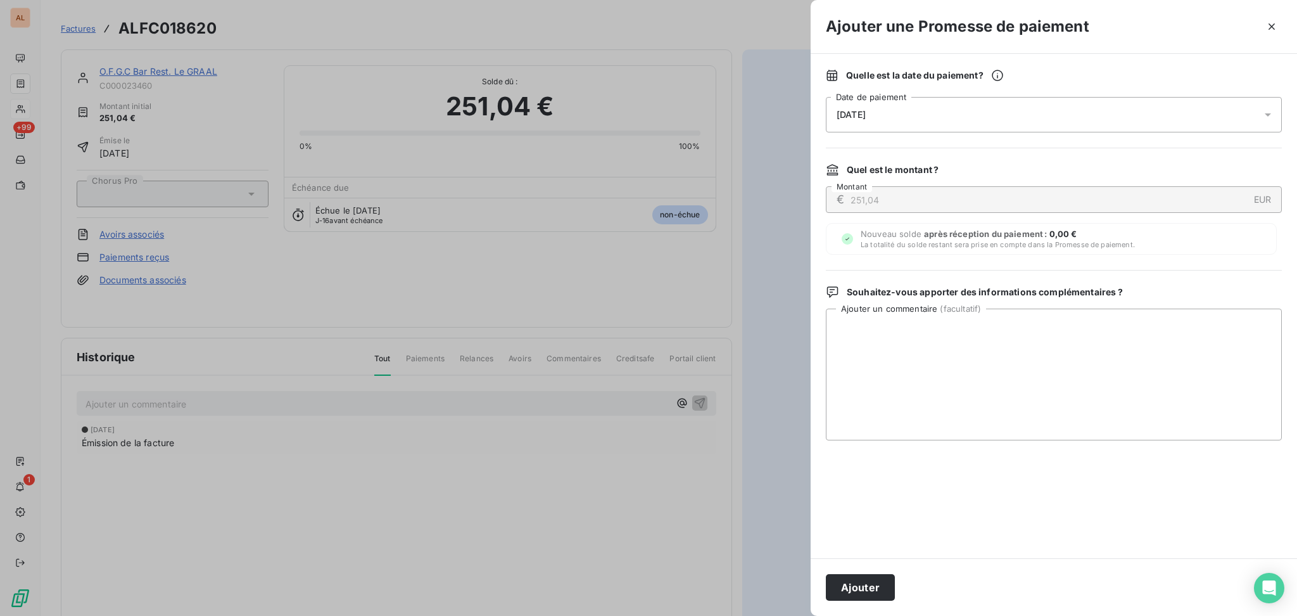
click at [899, 114] on div "16/10/2025" at bounding box center [1054, 114] width 456 height 35
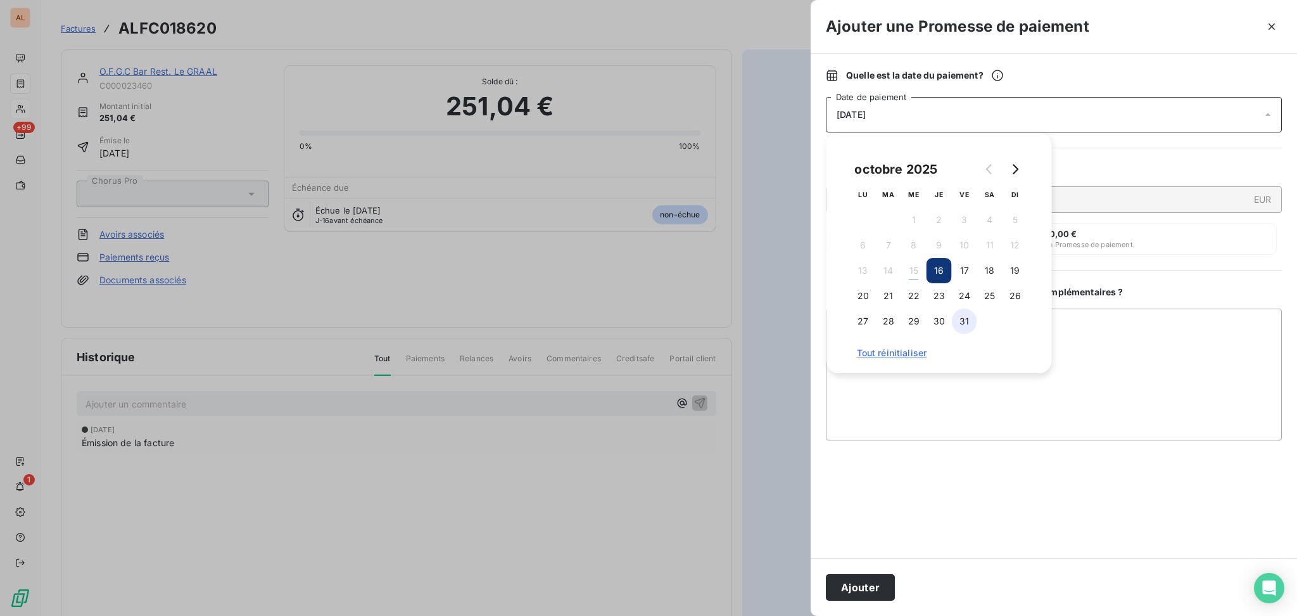
click at [966, 326] on button "31" at bounding box center [964, 320] width 25 height 25
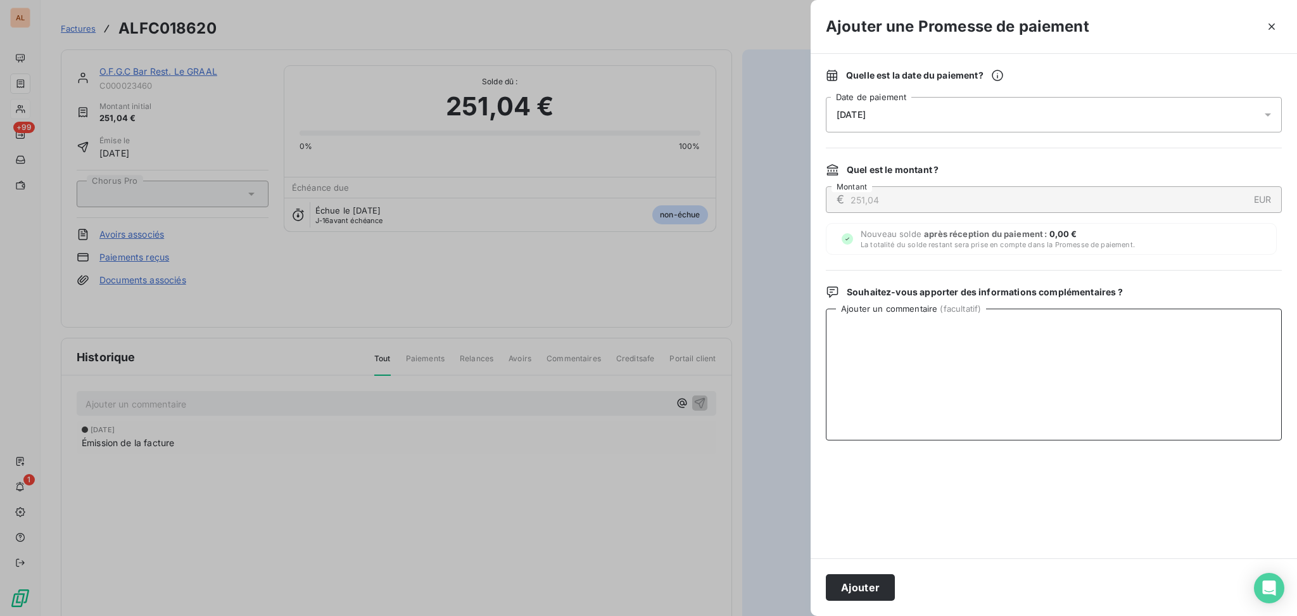
click at [972, 364] on textarea "Ajouter un commentaire ( facultatif )" at bounding box center [1054, 374] width 456 height 132
type textarea "facture prélevée en LCR"
click at [866, 113] on span "31/10/2025" at bounding box center [851, 115] width 29 height 10
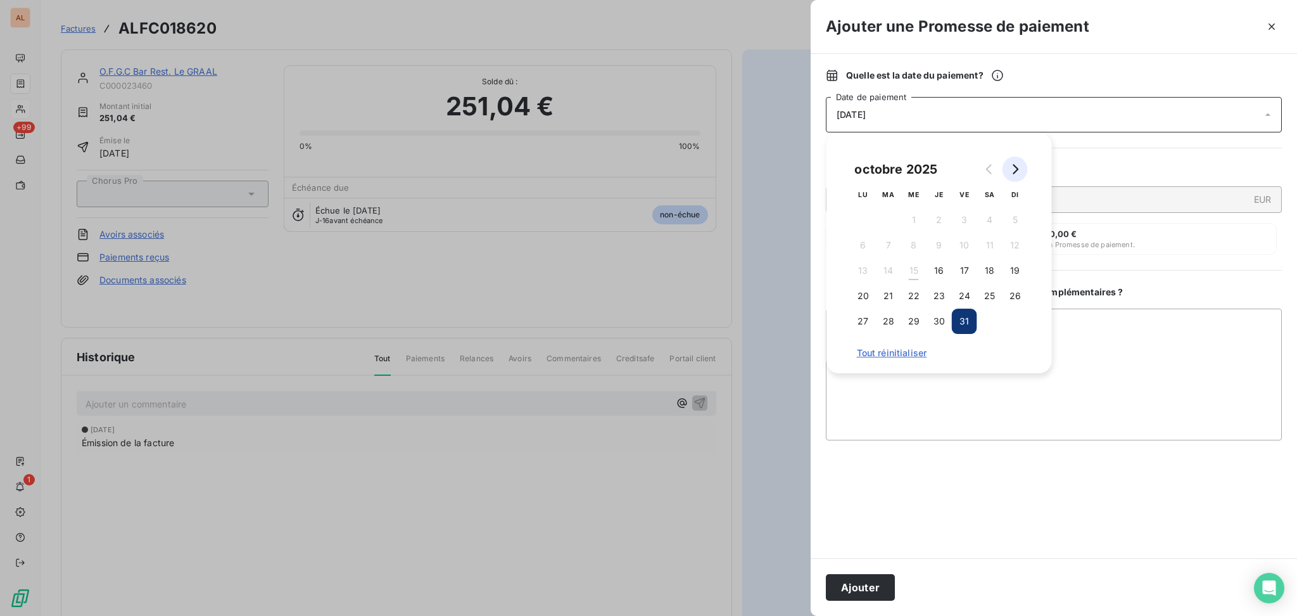
click at [972, 166] on icon "Go to next month" at bounding box center [1016, 169] width 6 height 10
click at [972, 171] on icon "Go to previous month" at bounding box center [990, 169] width 10 height 10
click at [959, 320] on button "31" at bounding box center [964, 320] width 25 height 25
click at [857, 462] on button "Ajouter" at bounding box center [860, 587] width 69 height 27
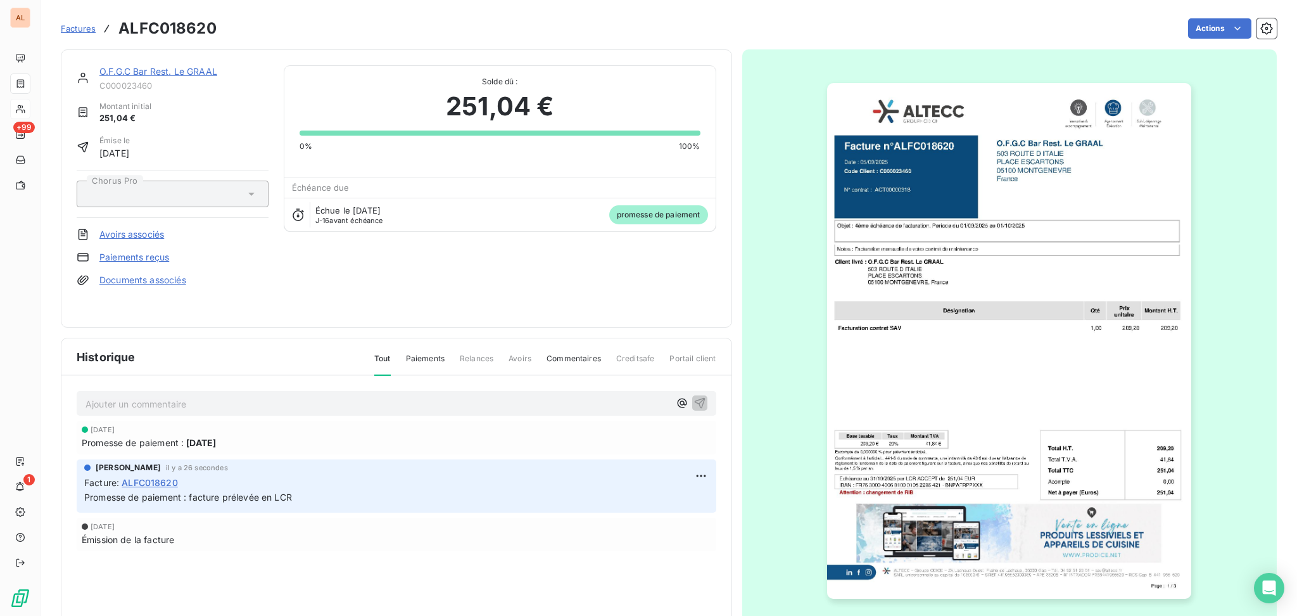
click at [80, 28] on span "Factures" at bounding box center [78, 28] width 35 height 10
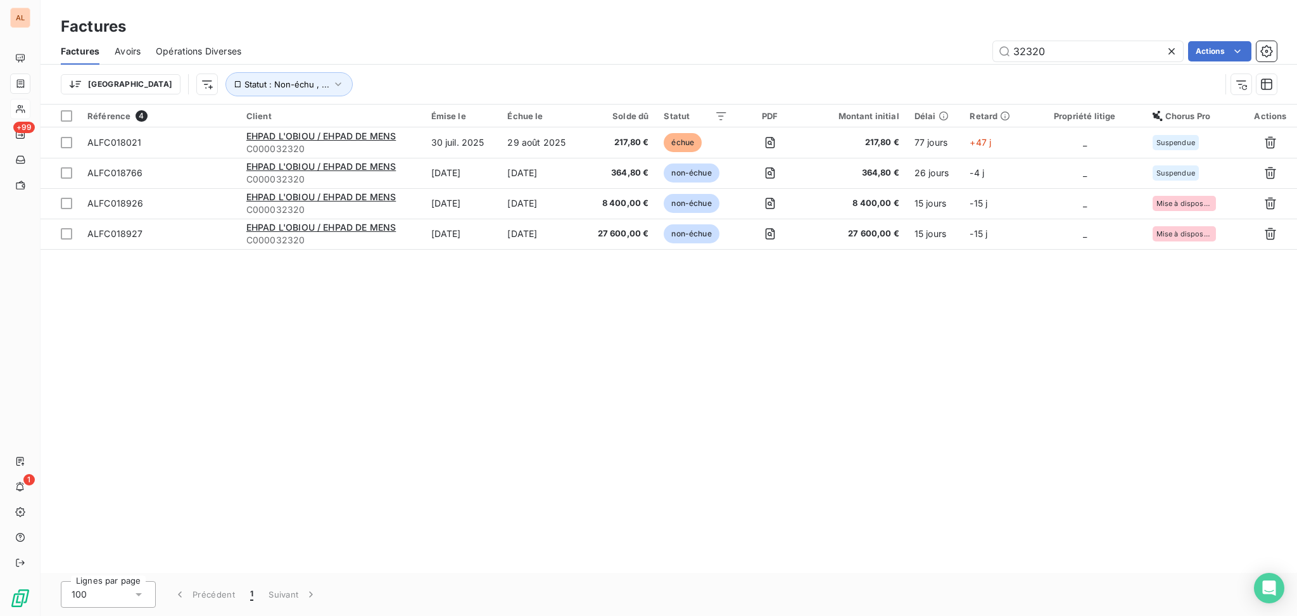
drag, startPoint x: 1083, startPoint y: 50, endPoint x: 949, endPoint y: 27, distance: 136.3
click at [951, 30] on div "Factures Factures Avoirs Opérations Diverses 32320 Actions Trier Statut : Non-é…" at bounding box center [669, 52] width 1256 height 104
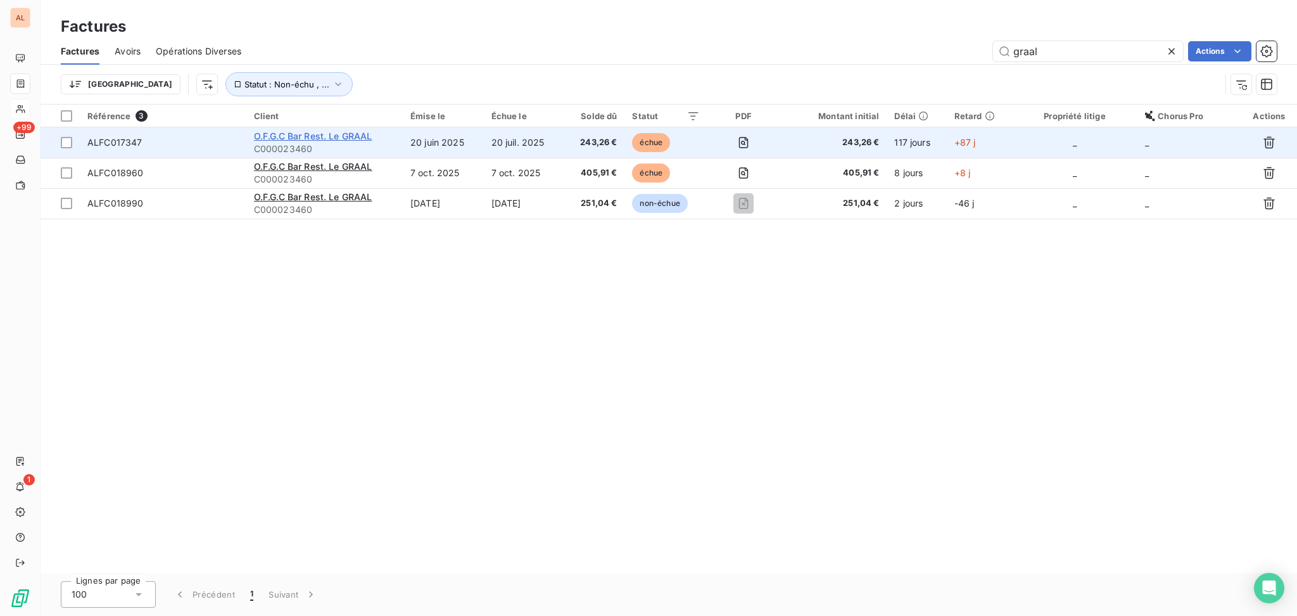
type input "graal"
click at [298, 137] on span "O.F.G.C Bar Rest. Le GRAAL" at bounding box center [313, 135] width 118 height 11
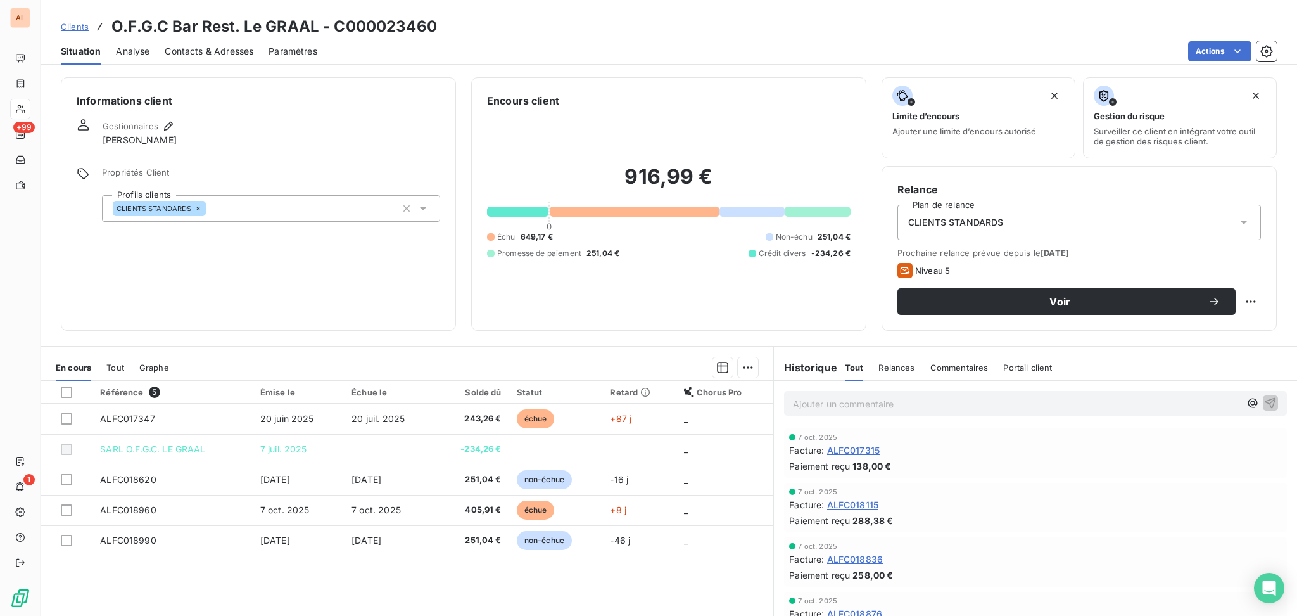
click at [109, 368] on span "Tout" at bounding box center [115, 367] width 18 height 10
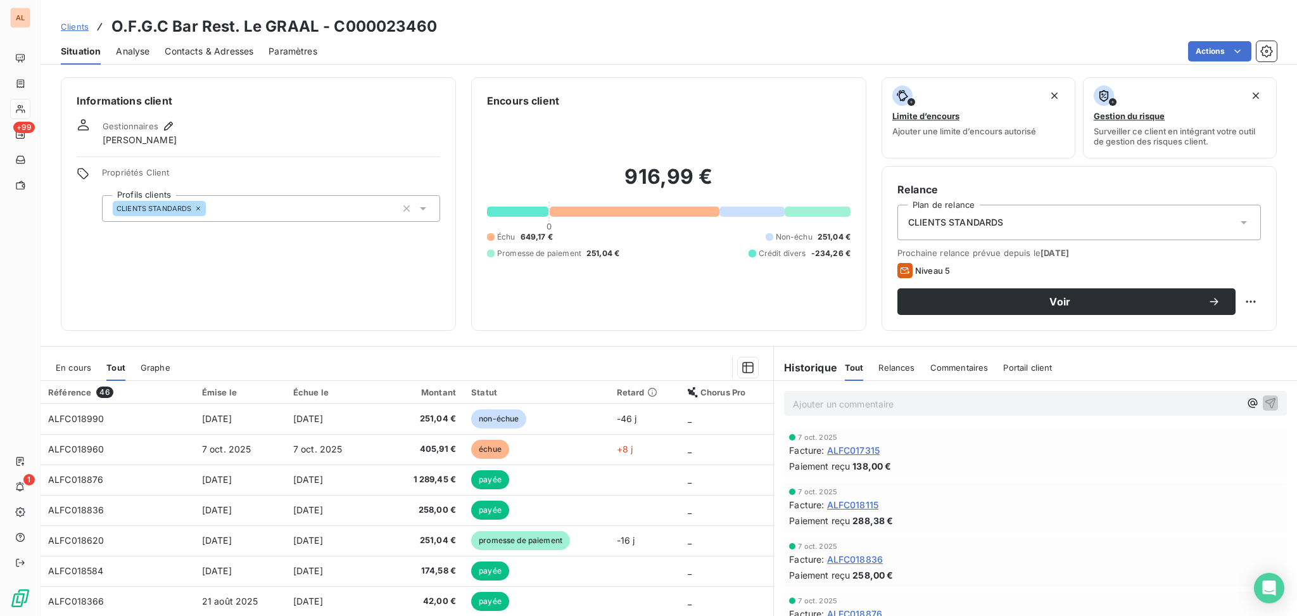
click at [89, 370] on span "En cours" at bounding box center [73, 367] width 35 height 10
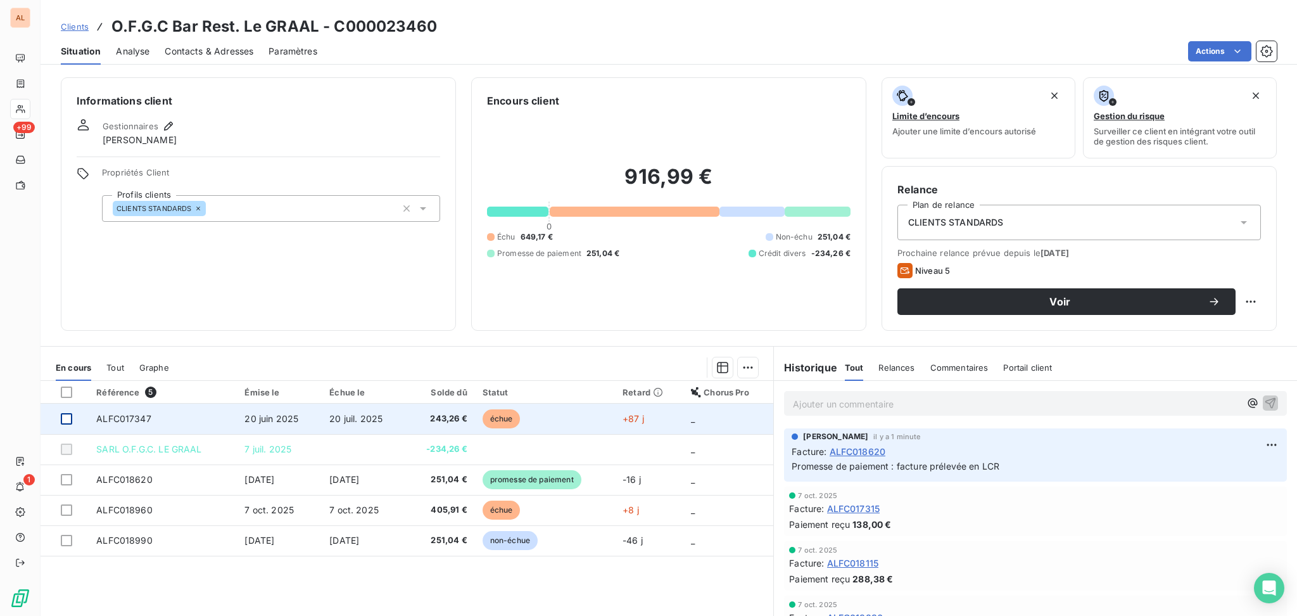
click at [66, 419] on div at bounding box center [66, 418] width 11 height 11
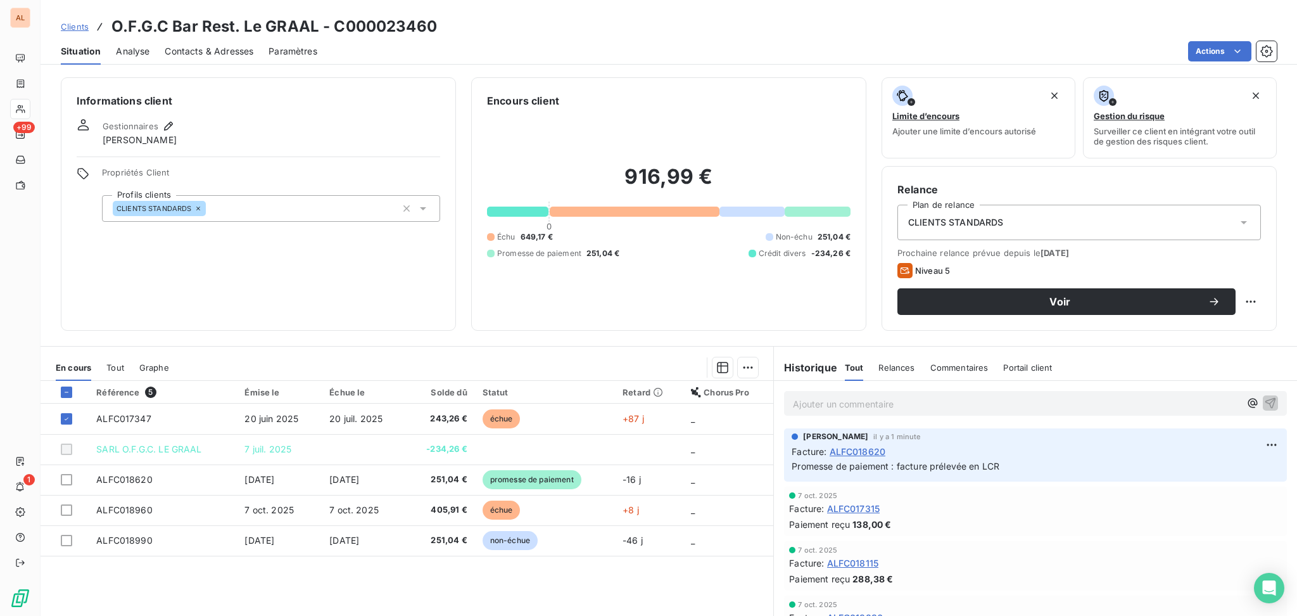
click at [67, 462] on html "AL +99 1 Clients O.F.G.C Bar Rest. Le GRAAL - C000023460 Situation Analyse Cont…" at bounding box center [648, 308] width 1297 height 616
click at [67, 462] on div at bounding box center [66, 479] width 11 height 11
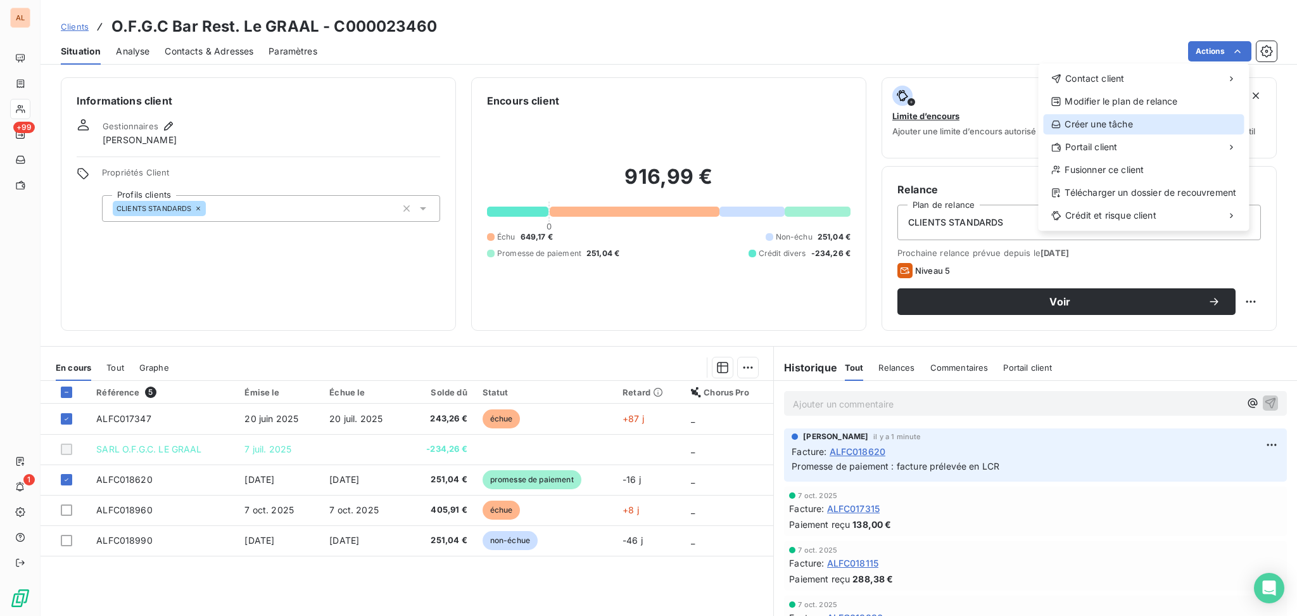
click at [972, 127] on div "Créer une tâche" at bounding box center [1143, 124] width 201 height 20
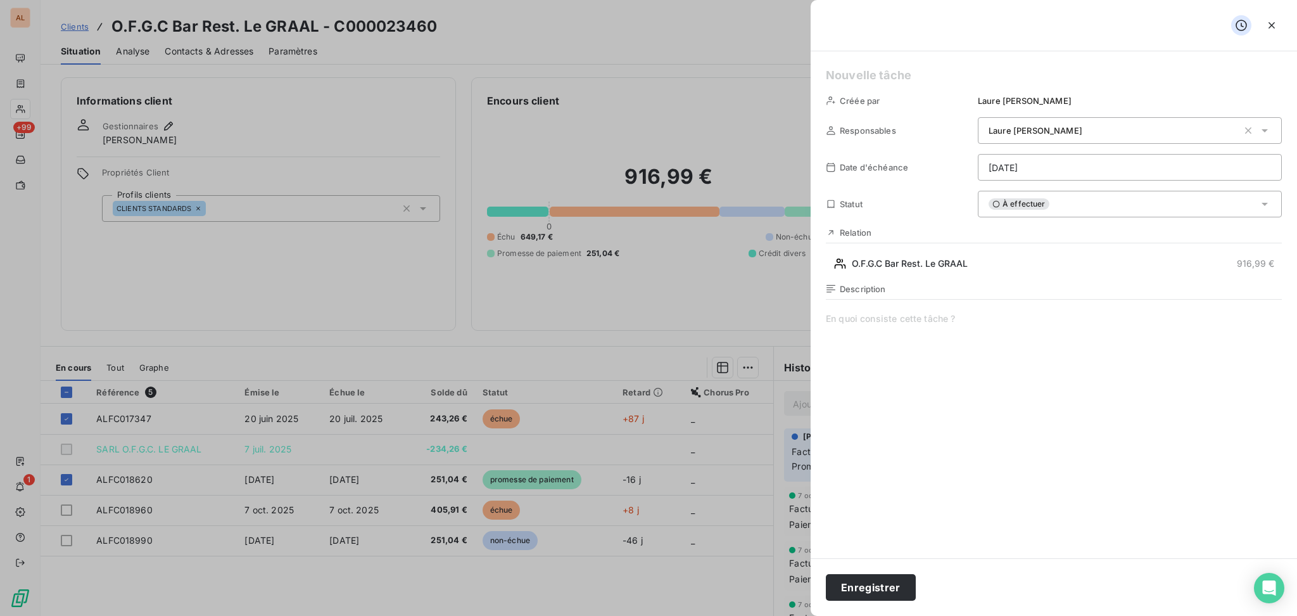
click at [972, 130] on span "Laure SANCHEZ" at bounding box center [1036, 130] width 94 height 10
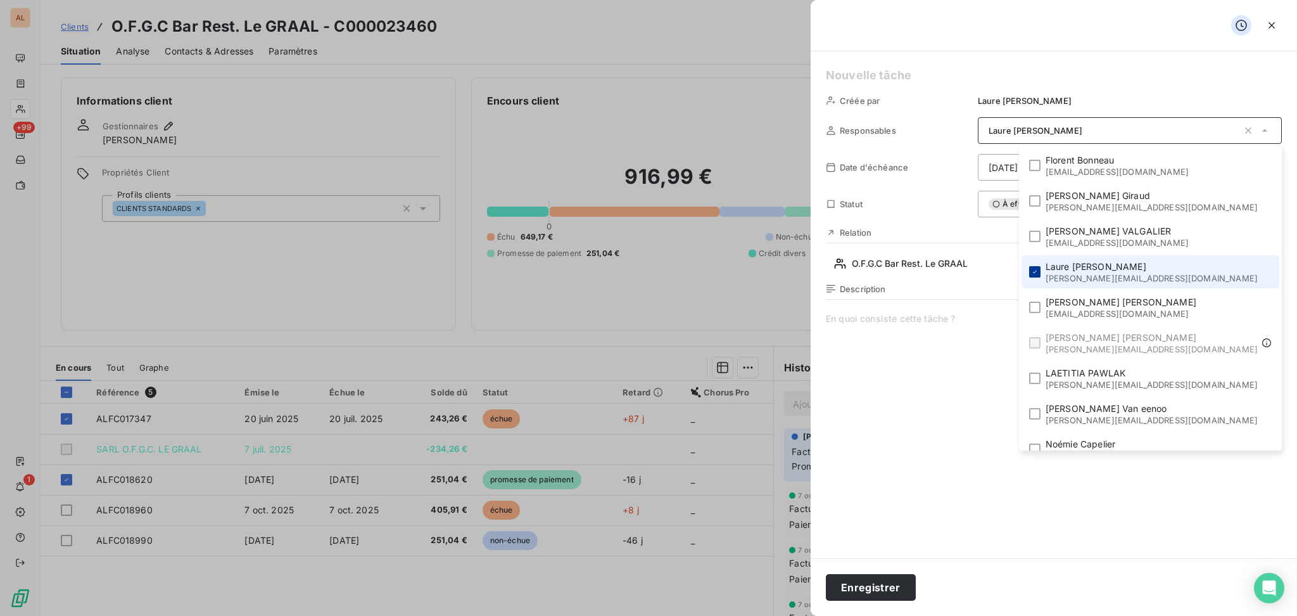
click at [972, 272] on icon at bounding box center [1035, 271] width 4 height 3
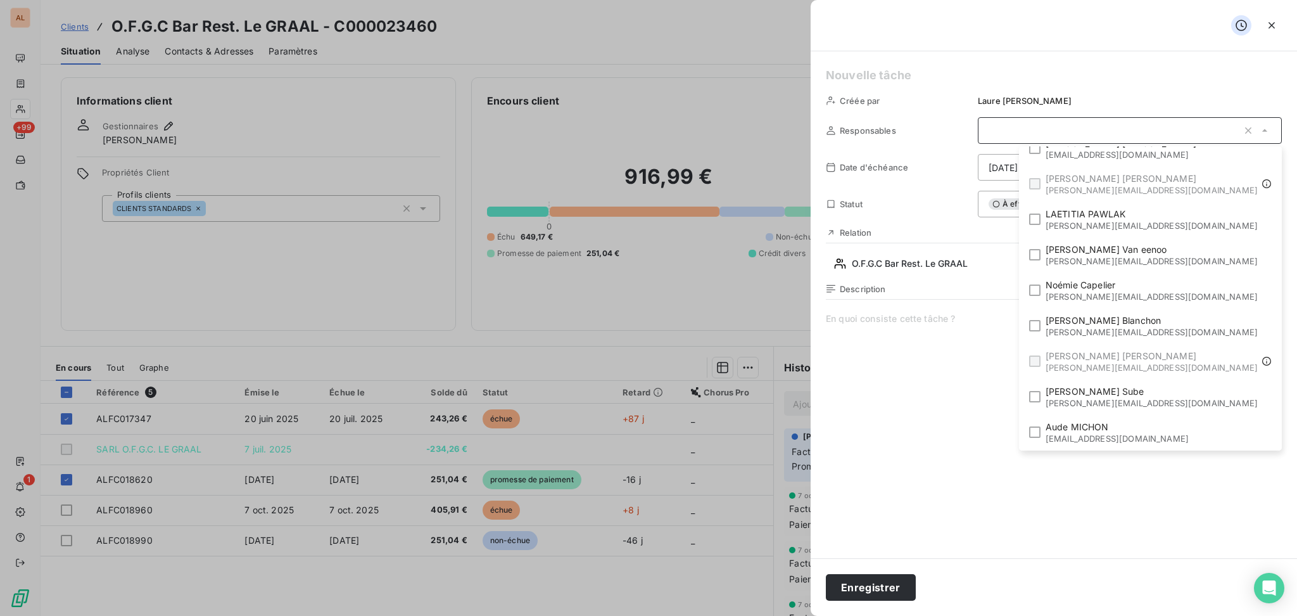
scroll to position [12, 0]
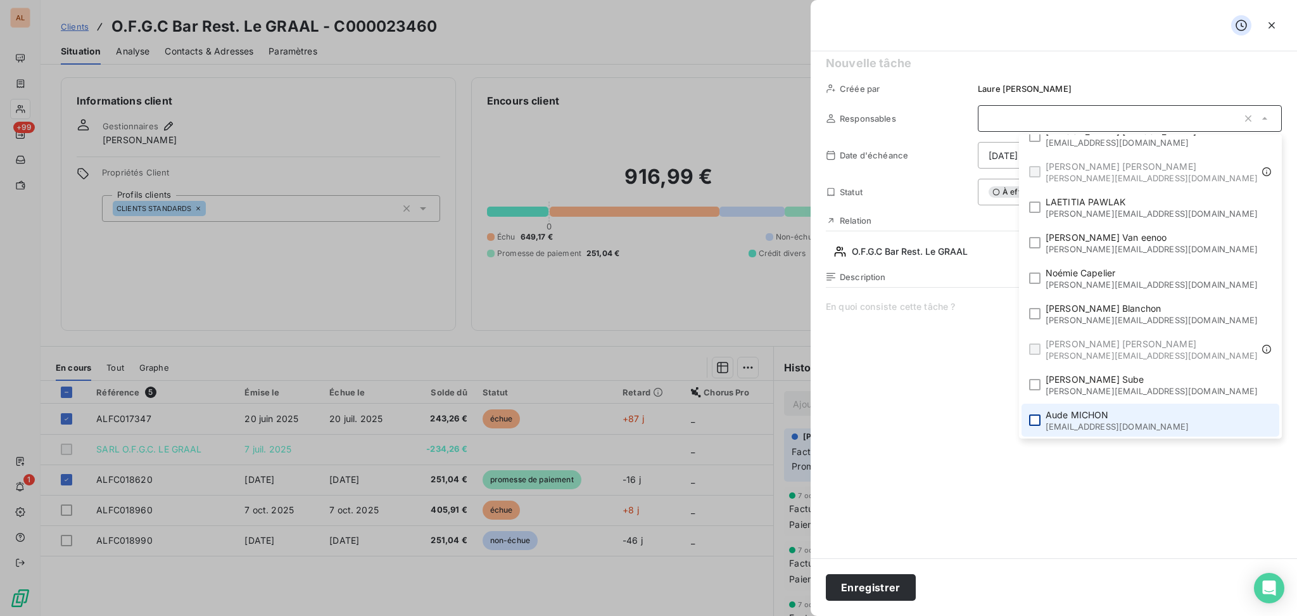
click at [972, 414] on div at bounding box center [1034, 419] width 11 height 11
click at [884, 320] on span at bounding box center [1054, 421] width 456 height 243
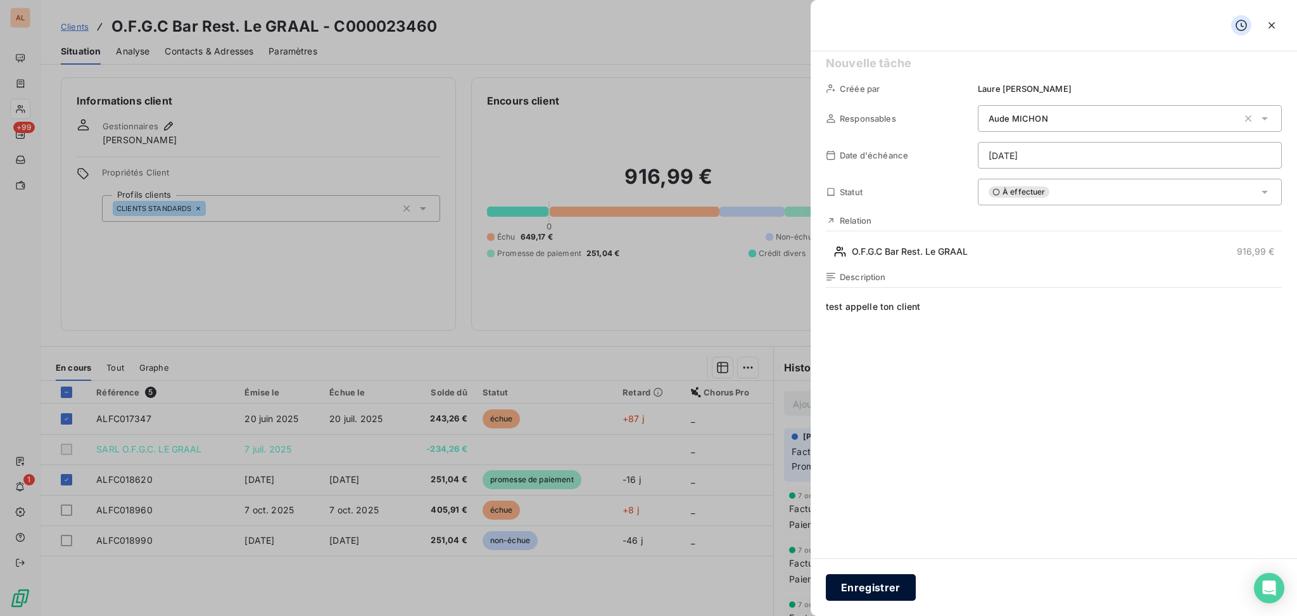
click at [873, 462] on button "Enregistrer" at bounding box center [871, 587] width 90 height 27
click at [877, 462] on button "Enregistrer" at bounding box center [871, 587] width 90 height 27
click at [972, 320] on span "test appelle ton client" at bounding box center [1054, 421] width 456 height 243
click at [875, 462] on button "Enregistrer" at bounding box center [871, 587] width 90 height 27
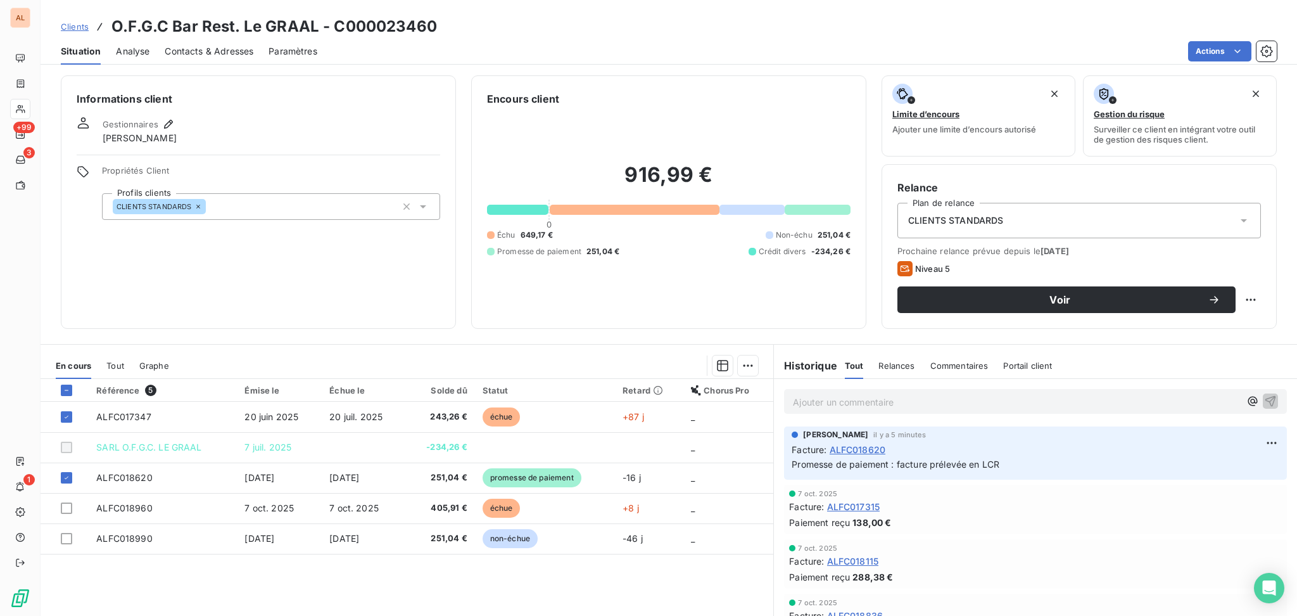
scroll to position [0, 0]
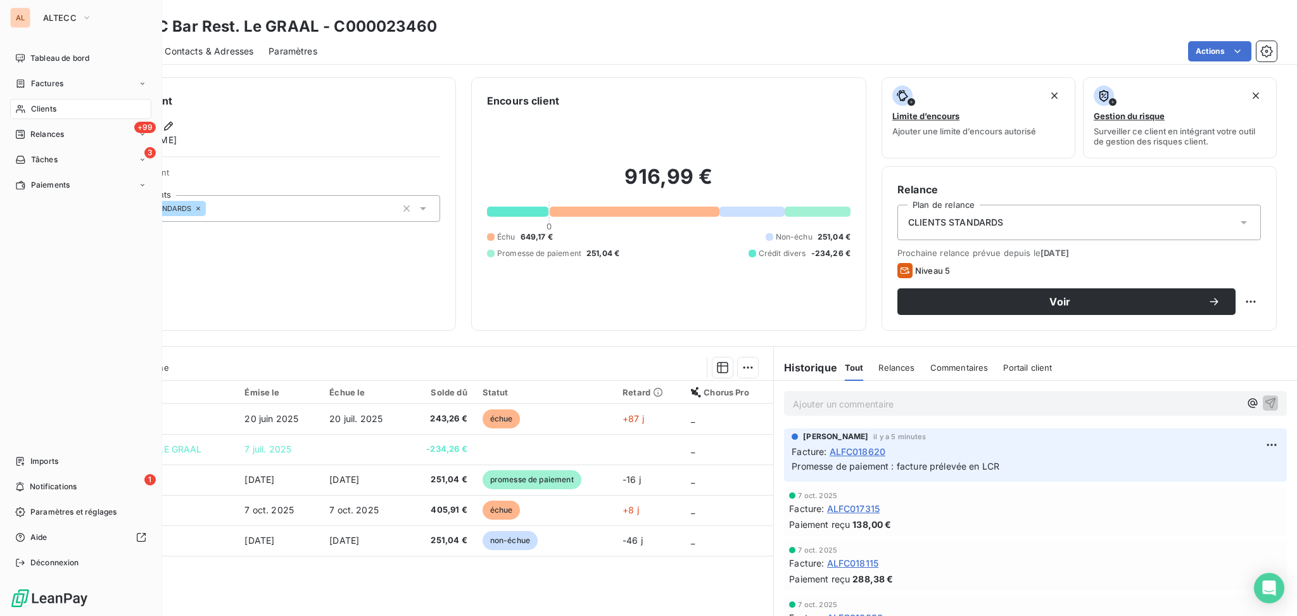
click at [28, 15] on div "AL" at bounding box center [20, 18] width 20 height 20
click at [56, 21] on span "ALTECC" at bounding box center [60, 18] width 34 height 10
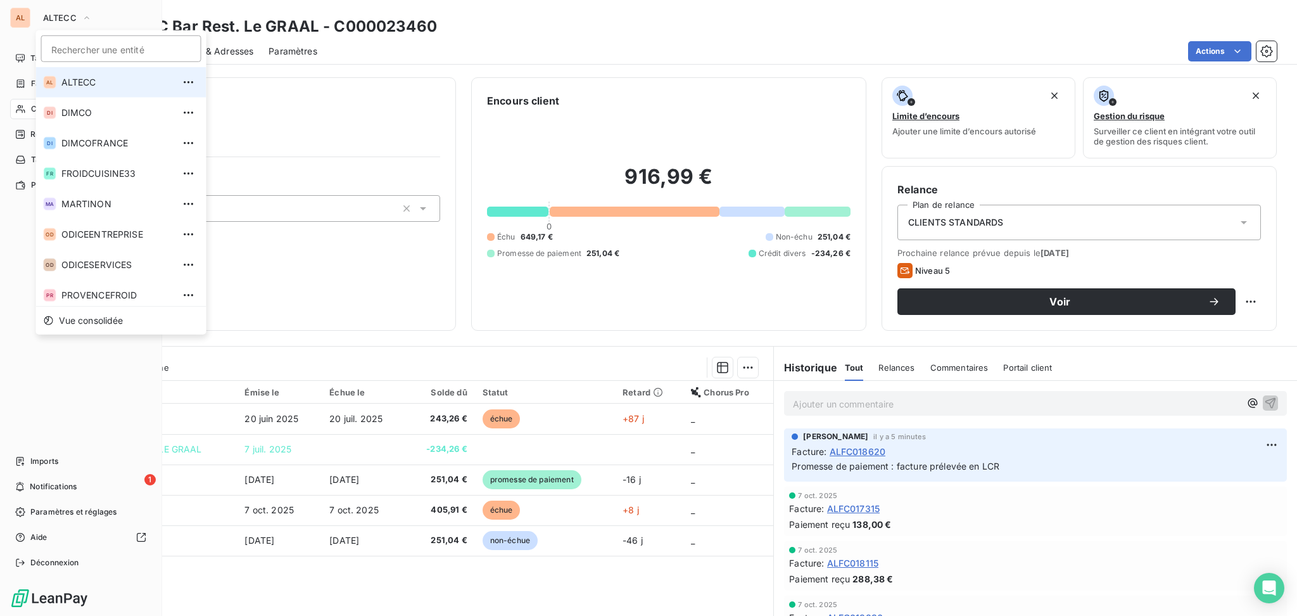
click at [87, 84] on span "ALTECC" at bounding box center [117, 82] width 112 height 13
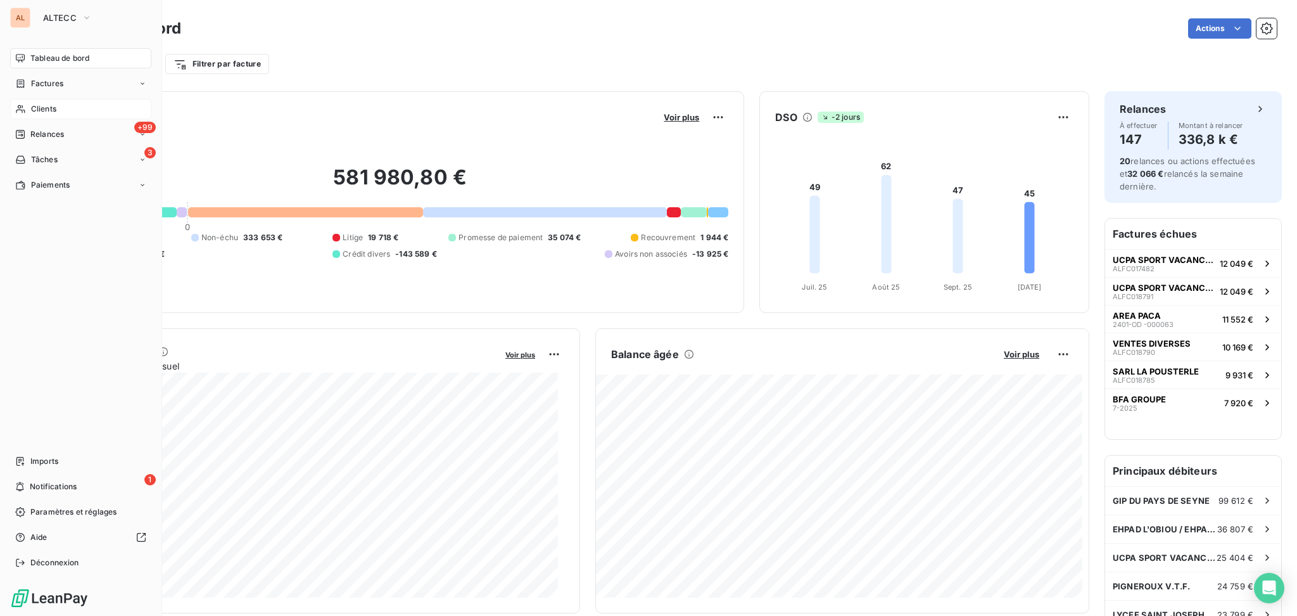
click at [52, 109] on span "Clients" at bounding box center [43, 108] width 25 height 11
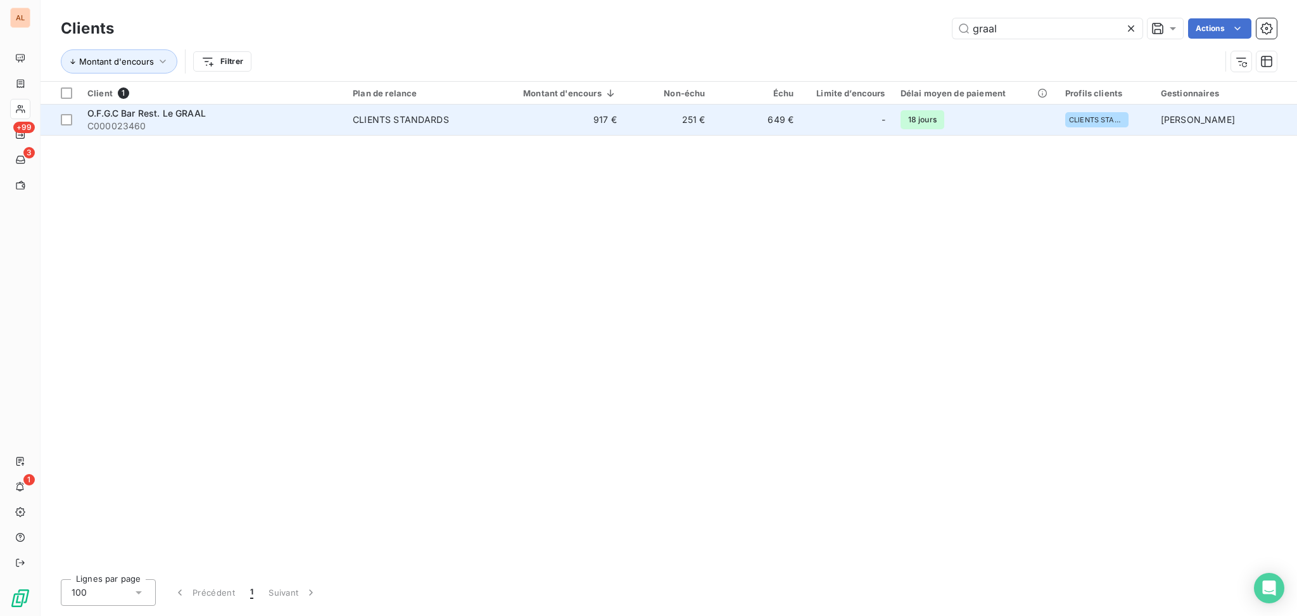
click at [177, 114] on span "O.F.G.C Bar Rest. Le GRAAL" at bounding box center [146, 113] width 118 height 11
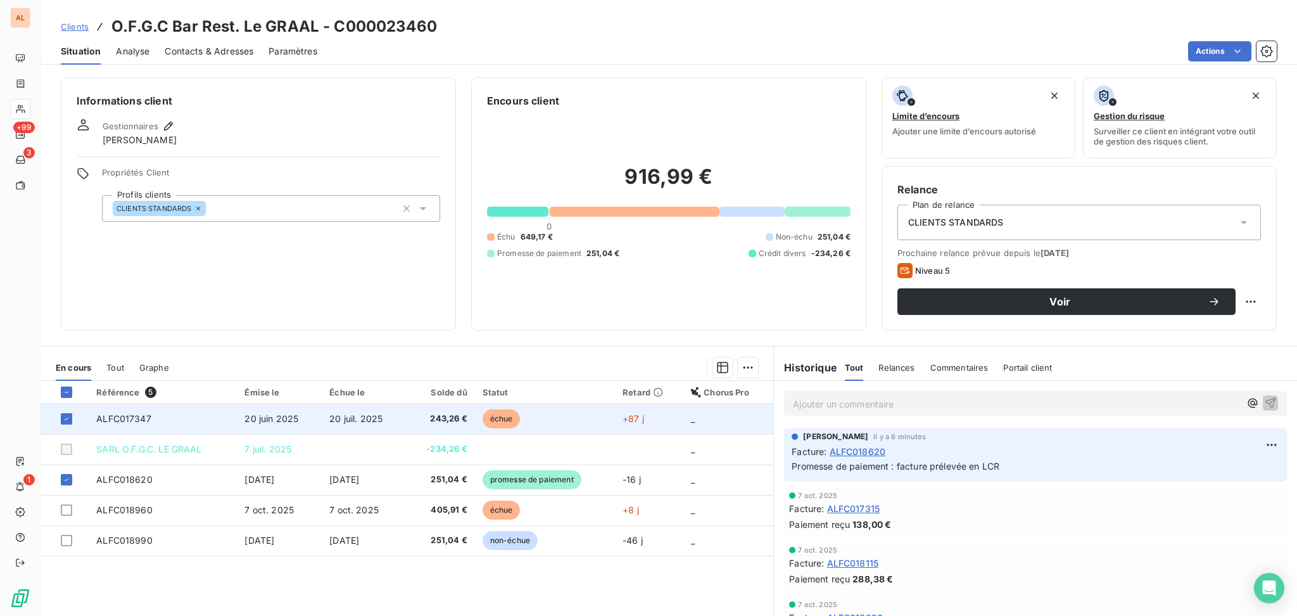
click at [144, 419] on span "ALFC017347" at bounding box center [123, 418] width 55 height 11
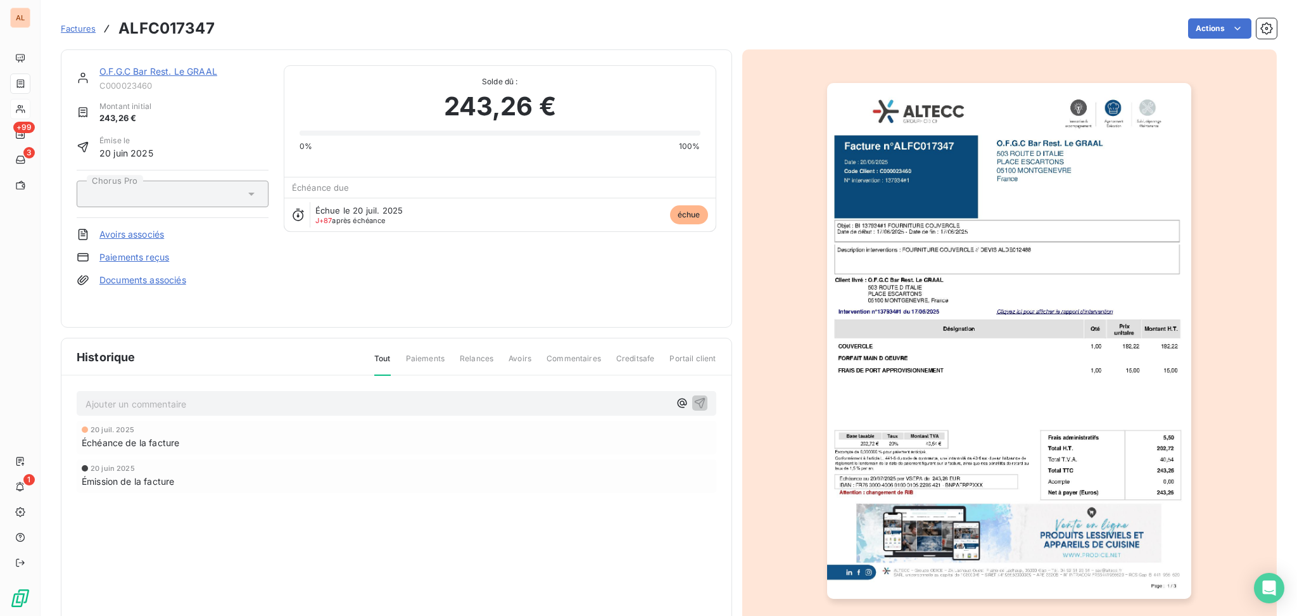
click at [972, 445] on img "button" at bounding box center [1009, 341] width 364 height 516
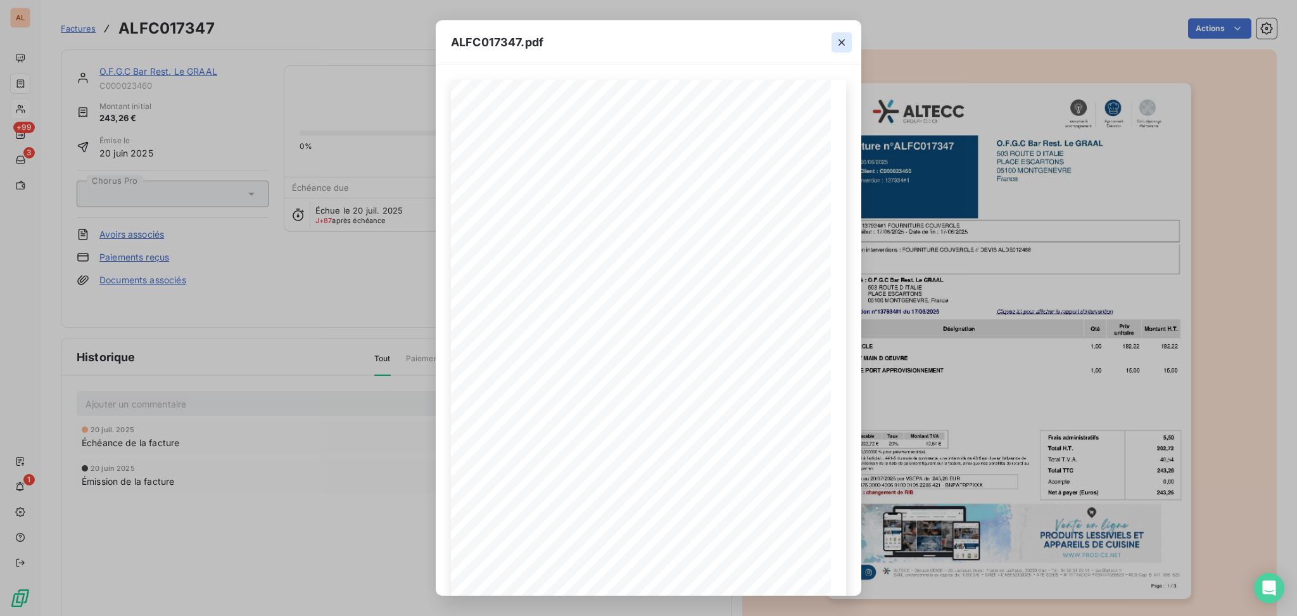
click at [843, 43] on icon "button" at bounding box center [842, 42] width 6 height 6
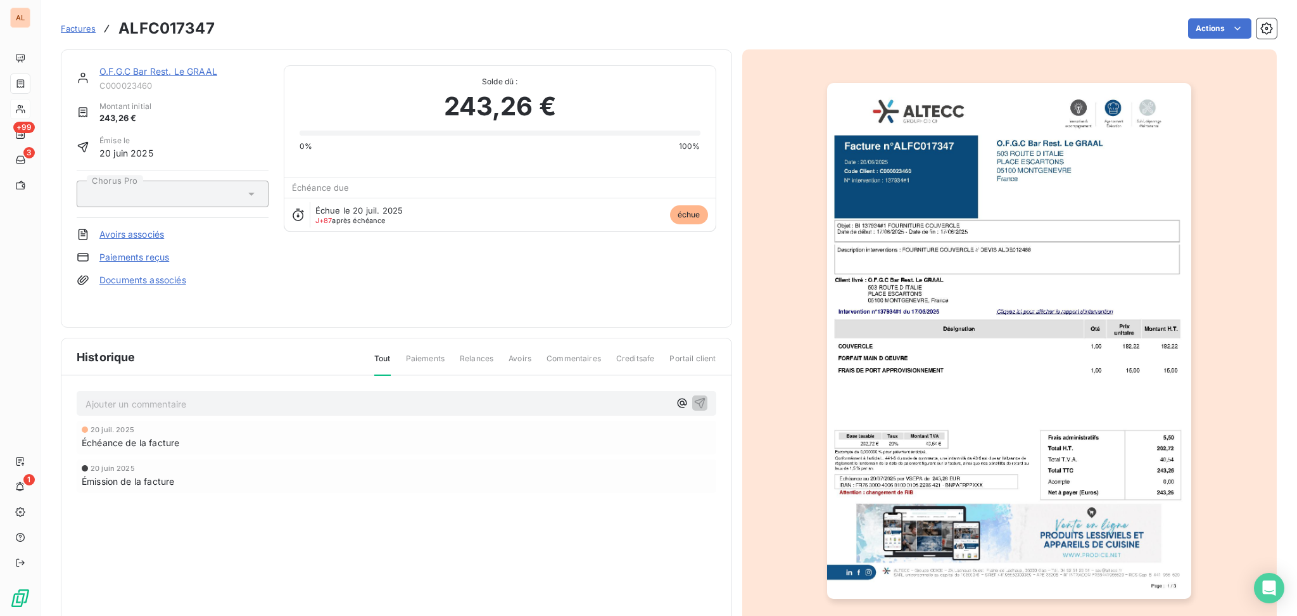
click at [972, 296] on img "button" at bounding box center [1009, 341] width 364 height 516
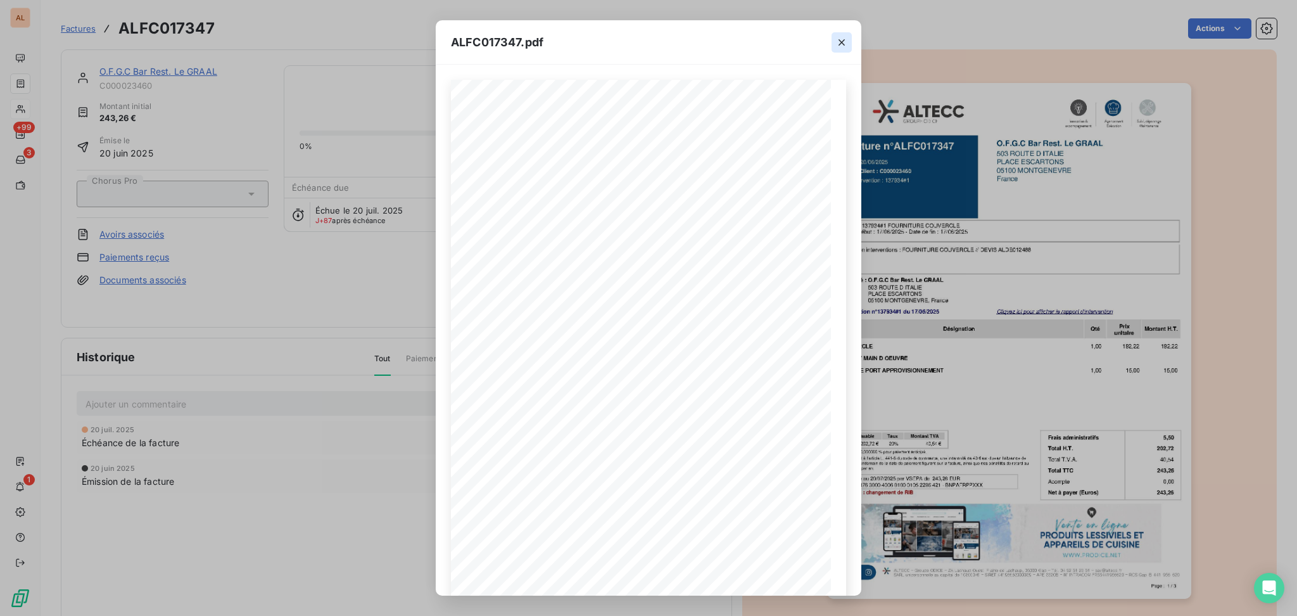
click at [842, 45] on icon "button" at bounding box center [841, 42] width 13 height 13
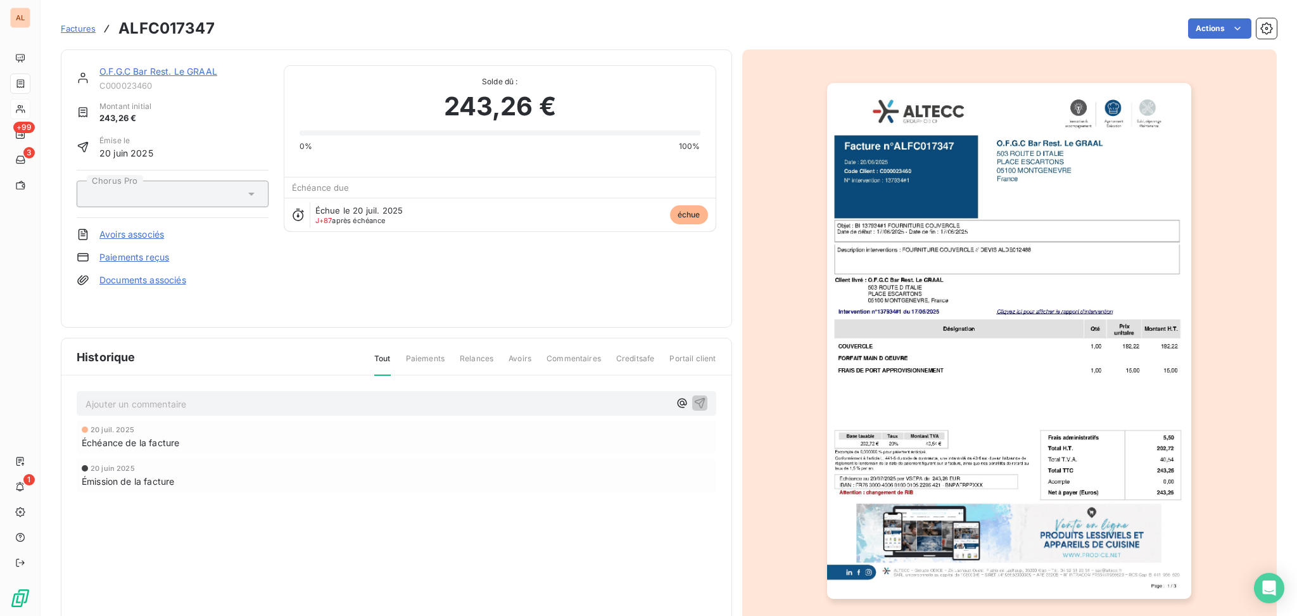
click at [80, 27] on span "Factures" at bounding box center [78, 28] width 35 height 10
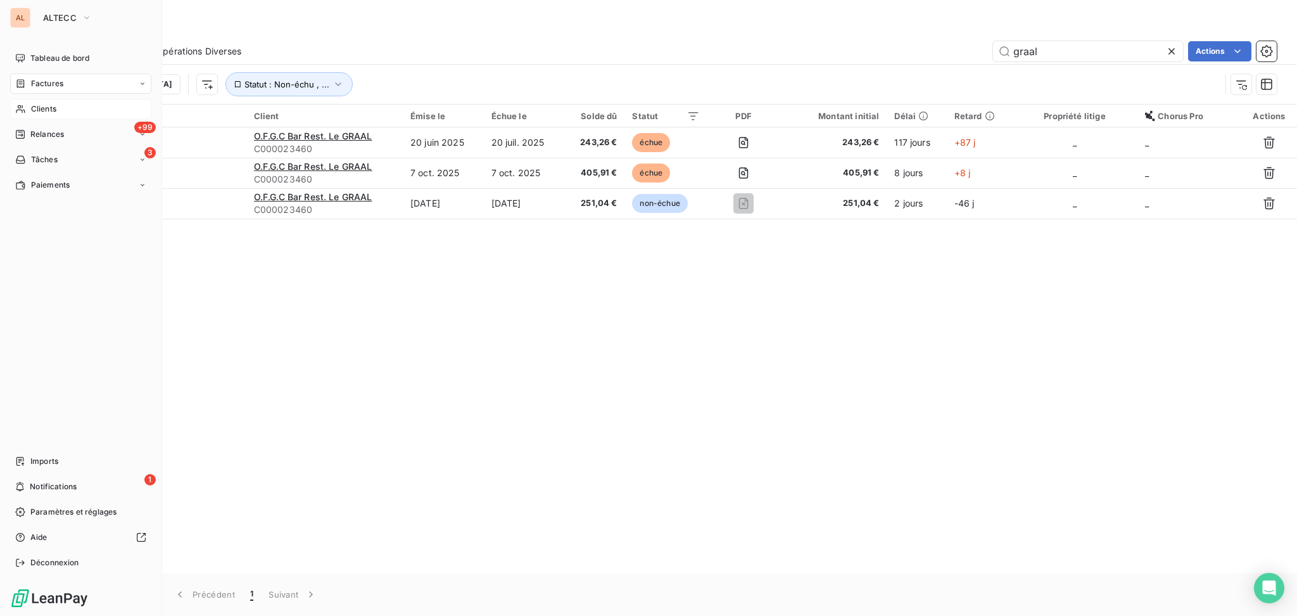
click at [48, 113] on span "Clients" at bounding box center [43, 108] width 25 height 11
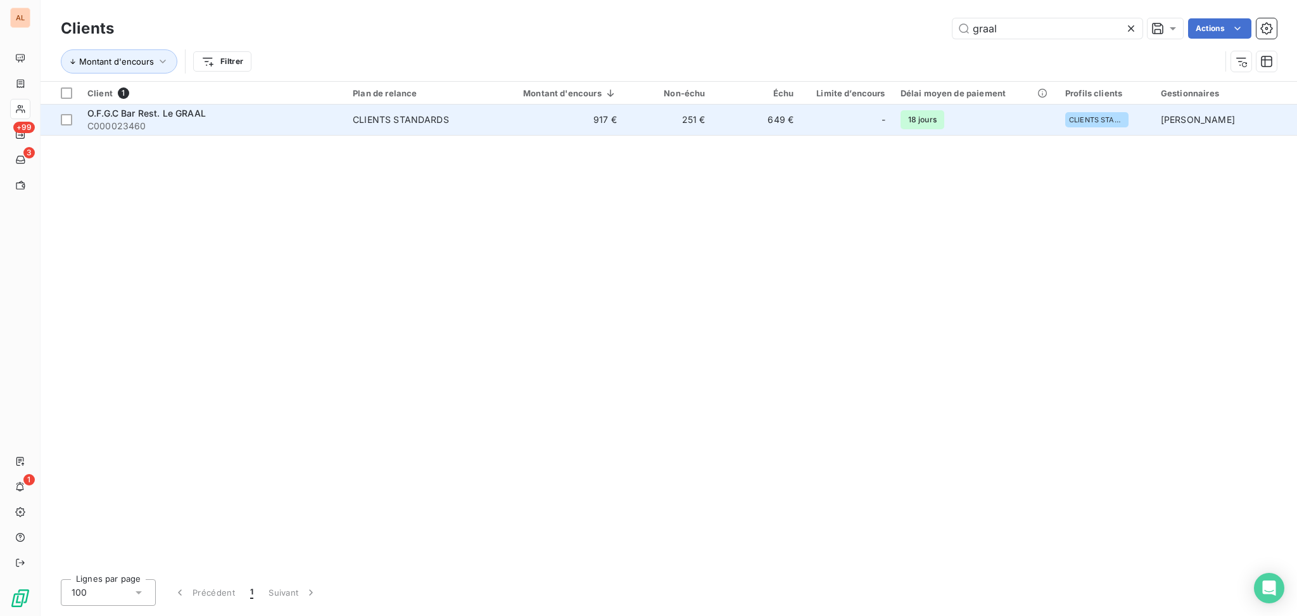
click at [191, 110] on span "O.F.G.C Bar Rest. Le GRAAL" at bounding box center [146, 113] width 118 height 11
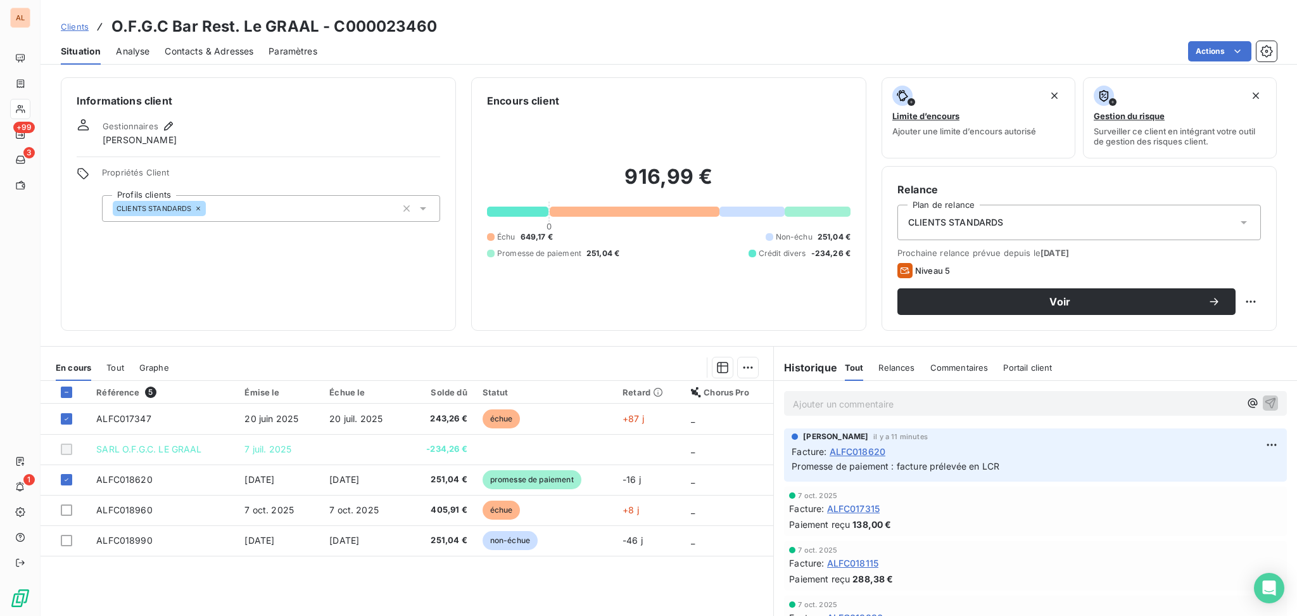
click at [835, 403] on p "Ajouter un commentaire ﻿" at bounding box center [1016, 404] width 447 height 16
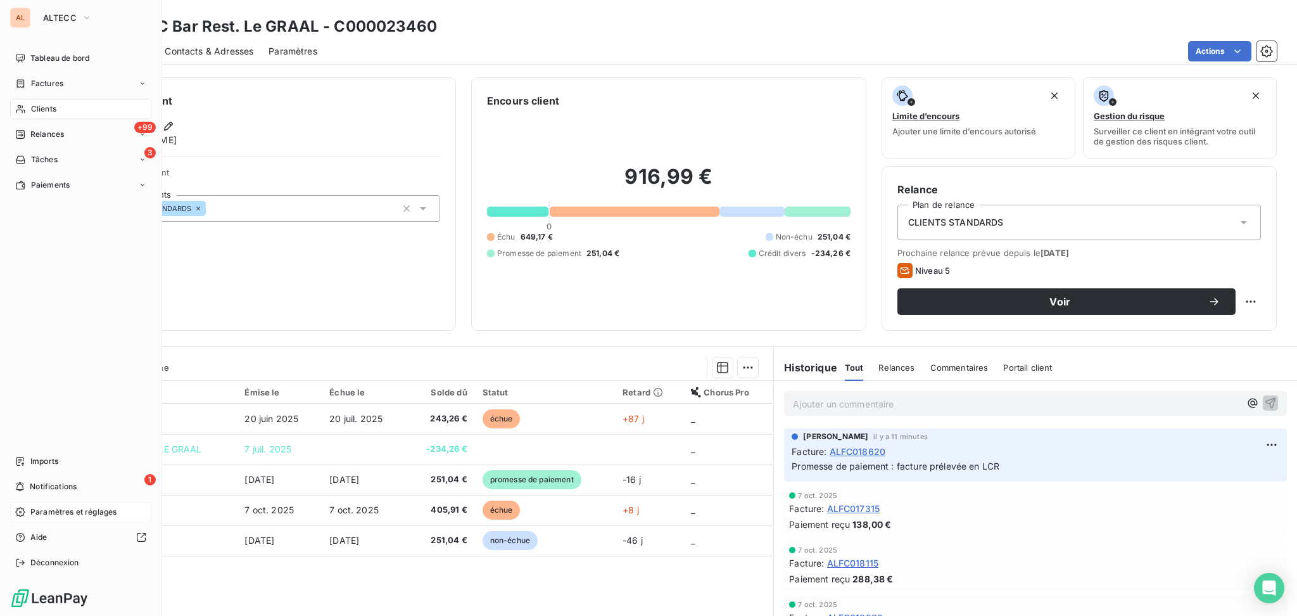
click at [61, 462] on span "Paramètres et réglages" at bounding box center [73, 511] width 86 height 11
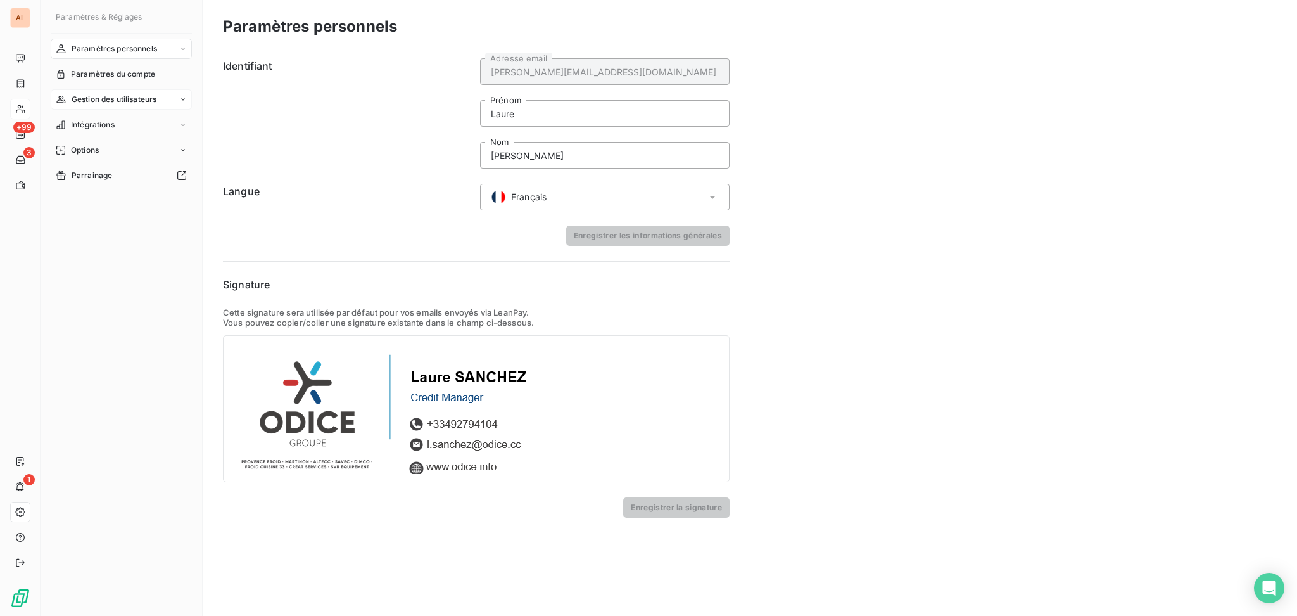
click at [119, 100] on span "Gestion des utilisateurs" at bounding box center [114, 99] width 85 height 11
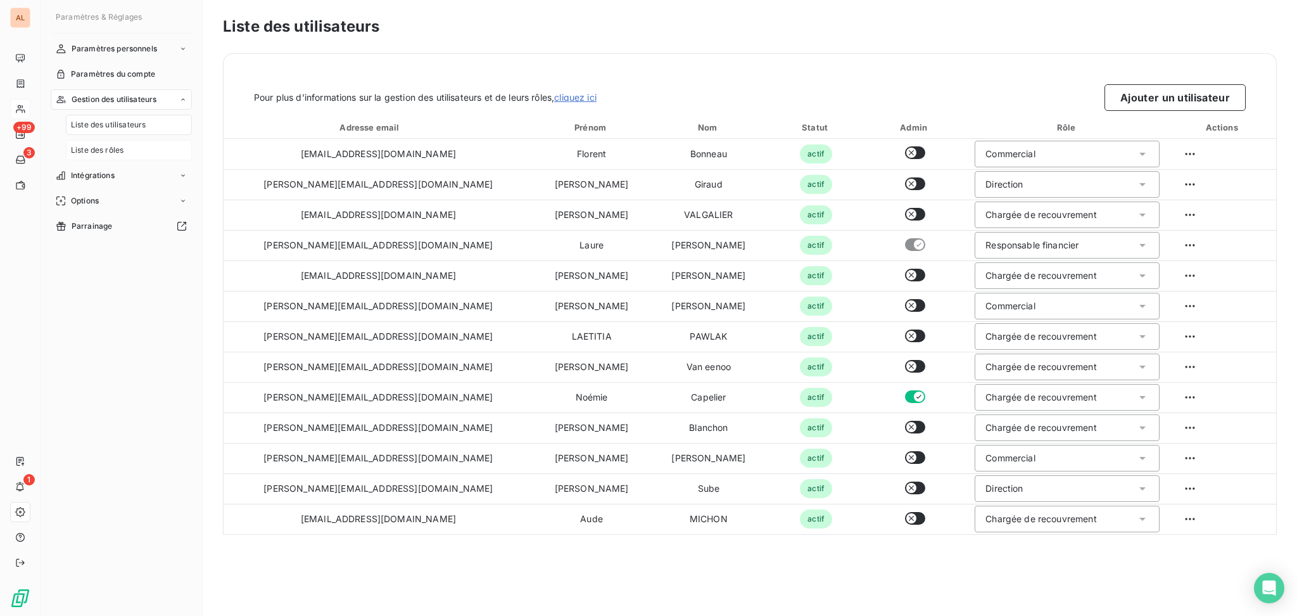
click at [106, 156] on div "Liste des rôles" at bounding box center [129, 150] width 126 height 20
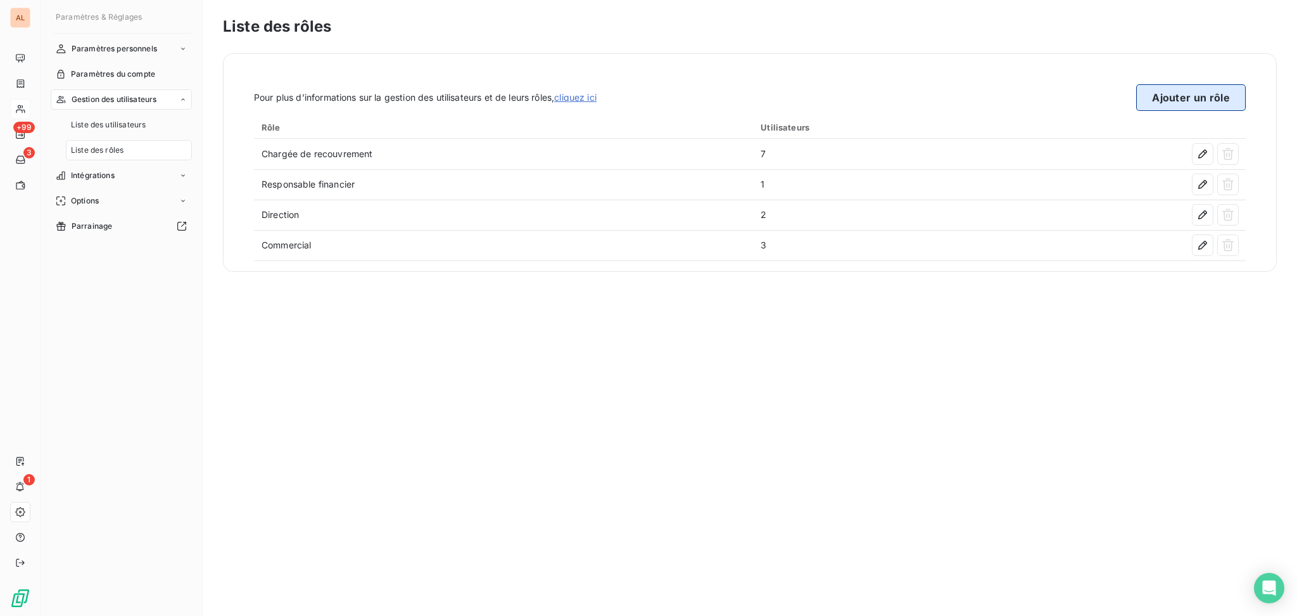
click at [972, 101] on button "Ajouter un rôle" at bounding box center [1191, 97] width 110 height 27
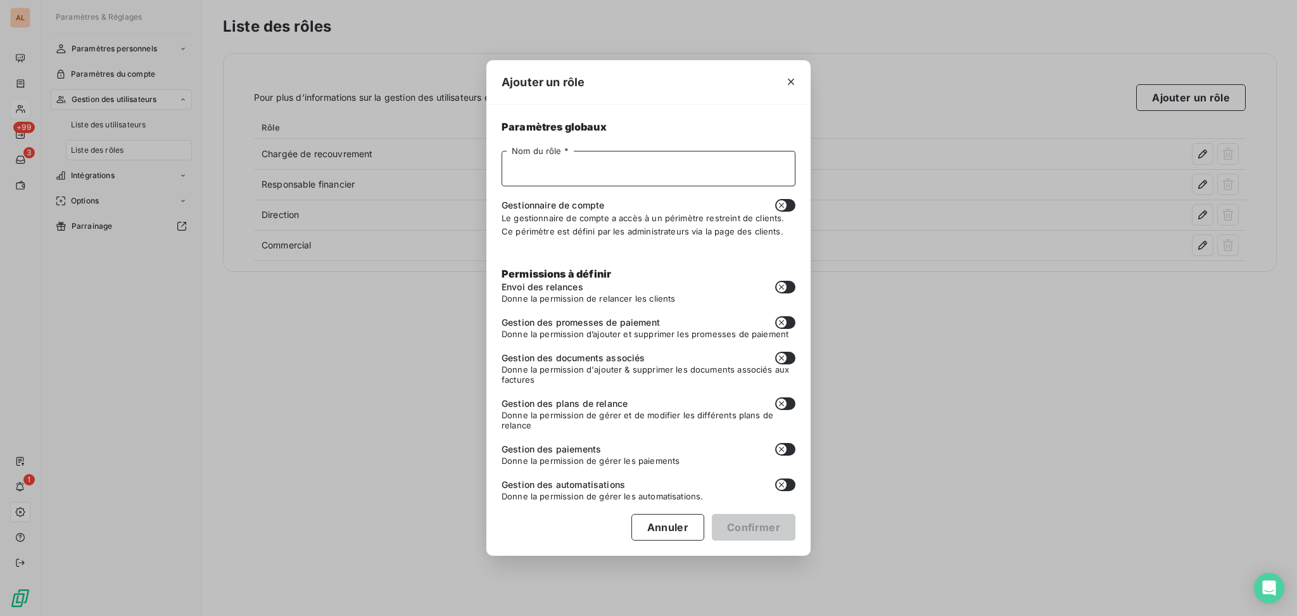
click at [702, 180] on input "Nom du rôle *" at bounding box center [649, 168] width 294 height 35
type input "SAV"
click at [735, 462] on button "Confirmer" at bounding box center [754, 527] width 84 height 27
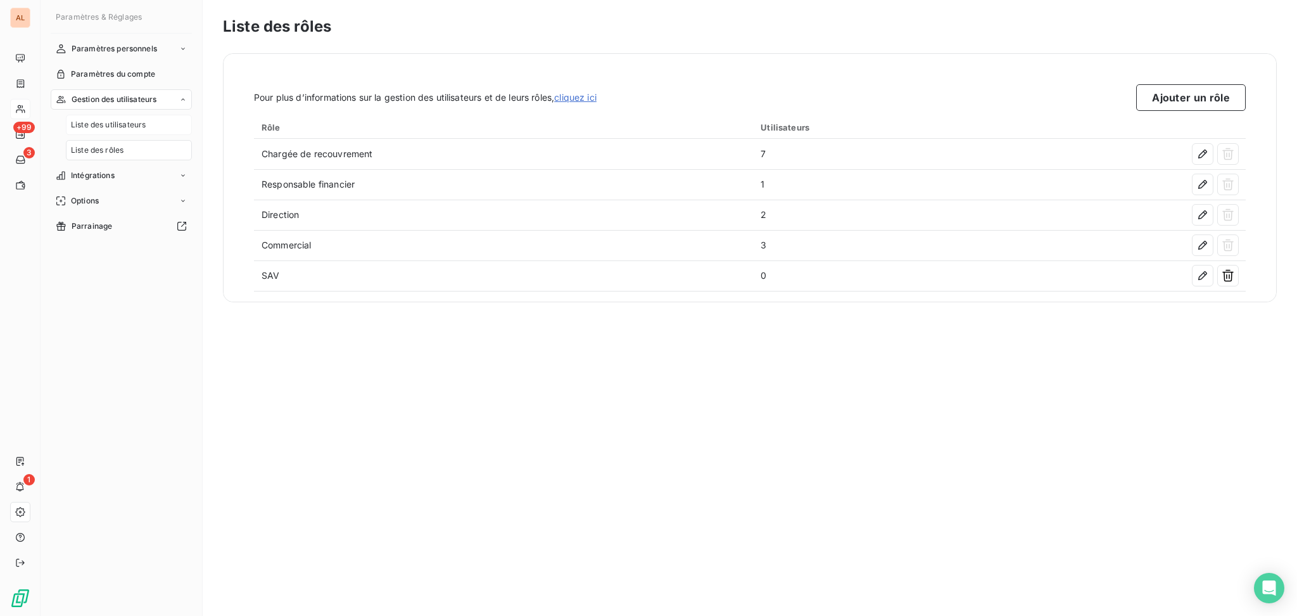
click at [132, 130] on span "Liste des utilisateurs" at bounding box center [108, 124] width 75 height 11
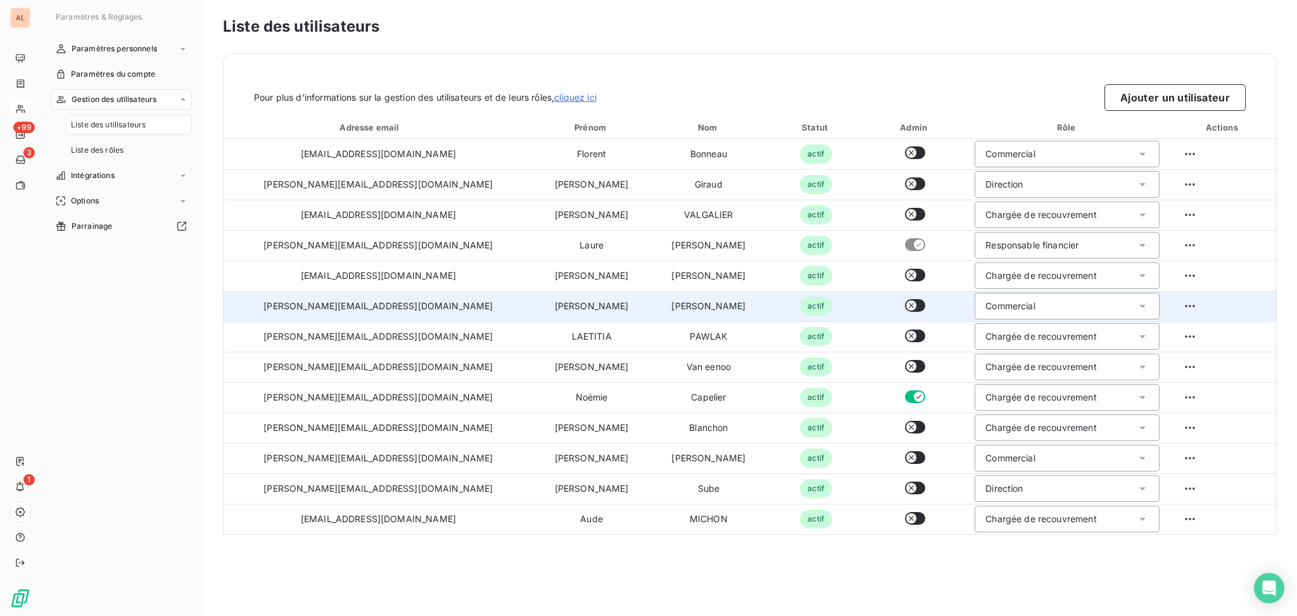
click at [972, 300] on div "Commercial" at bounding box center [1010, 306] width 50 height 13
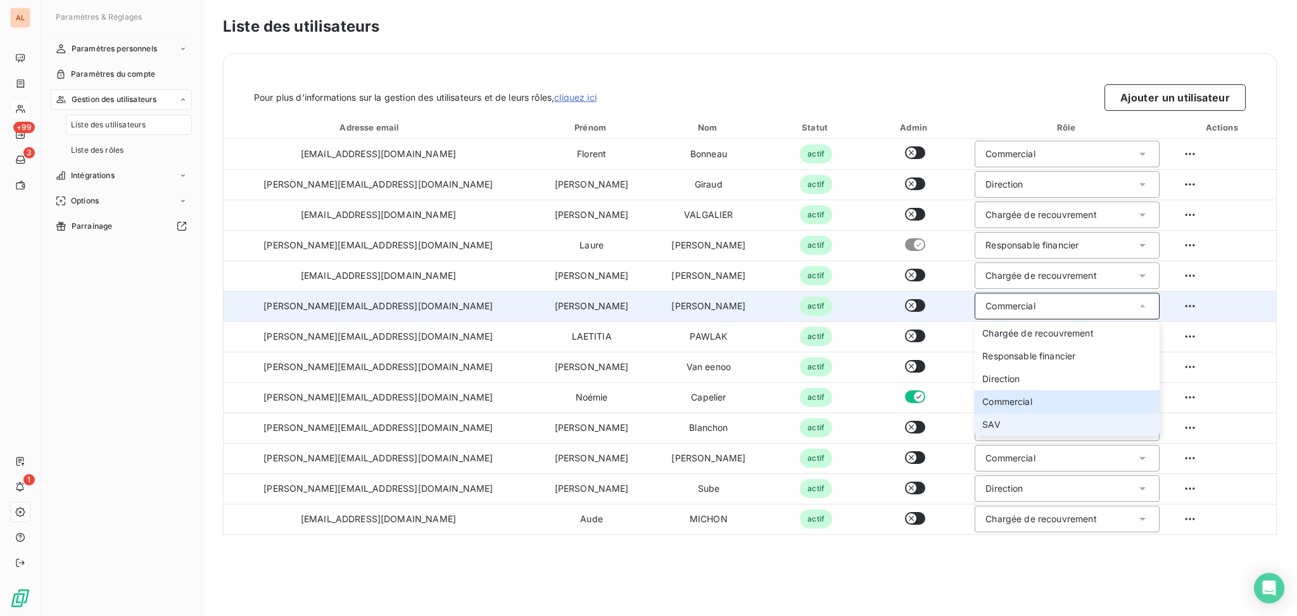
click at [972, 426] on span "SAV" at bounding box center [991, 424] width 18 height 13
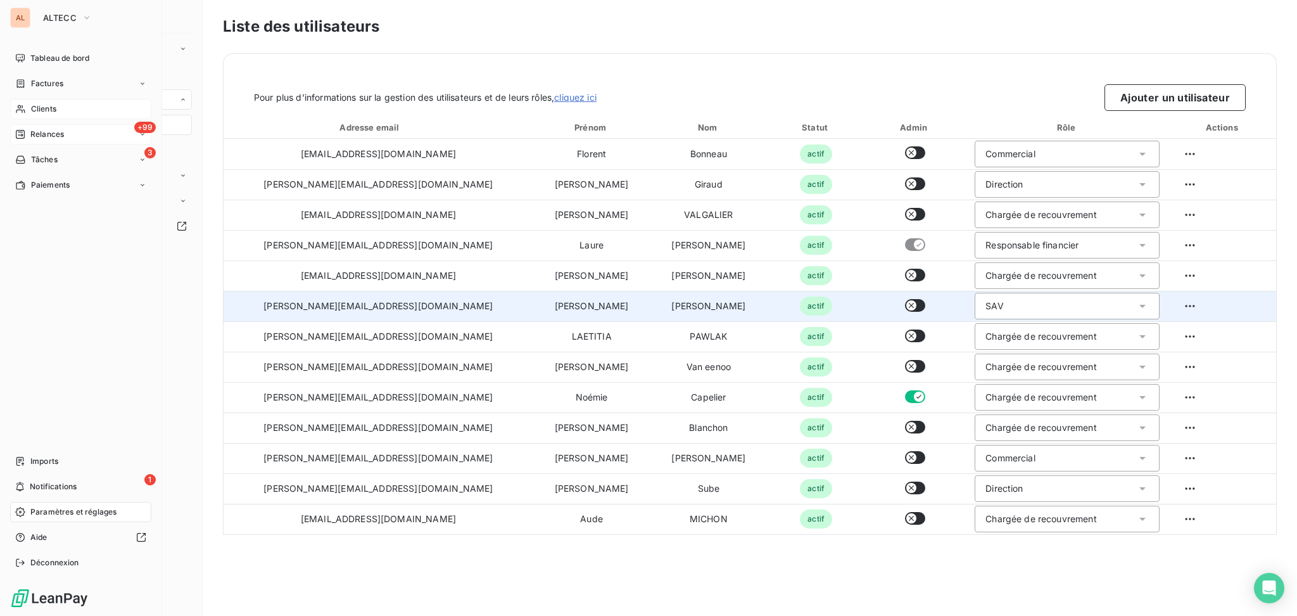
click at [33, 131] on span "Relances" at bounding box center [47, 134] width 34 height 11
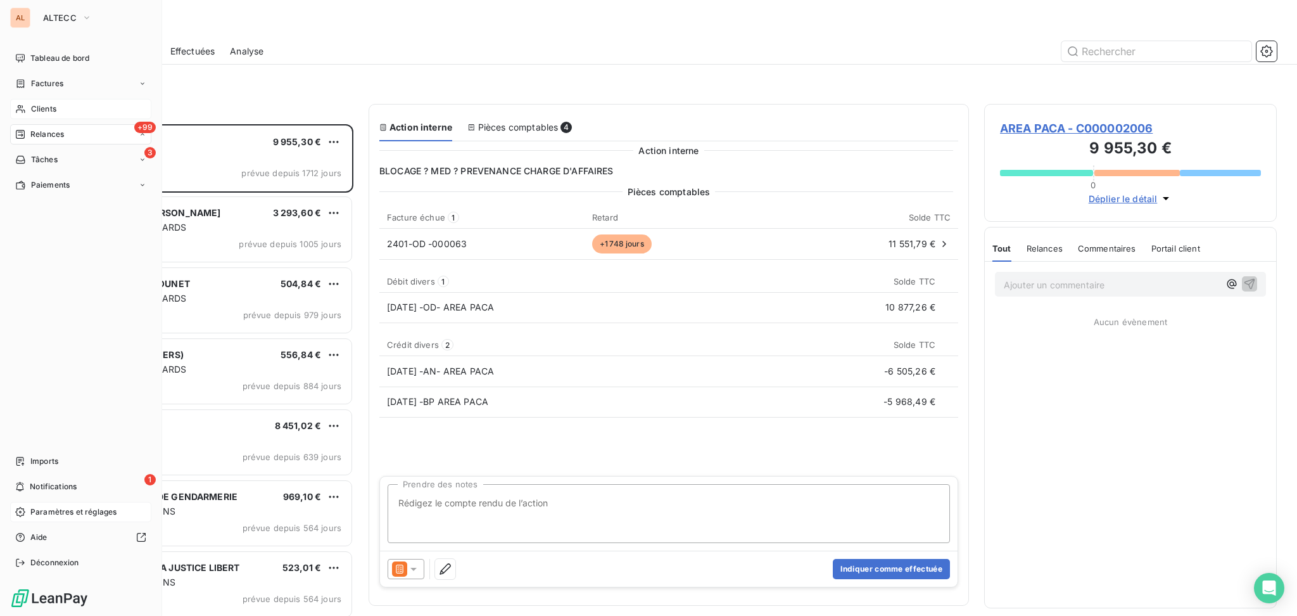
scroll to position [479, 279]
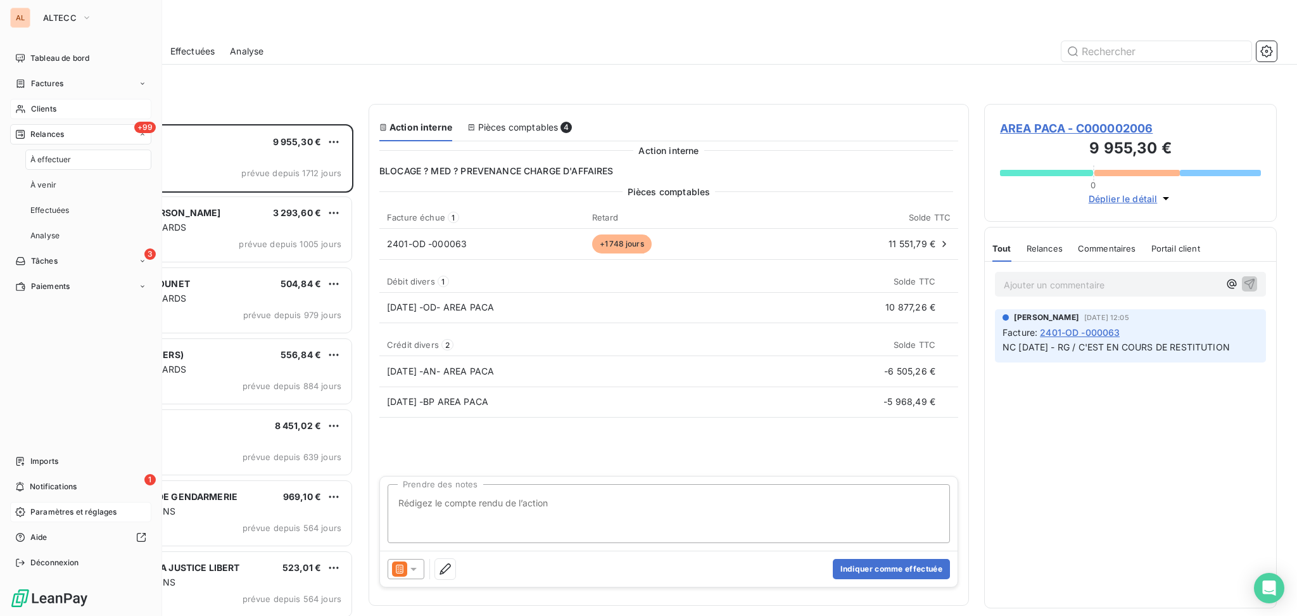
click at [42, 106] on span "Clients" at bounding box center [43, 108] width 25 height 11
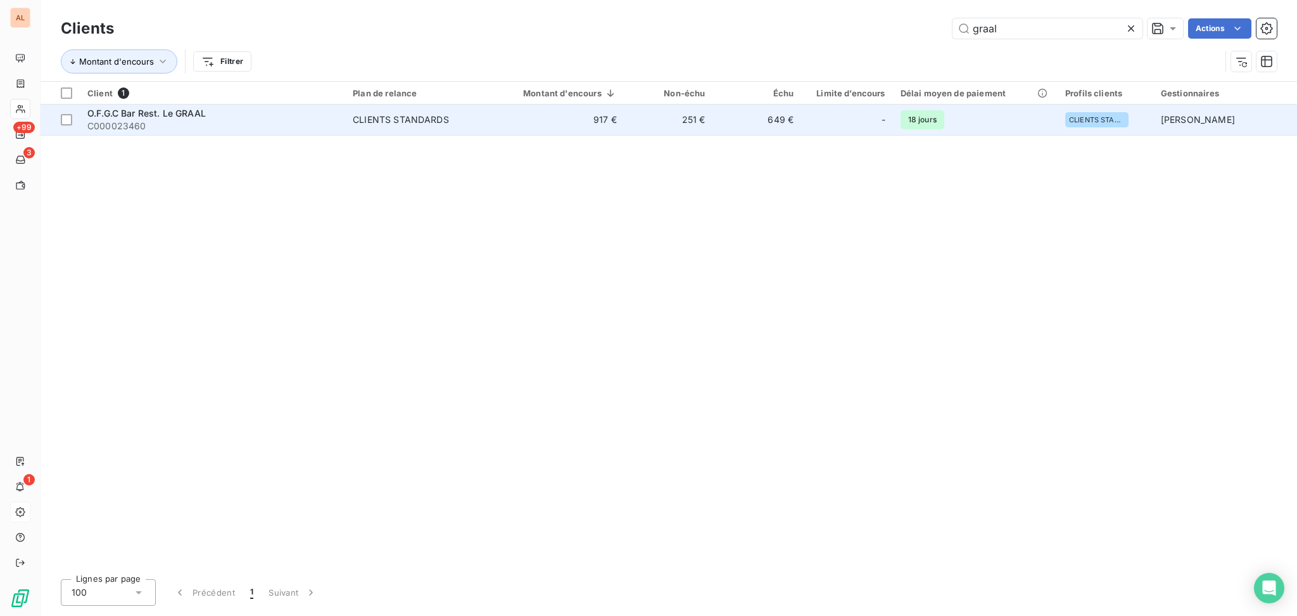
click at [194, 115] on span "O.F.G.C Bar Rest. Le GRAAL" at bounding box center [146, 113] width 118 height 11
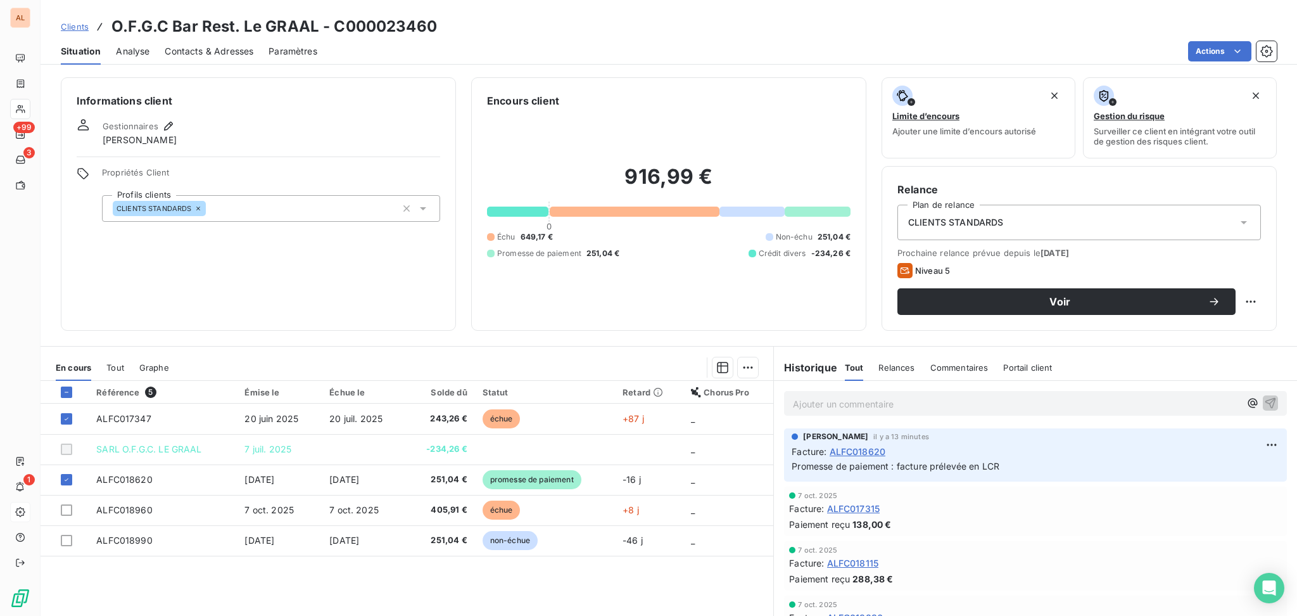
click at [897, 405] on p "Ajouter un commentaire ﻿" at bounding box center [1016, 404] width 447 height 16
click at [826, 399] on p "Ajouter un commentaire ﻿" at bounding box center [1016, 404] width 447 height 16
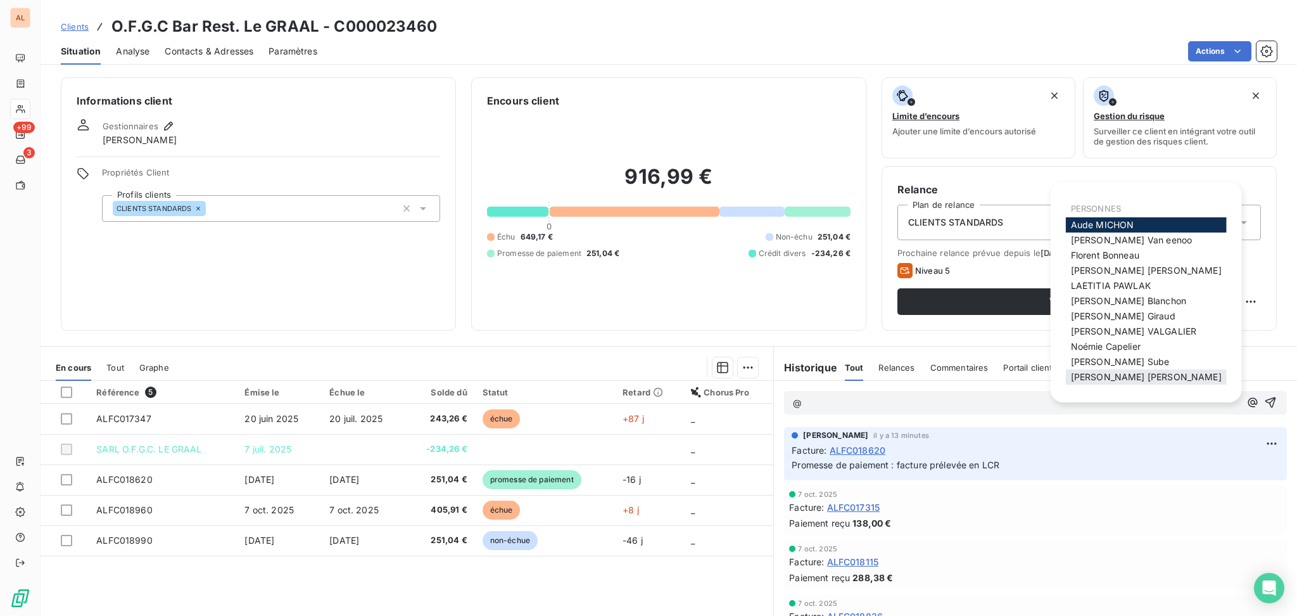
click at [1083, 374] on span "[PERSON_NAME]" at bounding box center [1146, 376] width 151 height 11
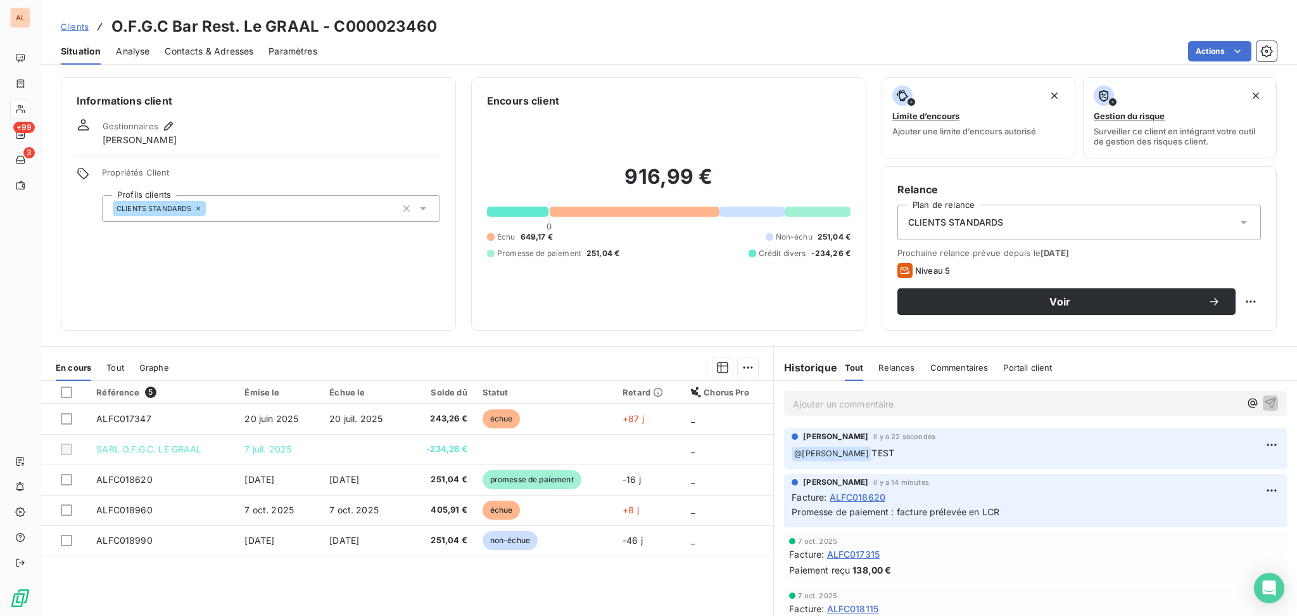
click at [643, 286] on div "916,99 € 0 Échu 649,17 € Non-échu 251,04 € Promesse de paiement 251,04 € Crédit…" at bounding box center [669, 211] width 364 height 206
